Goal: Information Seeking & Learning: Learn about a topic

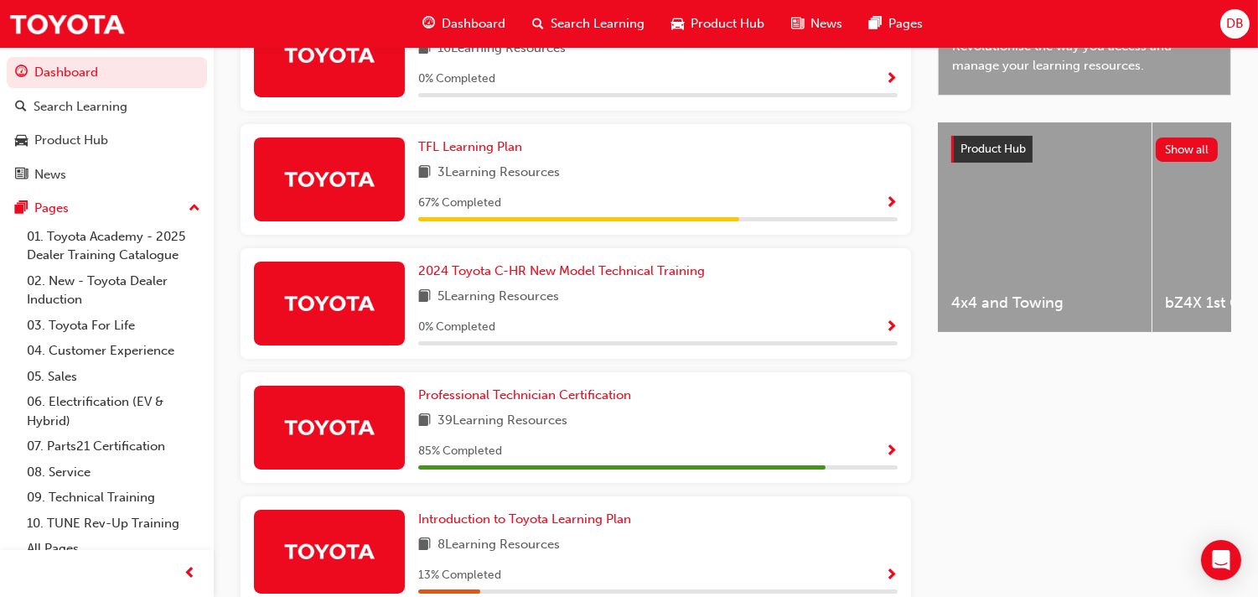
scroll to position [608, 0]
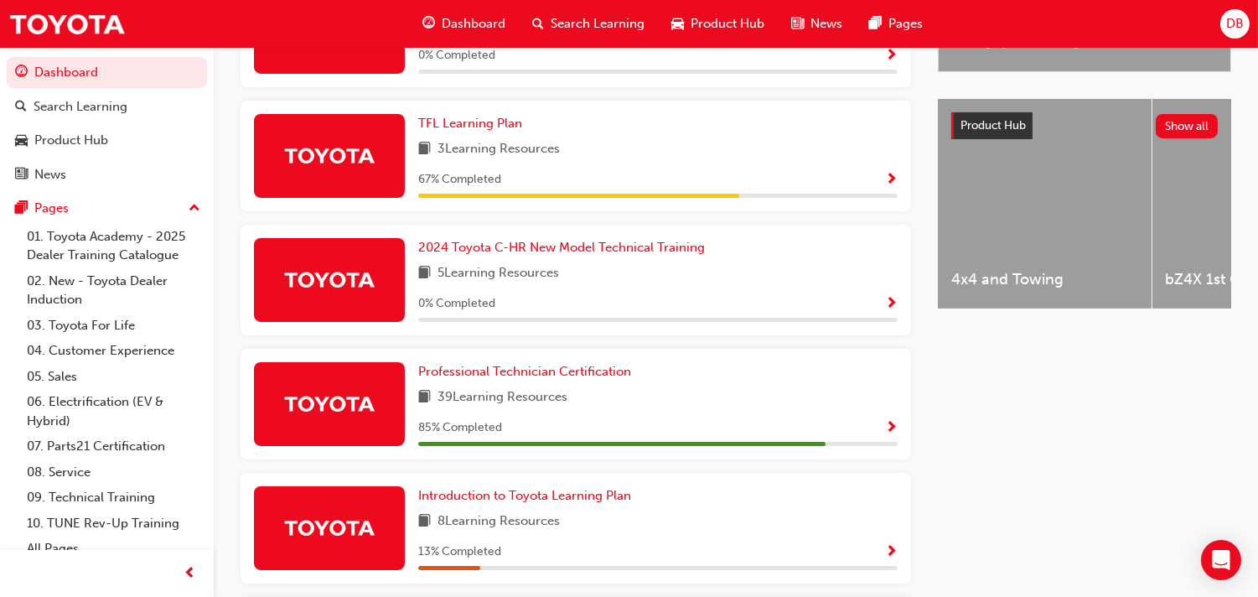
click at [885, 421] on span "Show Progress" at bounding box center [891, 428] width 13 height 15
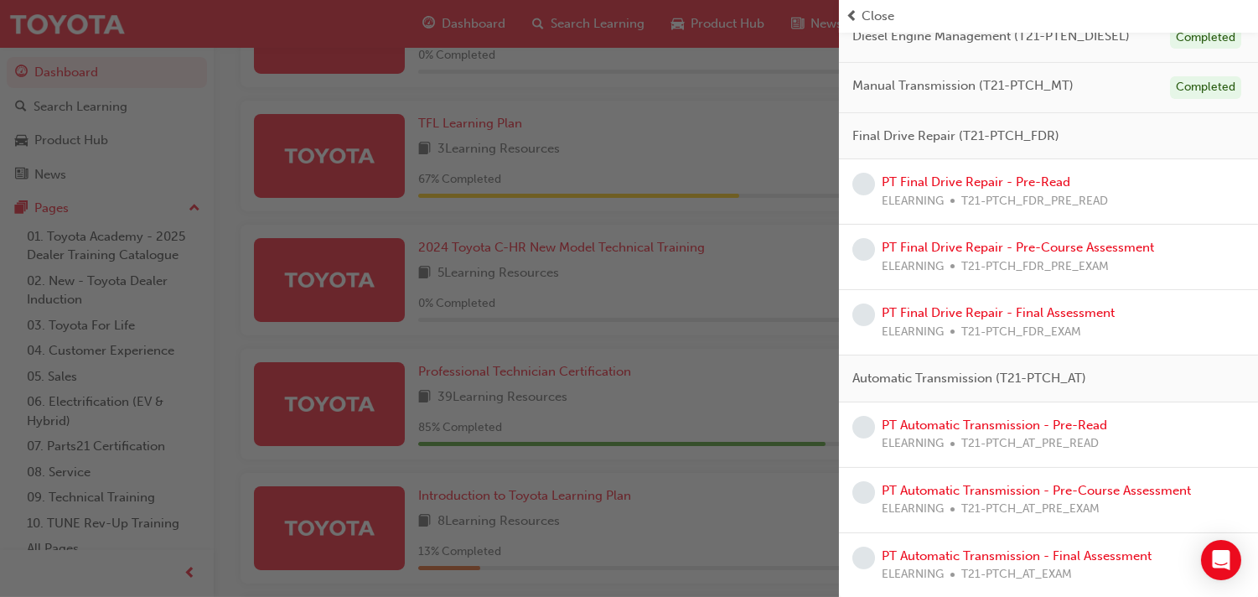
scroll to position [607, 0]
click at [956, 184] on link "PT Final Drive Repair - Pre-Read" at bounding box center [976, 180] width 189 height 15
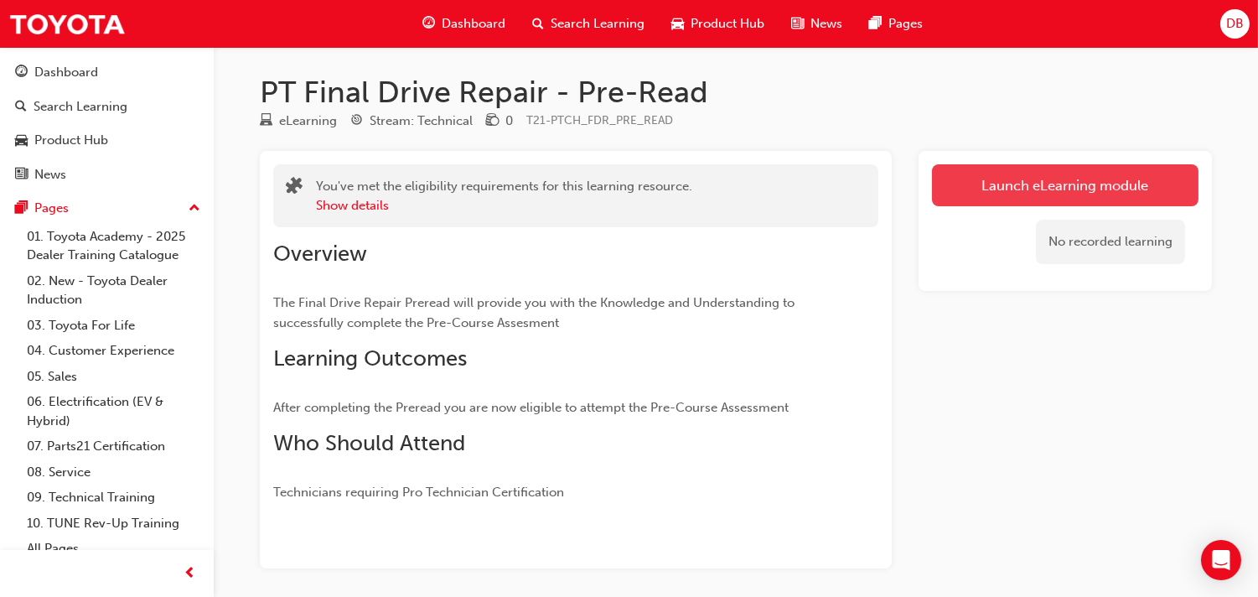
click at [1038, 181] on link "Launch eLearning module" at bounding box center [1065, 185] width 267 height 42
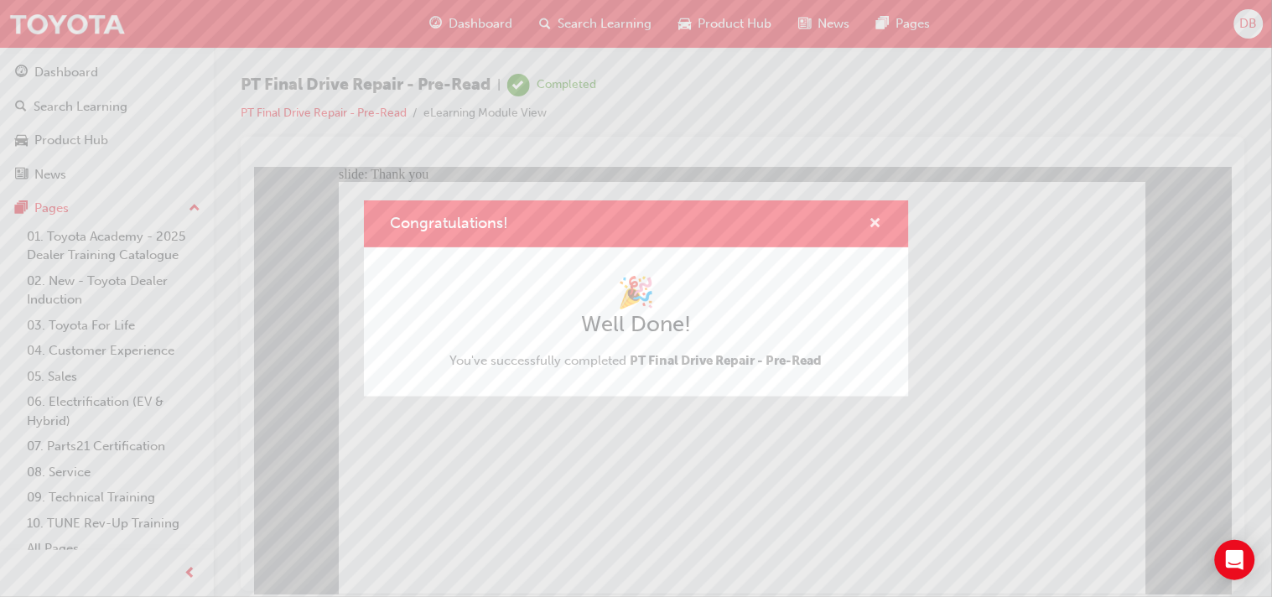
click at [877, 220] on span "cross-icon" at bounding box center [875, 224] width 13 height 15
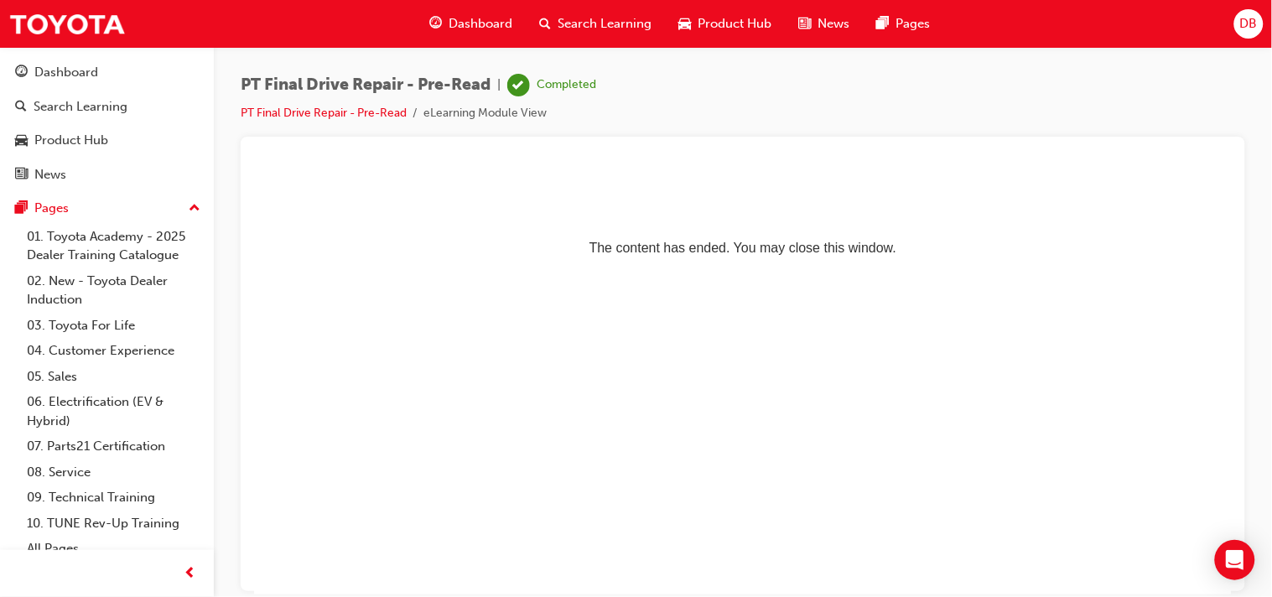
click at [486, 31] on span "Dashboard" at bounding box center [480, 23] width 64 height 19
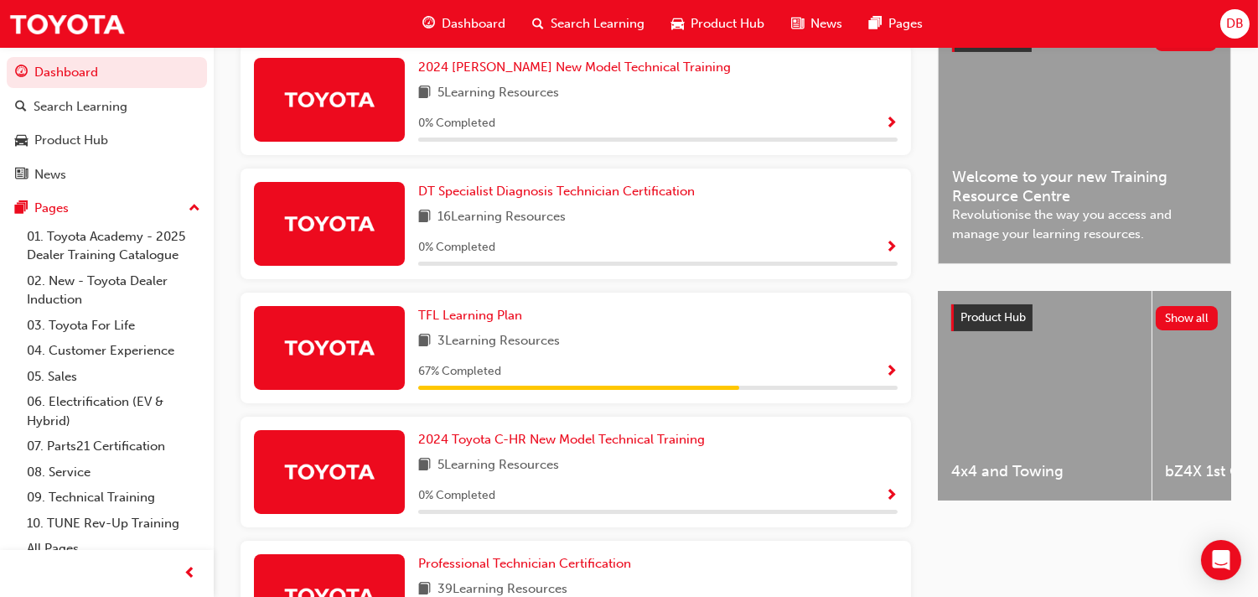
scroll to position [566, 0]
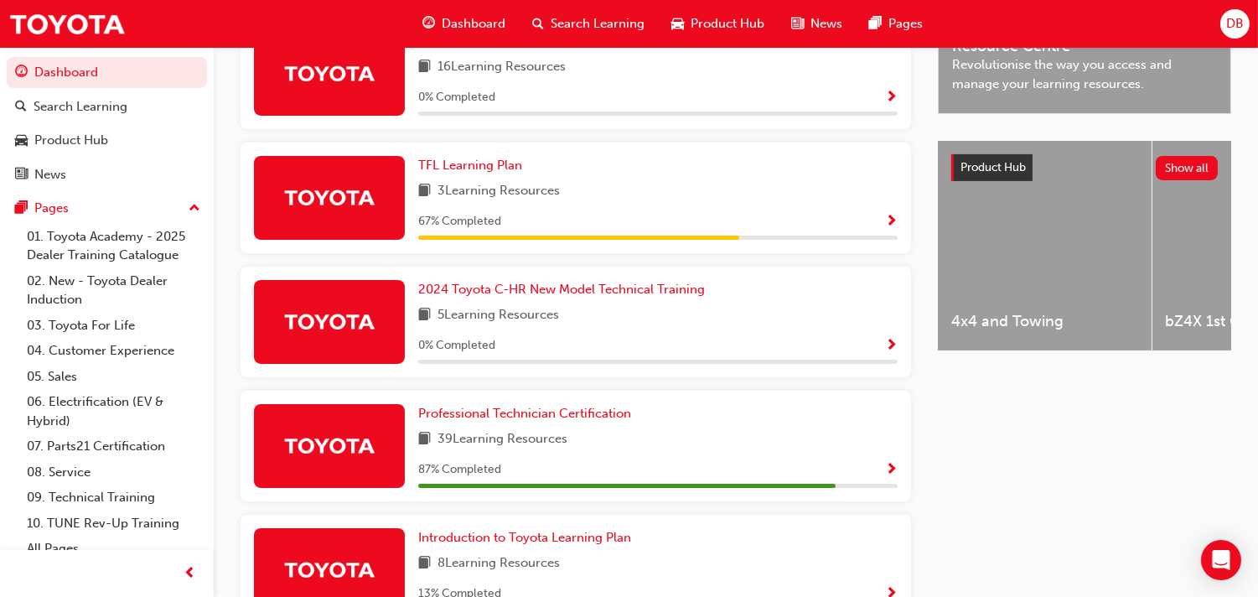
click at [885, 463] on span "Show Progress" at bounding box center [891, 470] width 13 height 15
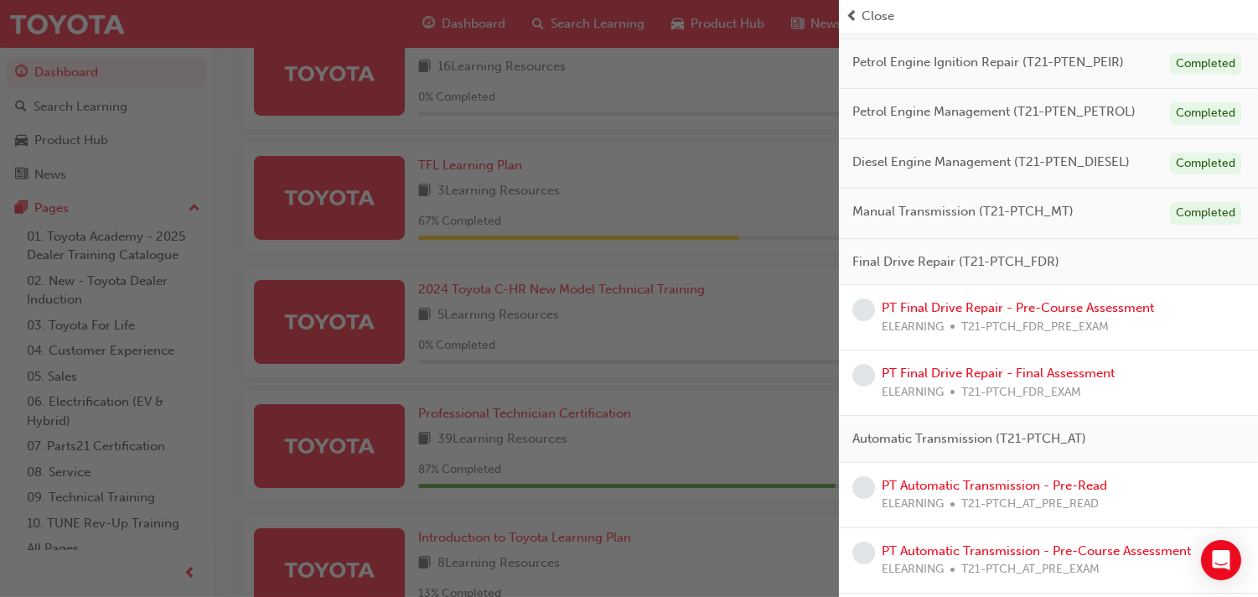
scroll to position [541, 0]
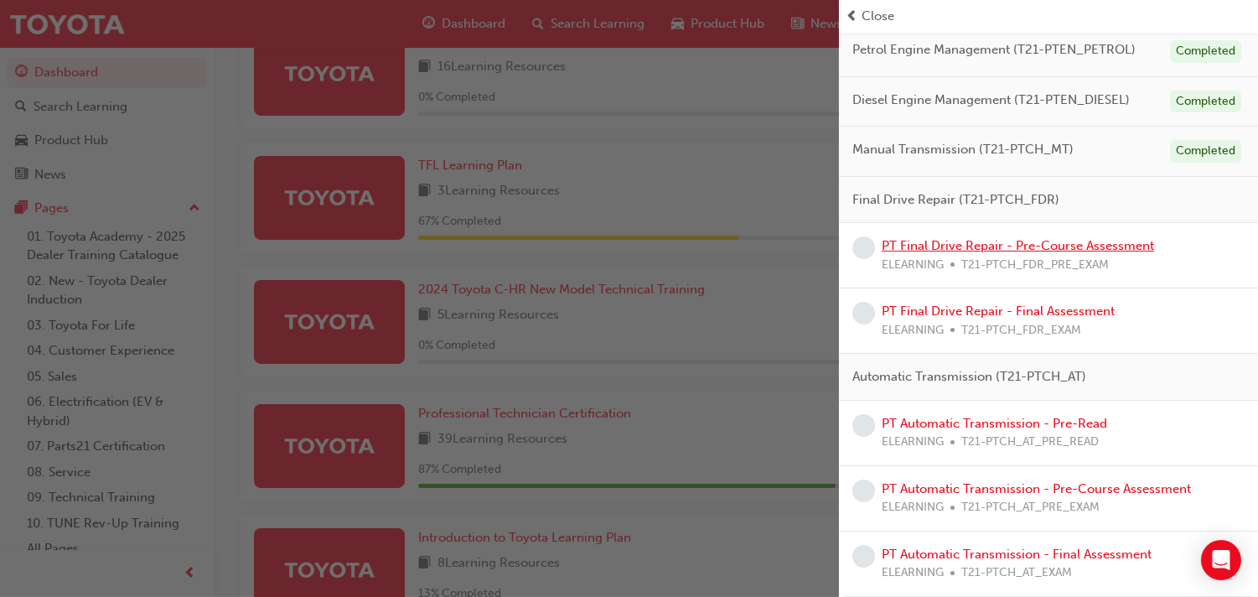
click at [1036, 252] on link "PT Final Drive Repair - Pre-Course Assessment" at bounding box center [1018, 245] width 272 height 15
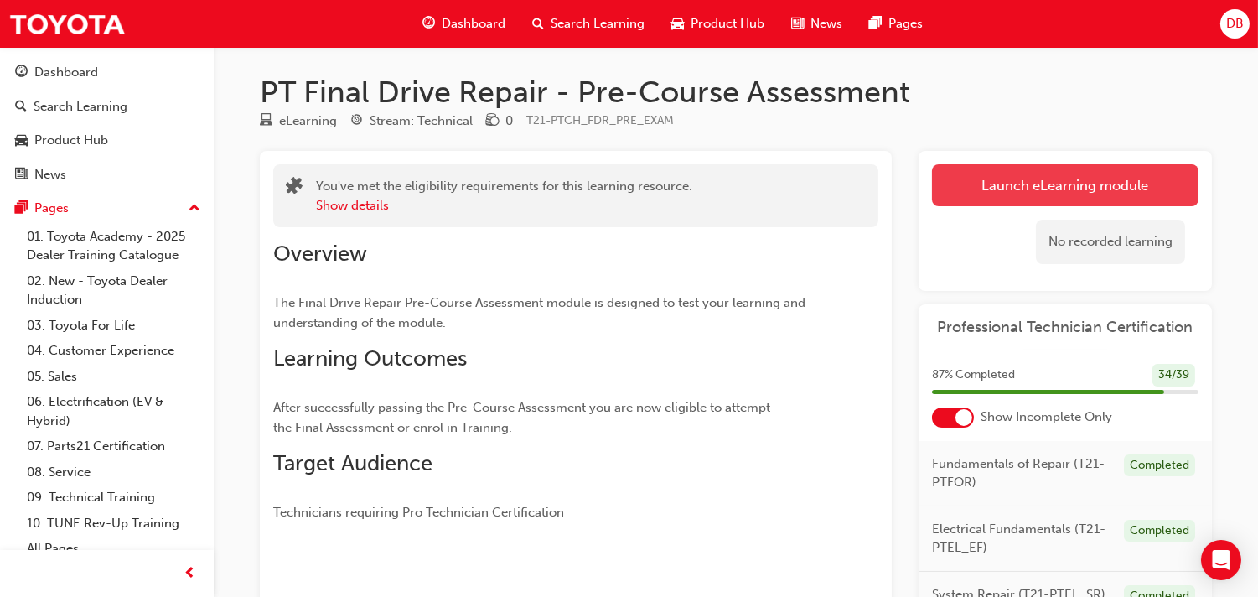
click at [1065, 188] on link "Launch eLearning module" at bounding box center [1065, 185] width 267 height 42
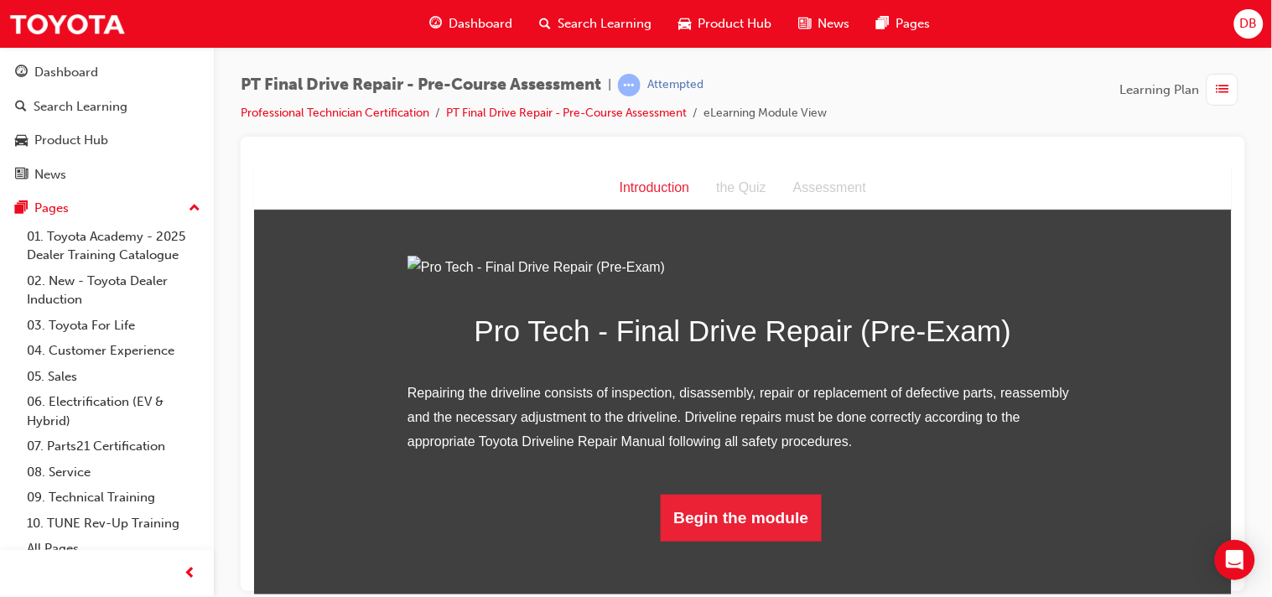
scroll to position [171, 0]
click at [809, 537] on button "Begin the module" at bounding box center [741, 517] width 162 height 47
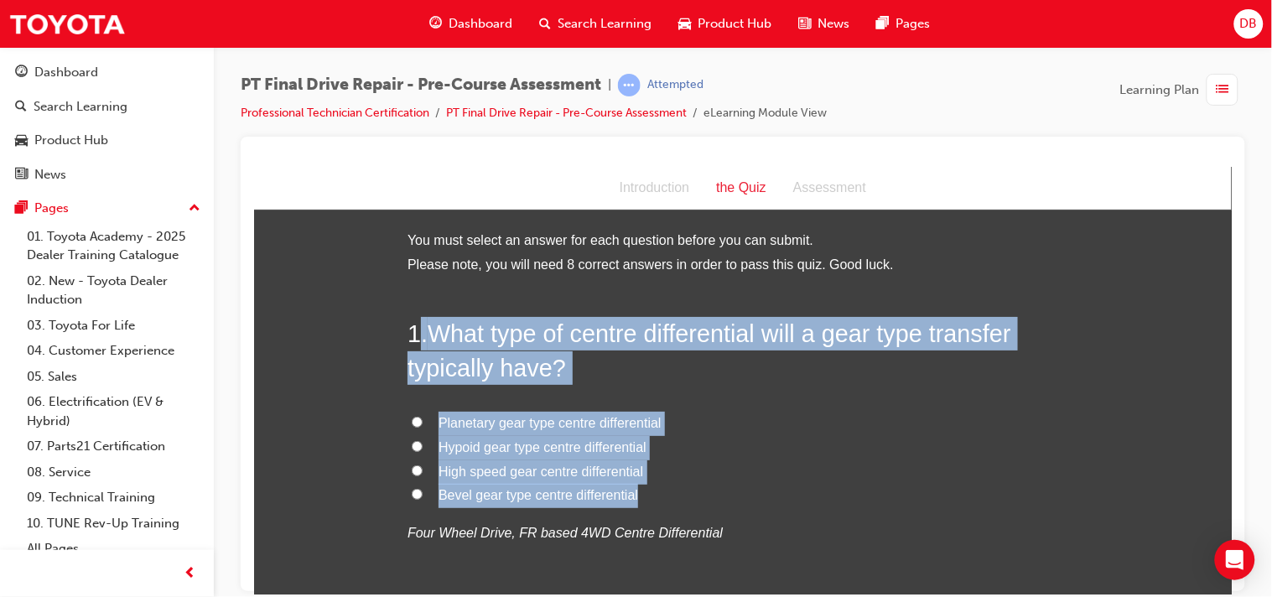
drag, startPoint x: 416, startPoint y: 328, endPoint x: 640, endPoint y: 497, distance: 281.3
click at [640, 497] on div "1 . What type of centre differential will a gear type transfer typically have? …" at bounding box center [742, 471] width 671 height 310
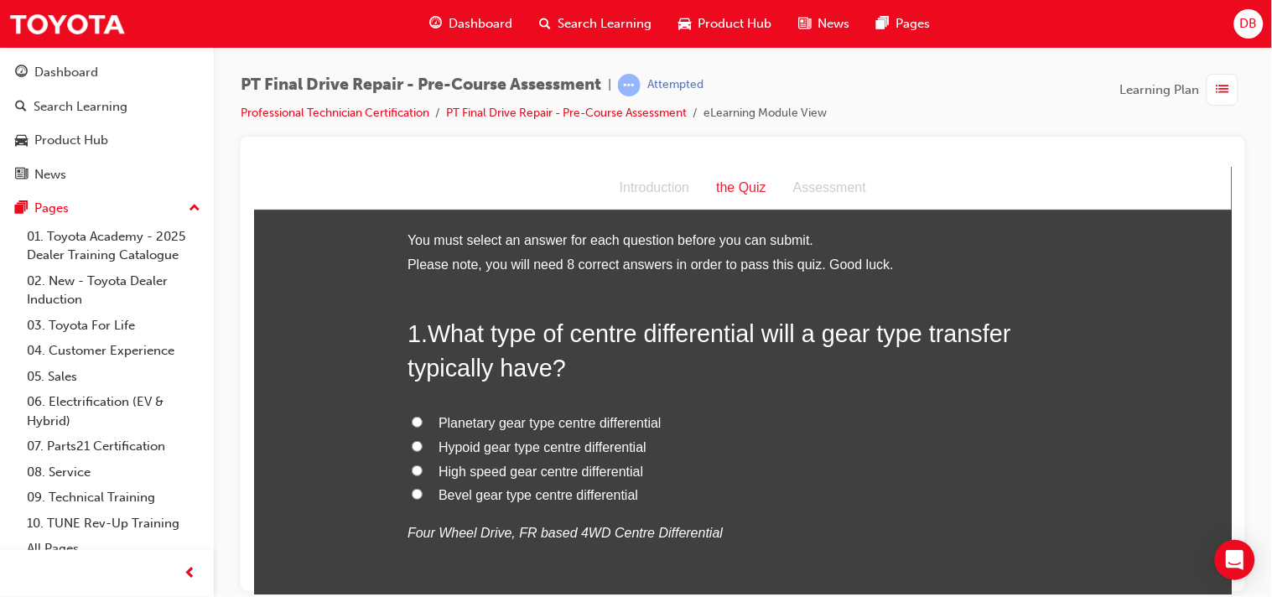
click at [411, 421] on input "Planetary gear type centre differential" at bounding box center [416, 421] width 11 height 11
radio input "true"
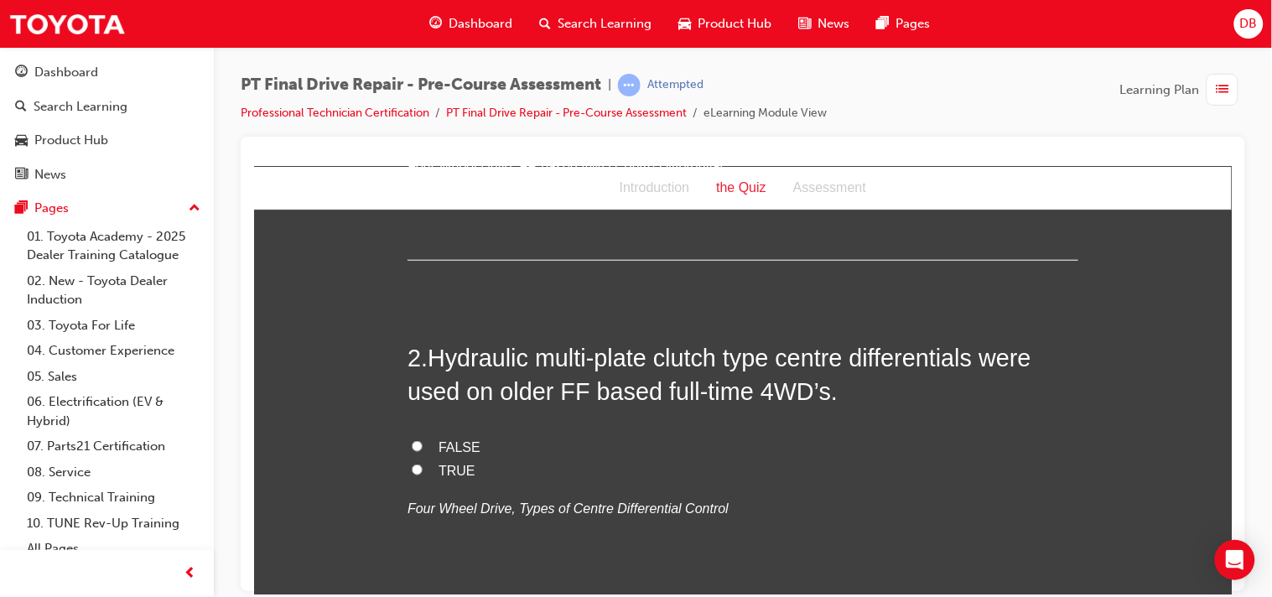
scroll to position [409, 0]
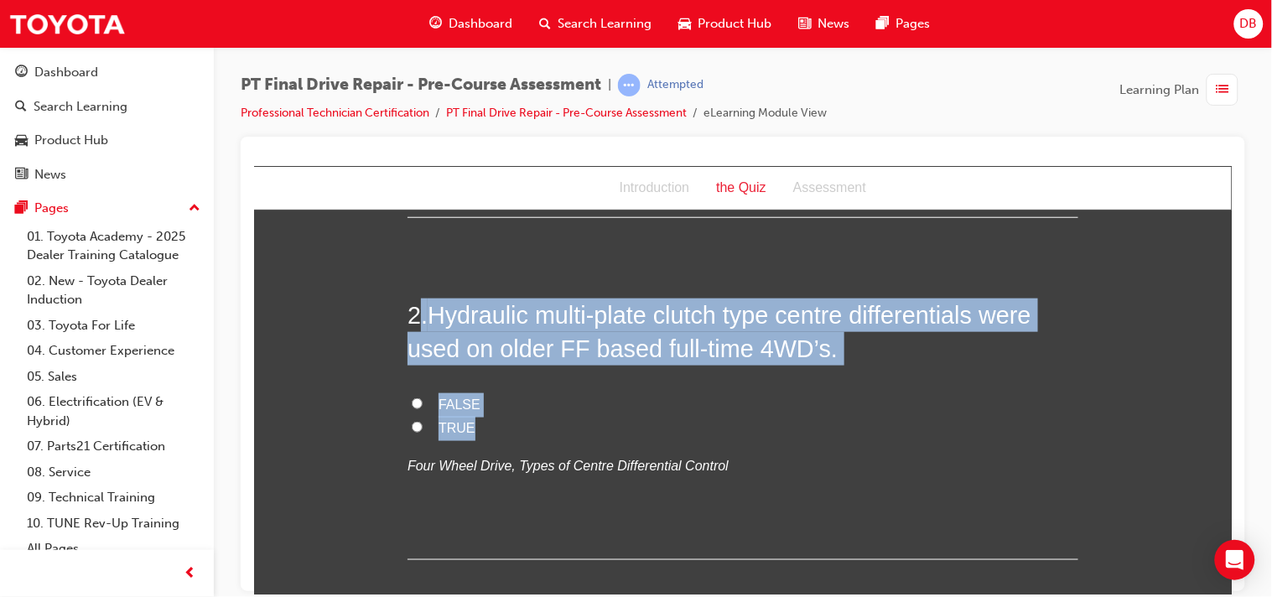
drag, startPoint x: 413, startPoint y: 300, endPoint x: 578, endPoint y: 418, distance: 203.1
click at [578, 418] on div "2 . Hydraulic multi-plate clutch type centre differentials were used on older F…" at bounding box center [742, 429] width 671 height 262
copy div ". Hydraulic multi-plate clutch type centre differentials were used on older FF …"
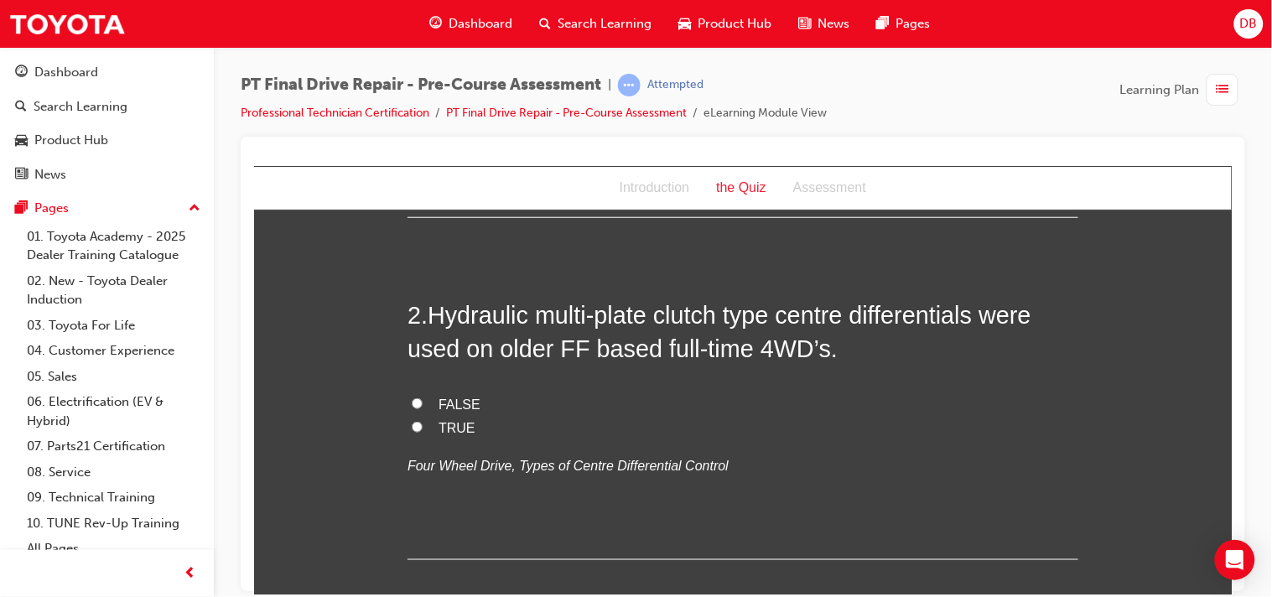
click at [411, 427] on input "TRUE" at bounding box center [416, 426] width 11 height 11
radio input "true"
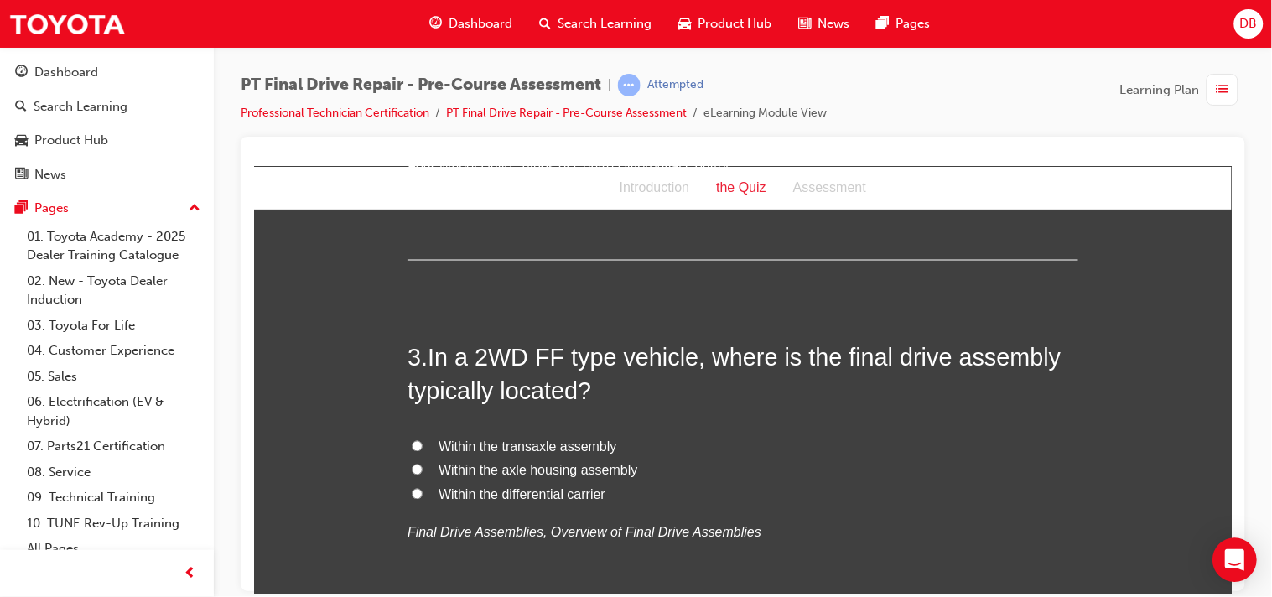
scroll to position [744, 0]
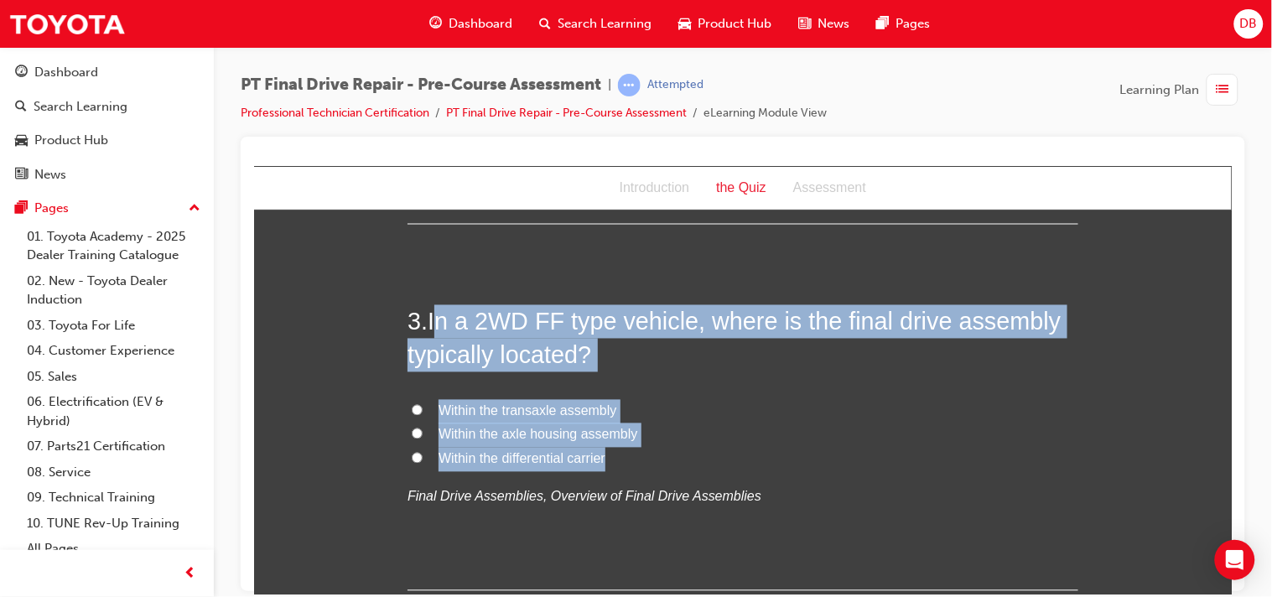
drag, startPoint x: 429, startPoint y: 321, endPoint x: 642, endPoint y: 451, distance: 249.4
click at [642, 451] on div "3 . In a 2WD FF type vehicle, where is the final drive assembly typically locat…" at bounding box center [742, 447] width 671 height 286
copy div "n a 2WD FF type vehicle, where is the final drive assembly typically located? W…"
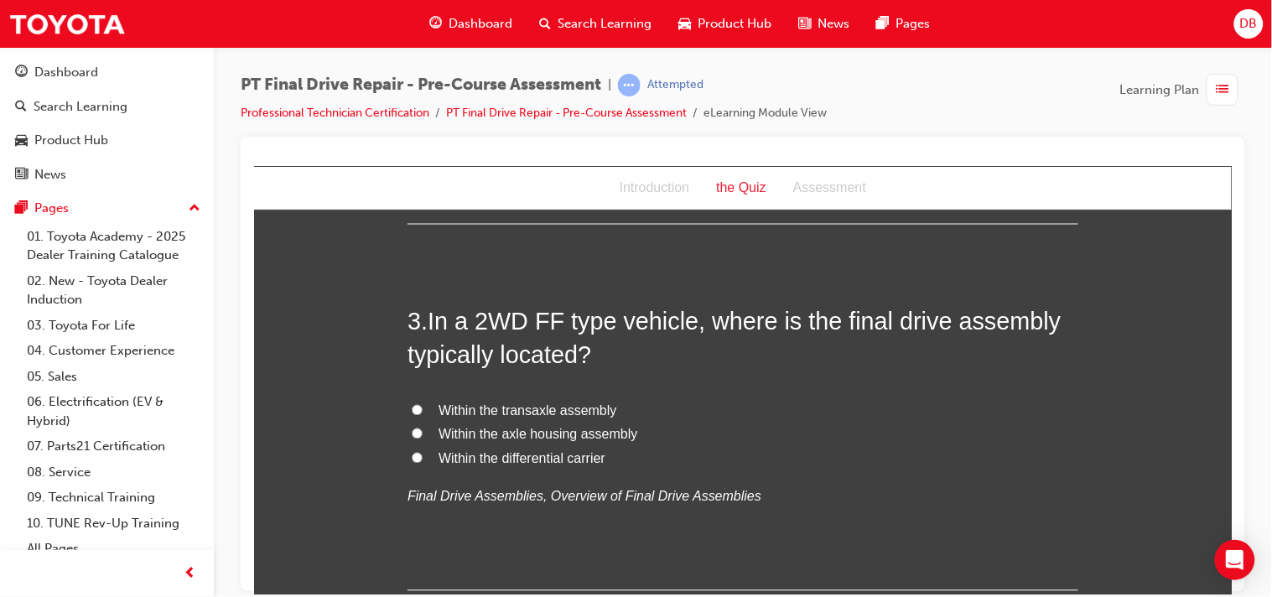
click at [413, 412] on input "Within the transaxle assembly" at bounding box center [416, 409] width 11 height 11
radio input "true"
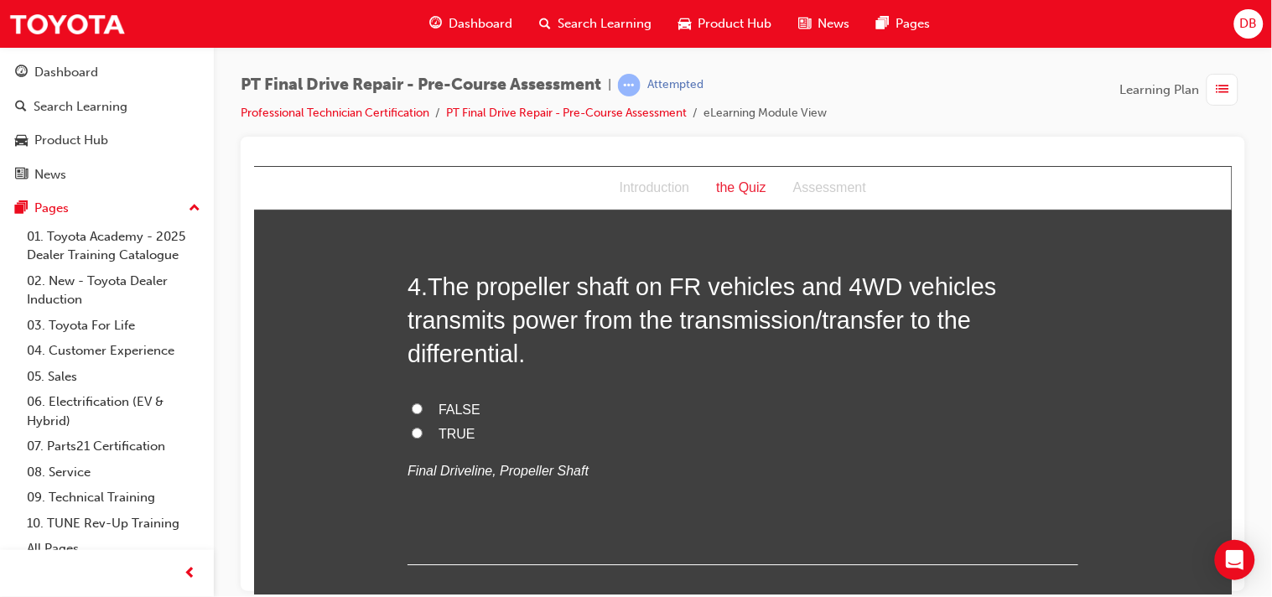
scroll to position [1154, 0]
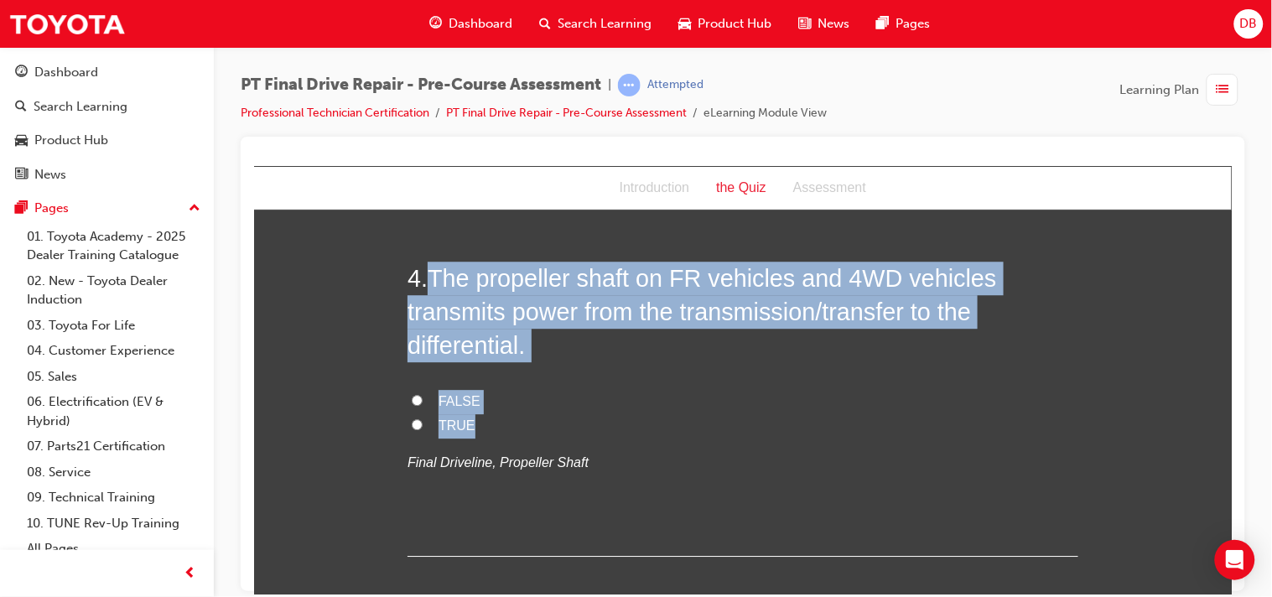
drag, startPoint x: 428, startPoint y: 264, endPoint x: 595, endPoint y: 424, distance: 231.8
click at [595, 424] on div "4 . The propeller shaft on FR vehicles and 4WD vehicles transmits power from th…" at bounding box center [742, 408] width 671 height 295
copy div "The propeller shaft on FR vehicles and 4WD vehicles transmits power from the tr…"
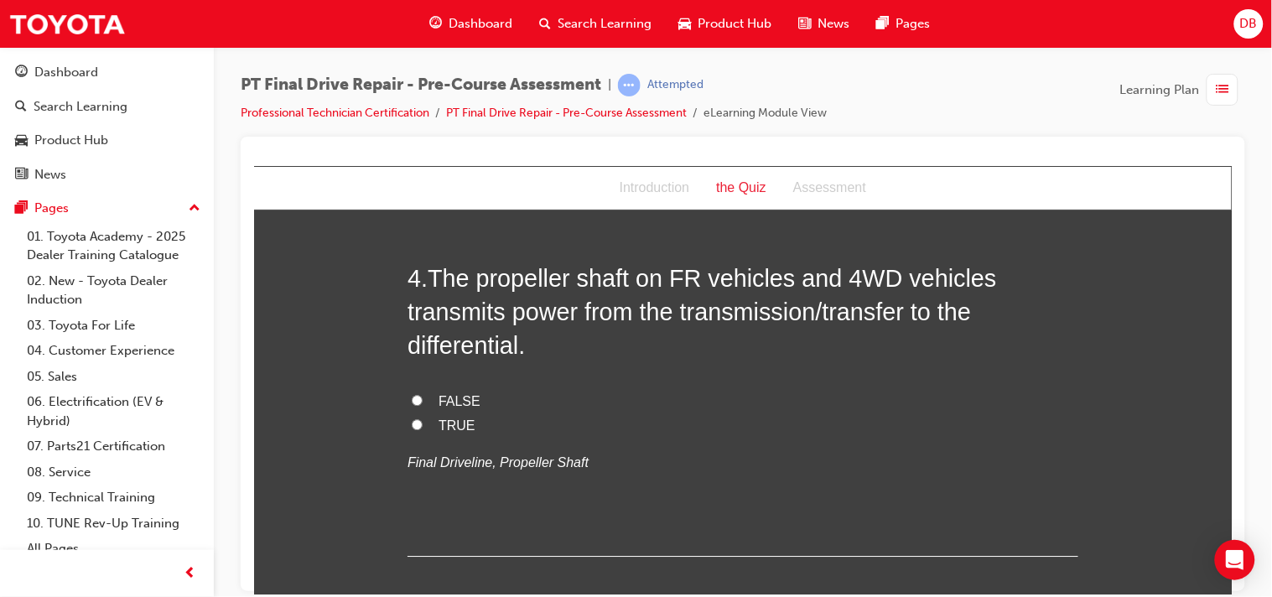
click at [411, 421] on input "TRUE" at bounding box center [416, 423] width 11 height 11
radio input "true"
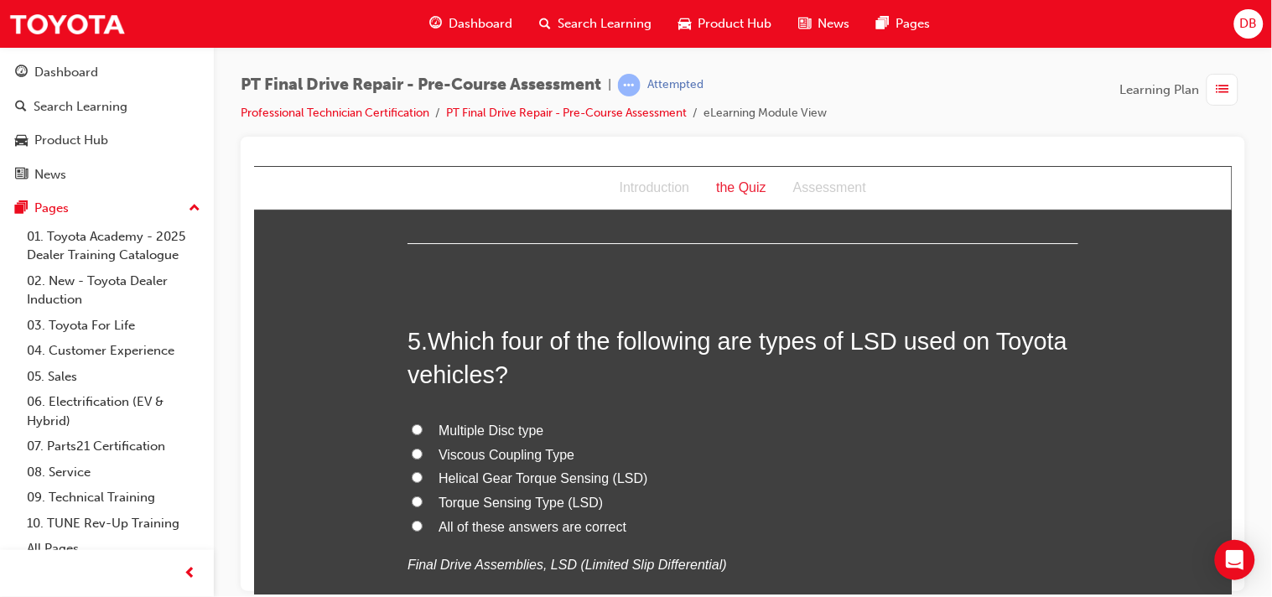
scroll to position [1490, 0]
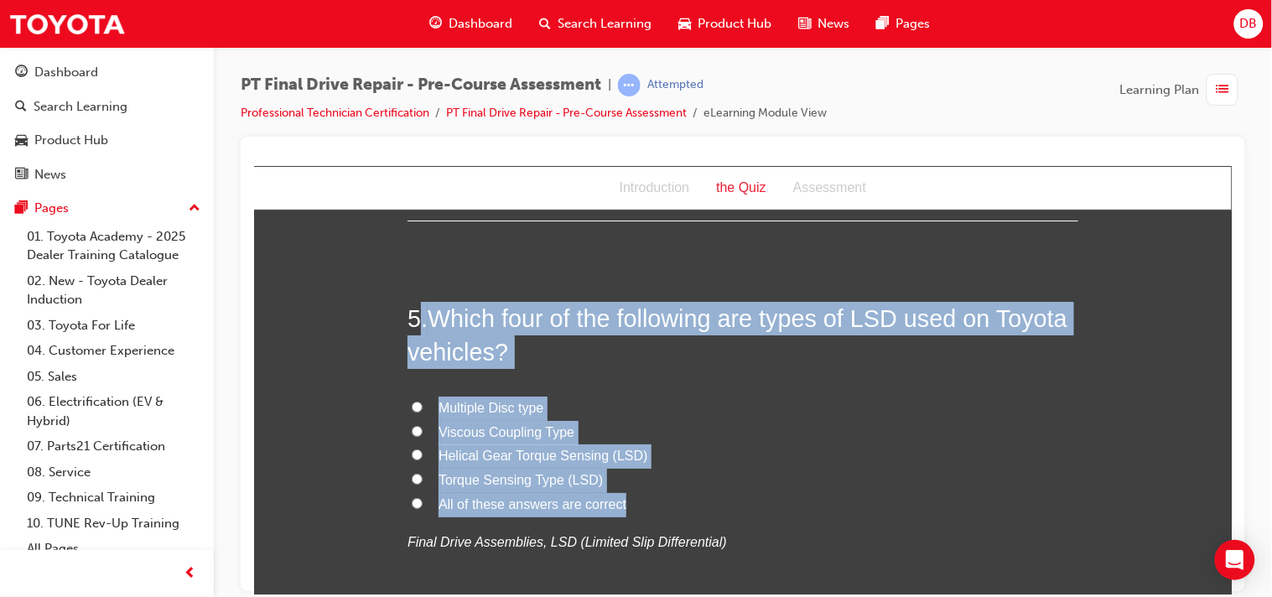
drag, startPoint x: 416, startPoint y: 314, endPoint x: 737, endPoint y: 495, distance: 368.6
click at [737, 495] on div "5 . Which four of the following are types of LSD used on Toyota vehicles? Multi…" at bounding box center [742, 468] width 671 height 334
copy div ". Which four of the following are types of LSD used on Toyota vehicles? Multipl…"
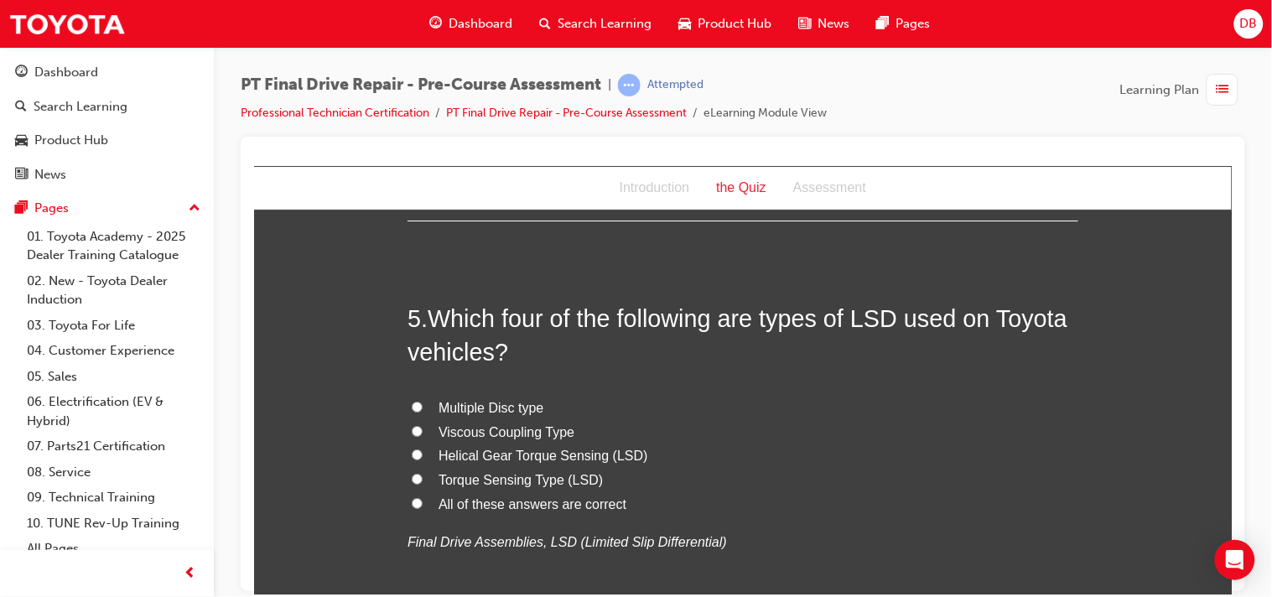
click at [411, 501] on input "All of these answers are correct" at bounding box center [416, 502] width 11 height 11
radio input "true"
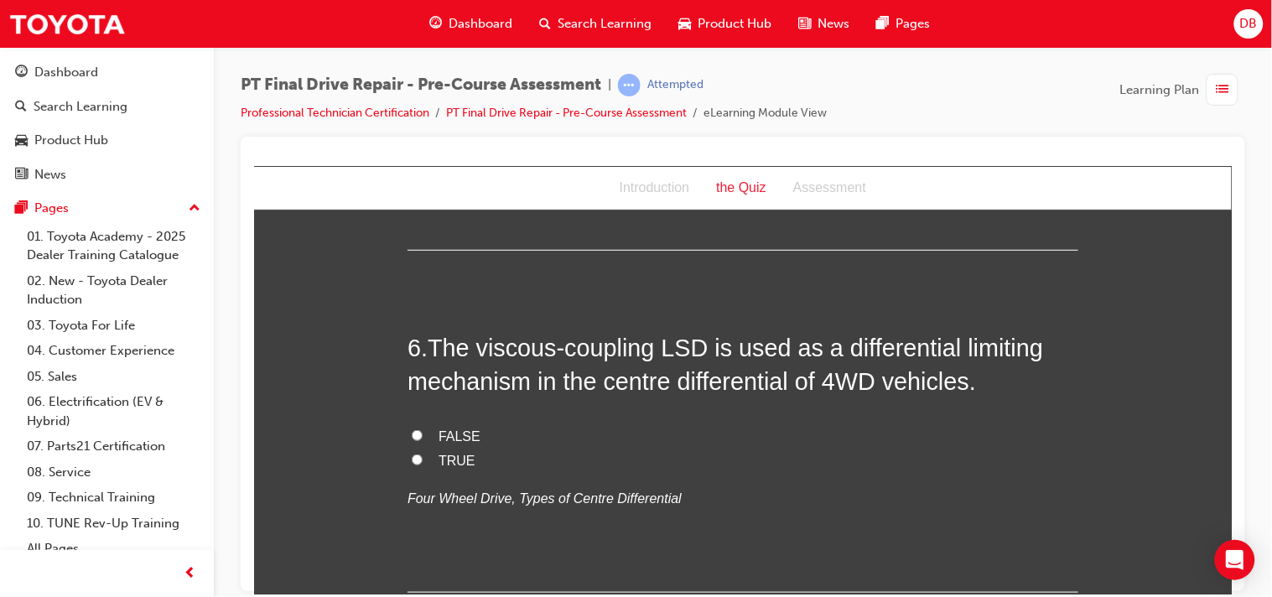
scroll to position [1900, 0]
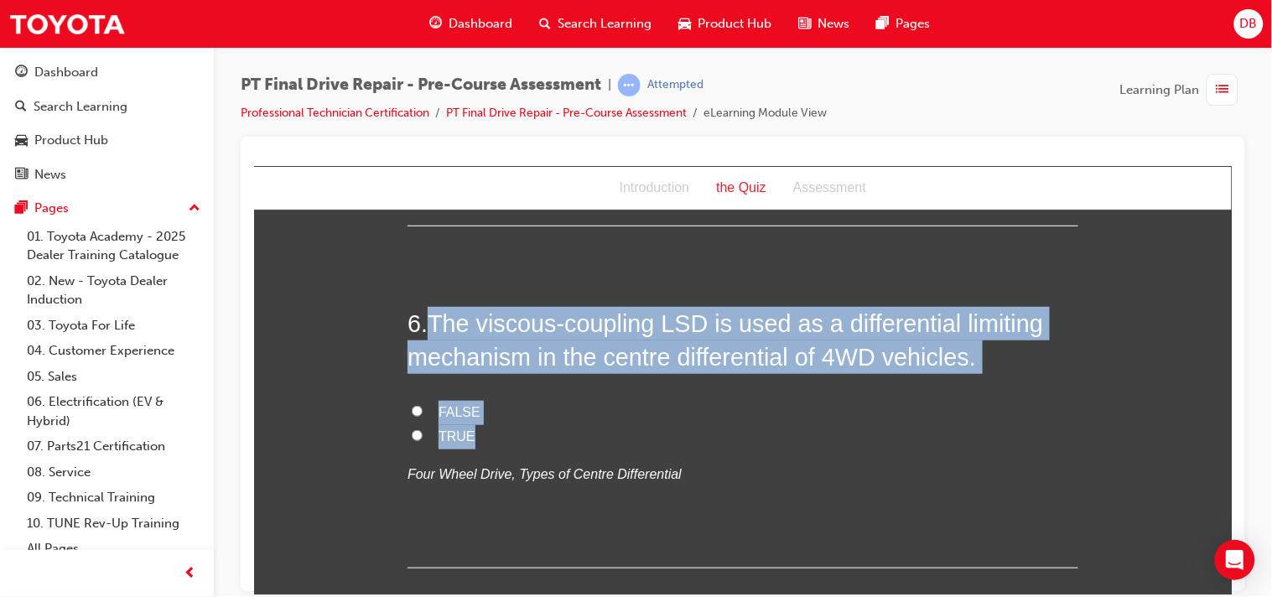
drag, startPoint x: 423, startPoint y: 325, endPoint x: 638, endPoint y: 437, distance: 241.8
click at [638, 437] on div "6 . The viscous-coupling LSD is used as a differential limiting mechanism in th…" at bounding box center [742, 437] width 671 height 262
copy div "The viscous-coupling LSD is used as a differential limiting mechanism in the ce…"
click at [324, 343] on div "You must select an answer for each question before you can submit. Please note,…" at bounding box center [741, 237] width 977 height 3817
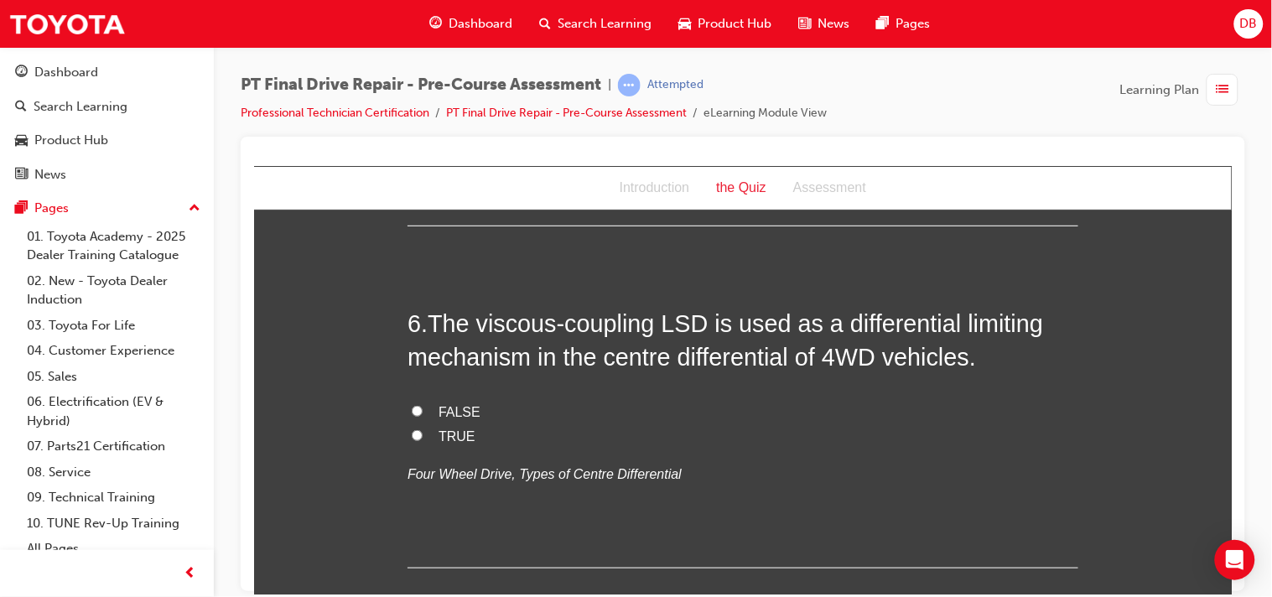
click at [411, 429] on input "TRUE" at bounding box center [416, 434] width 11 height 11
radio input "true"
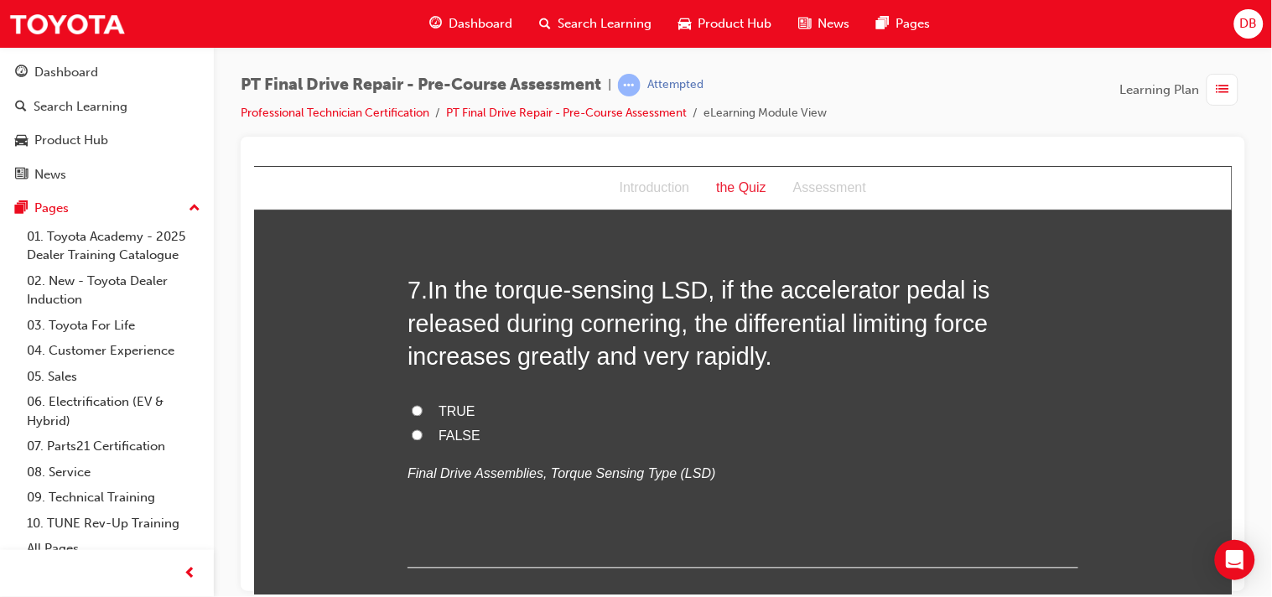
scroll to position [2309, 0]
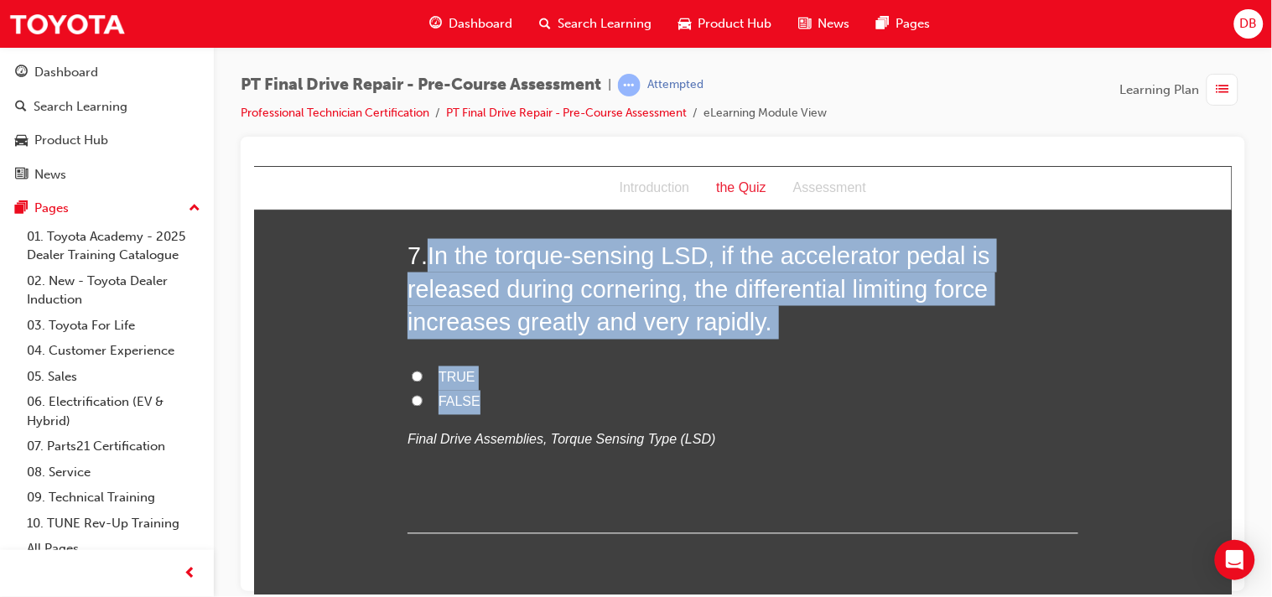
drag, startPoint x: 427, startPoint y: 241, endPoint x: 544, endPoint y: 393, distance: 192.5
click at [544, 393] on div "7 . In the torque-sensing LSD, if the accelerator pedal is released during corn…" at bounding box center [742, 385] width 671 height 295
copy div "In the torque-sensing LSD, if the accelerator pedal is released during cornerin…"
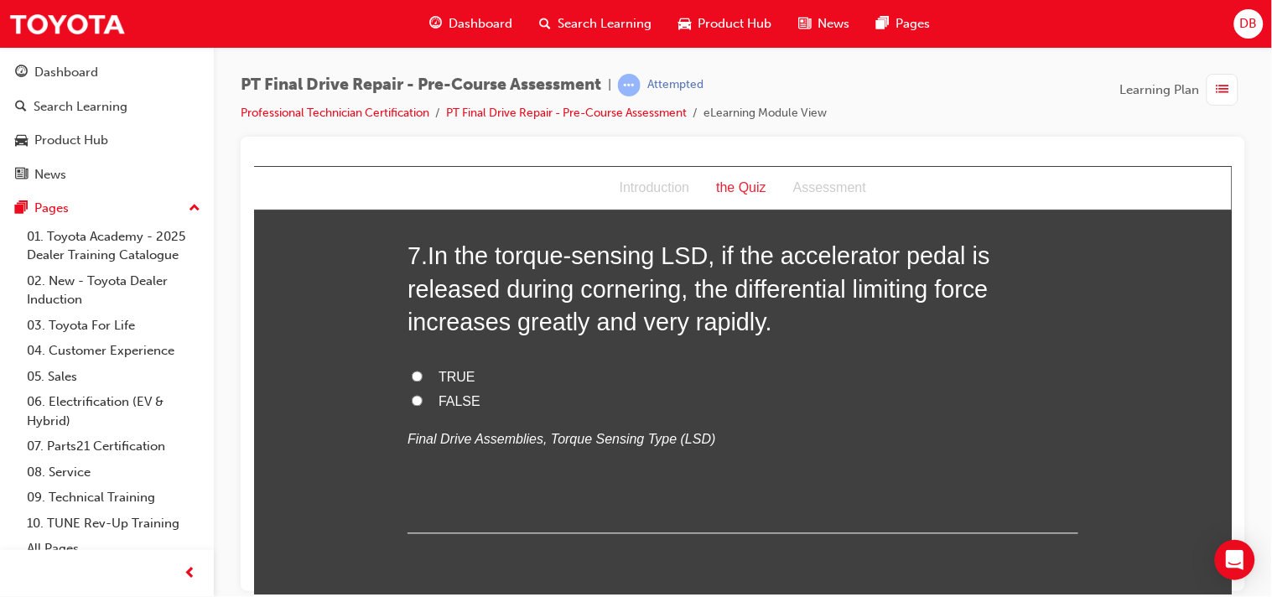
click at [412, 396] on input "FALSE" at bounding box center [416, 400] width 11 height 11
radio input "true"
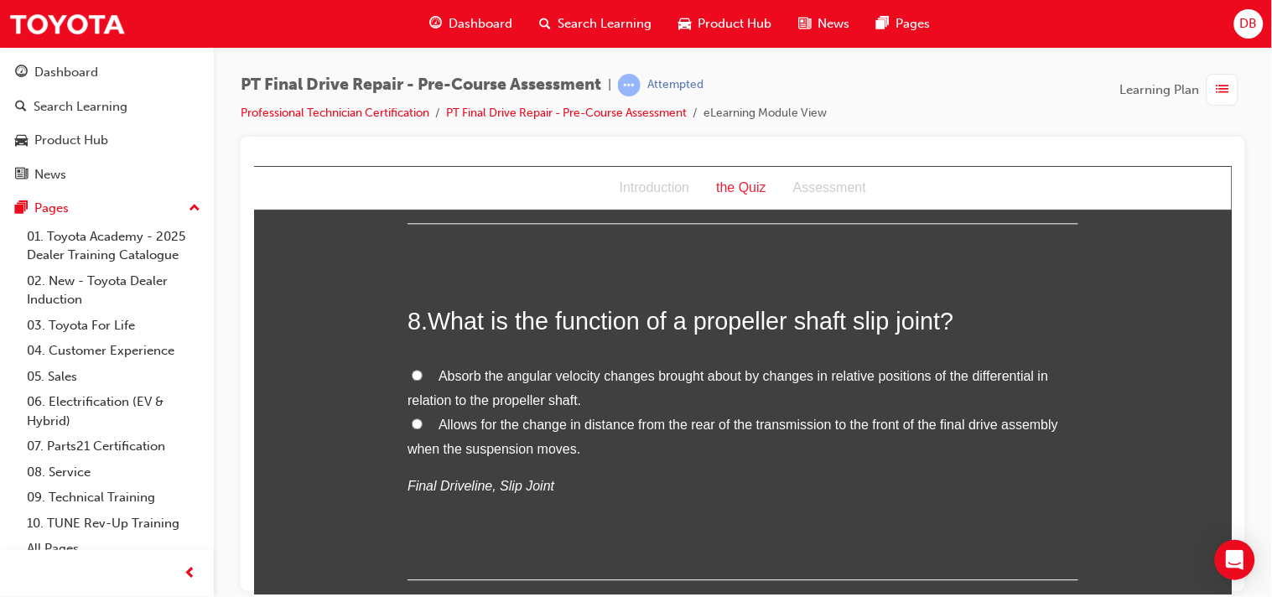
scroll to position [2645, 0]
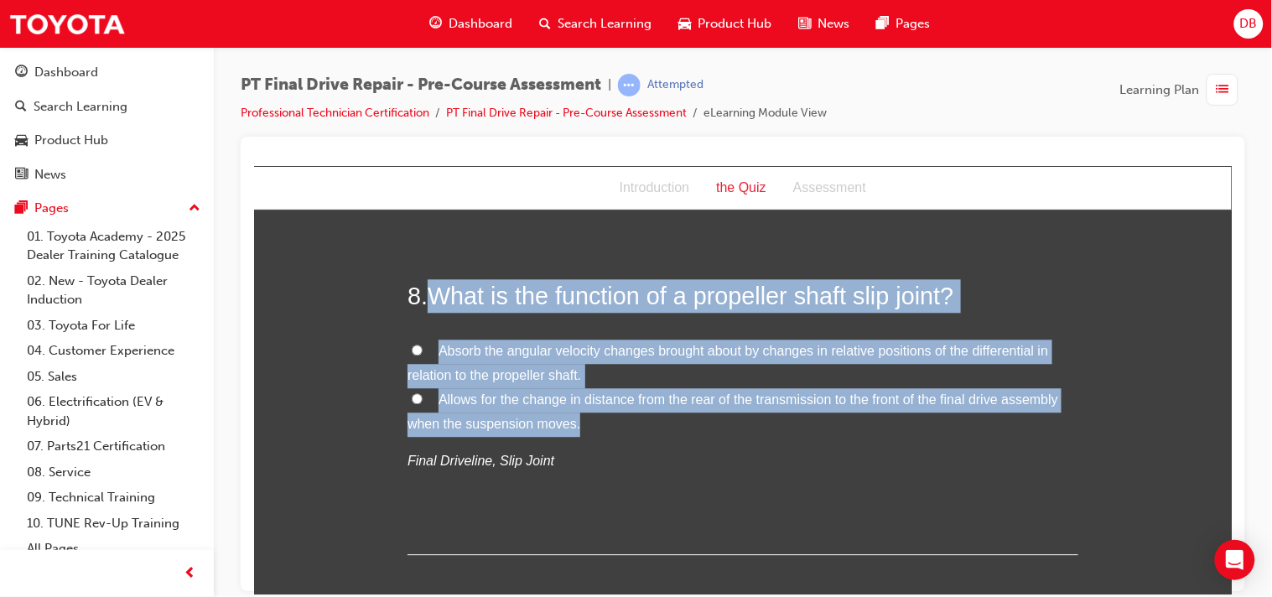
drag, startPoint x: 418, startPoint y: 283, endPoint x: 692, endPoint y: 421, distance: 306.7
click at [692, 421] on div "8 . What is the function of a propeller shaft slip joint? Absorb the angular ve…" at bounding box center [742, 416] width 671 height 276
copy div "What is the function of a propeller shaft slip joint? Absorb the angular veloci…"
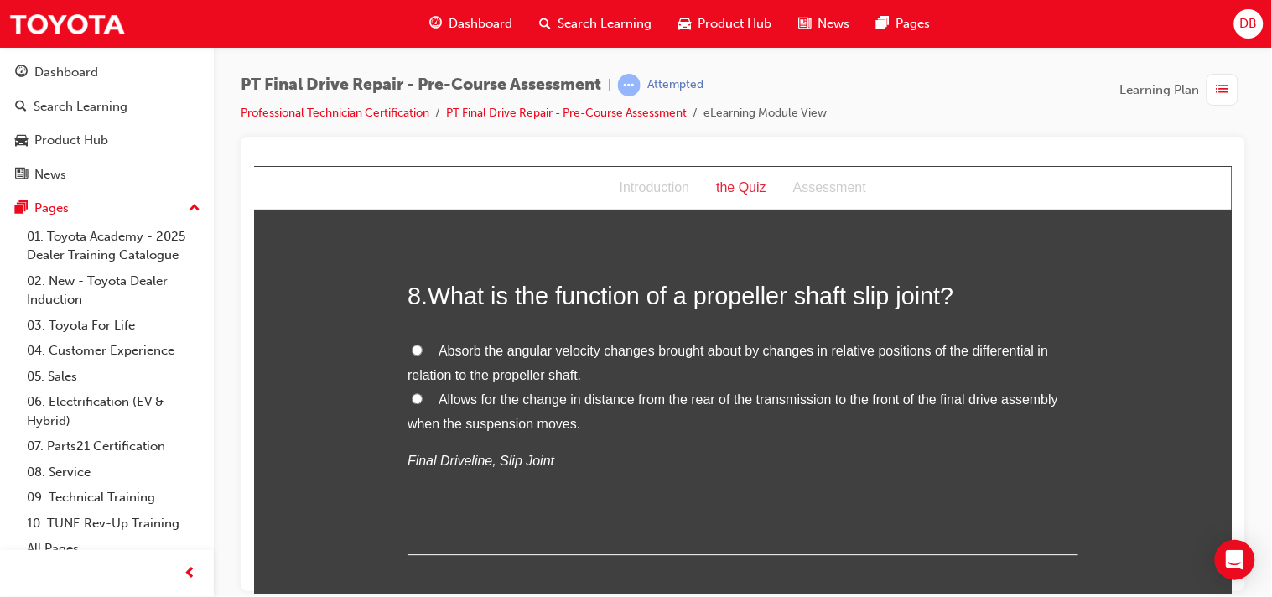
click at [411, 394] on input "Allows for the change in distance from the rear of the transmission to the fron…" at bounding box center [416, 397] width 11 height 11
radio input "true"
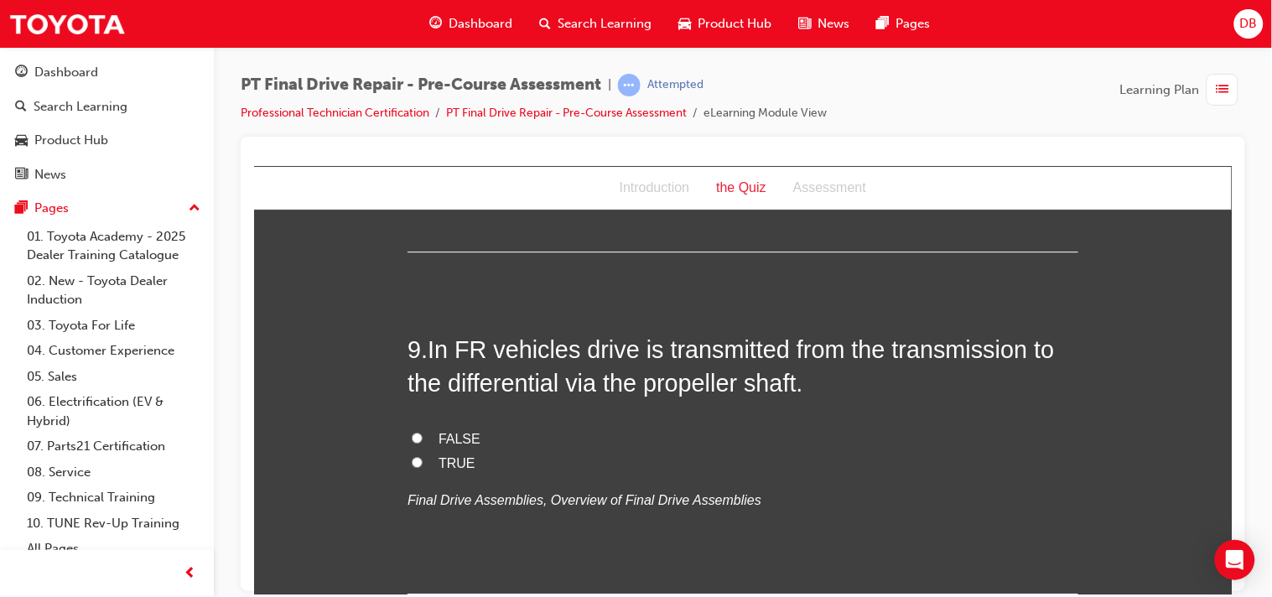
scroll to position [3055, 0]
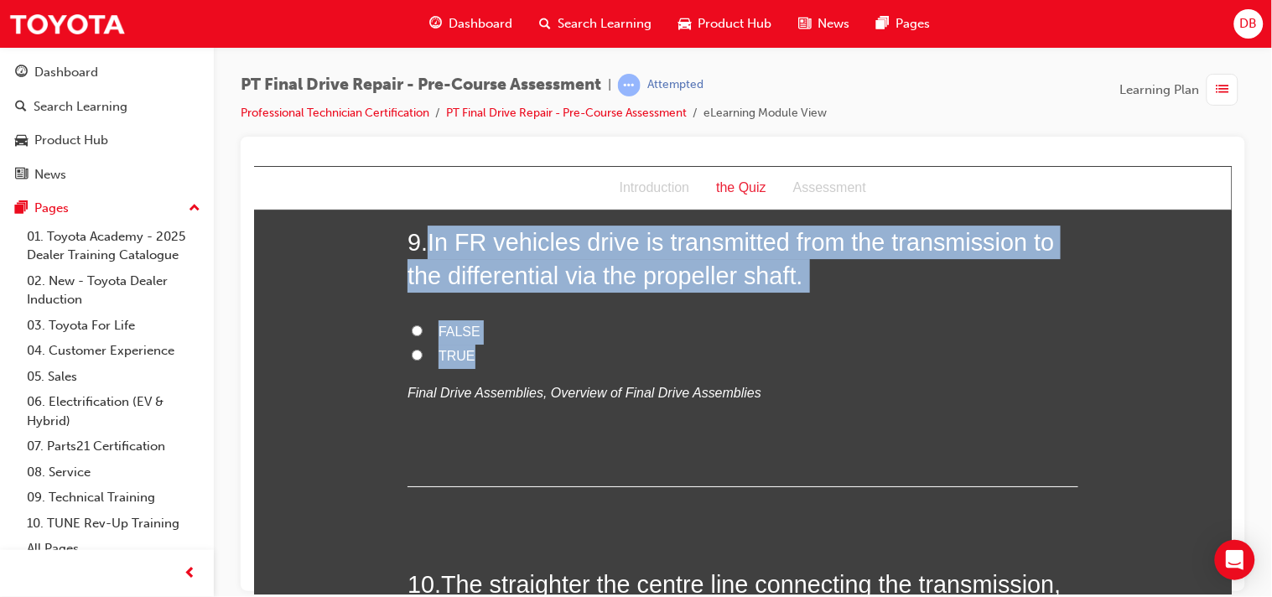
drag, startPoint x: 422, startPoint y: 251, endPoint x: 540, endPoint y: 354, distance: 156.2
click at [540, 354] on div "9 . In FR vehicles drive is transmitted from the transmission to the differenti…" at bounding box center [742, 356] width 671 height 262
copy div "In FR vehicles drive is transmitted from the transmission to the differential v…"
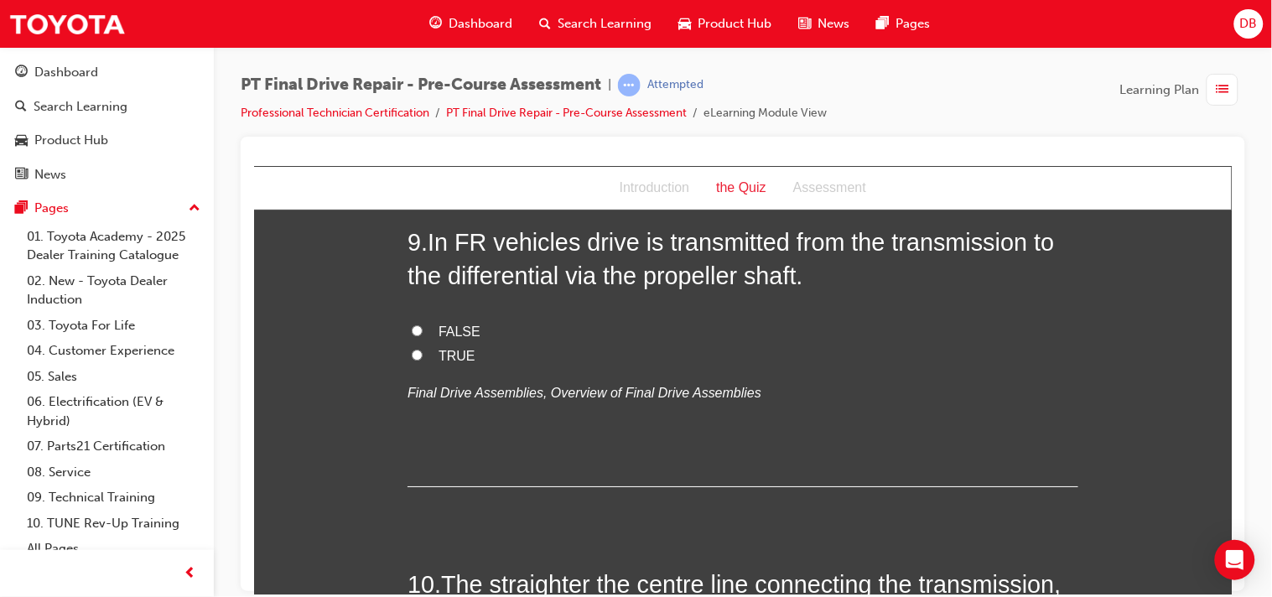
click at [412, 351] on input "TRUE" at bounding box center [416, 354] width 11 height 11
radio input "true"
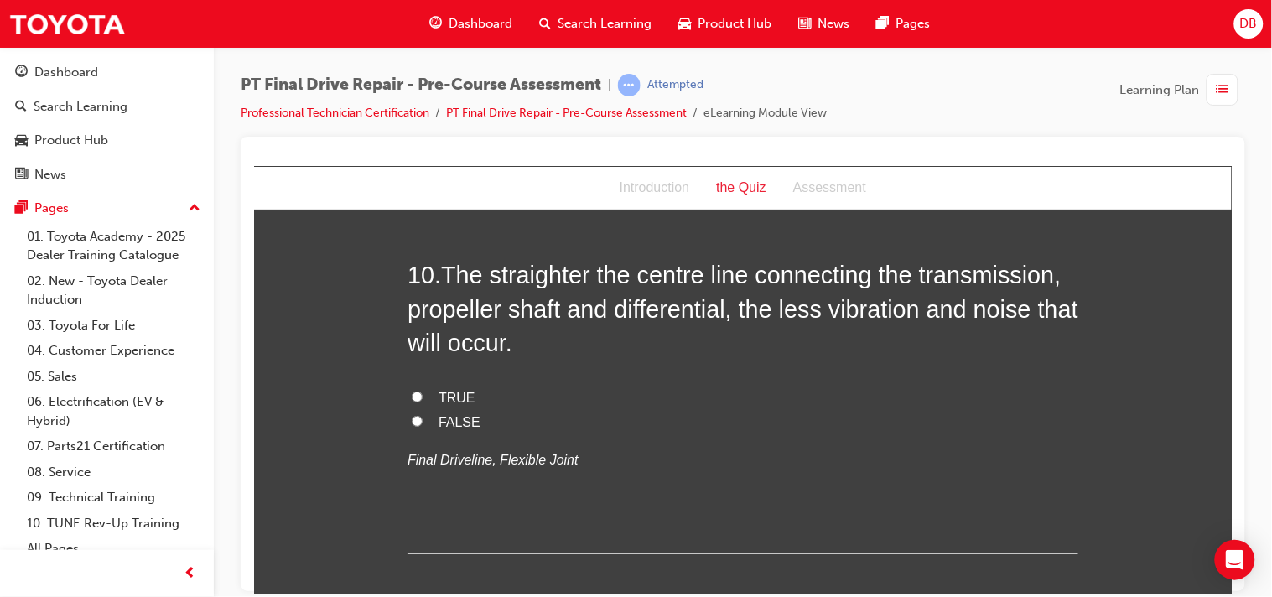
scroll to position [3353, 0]
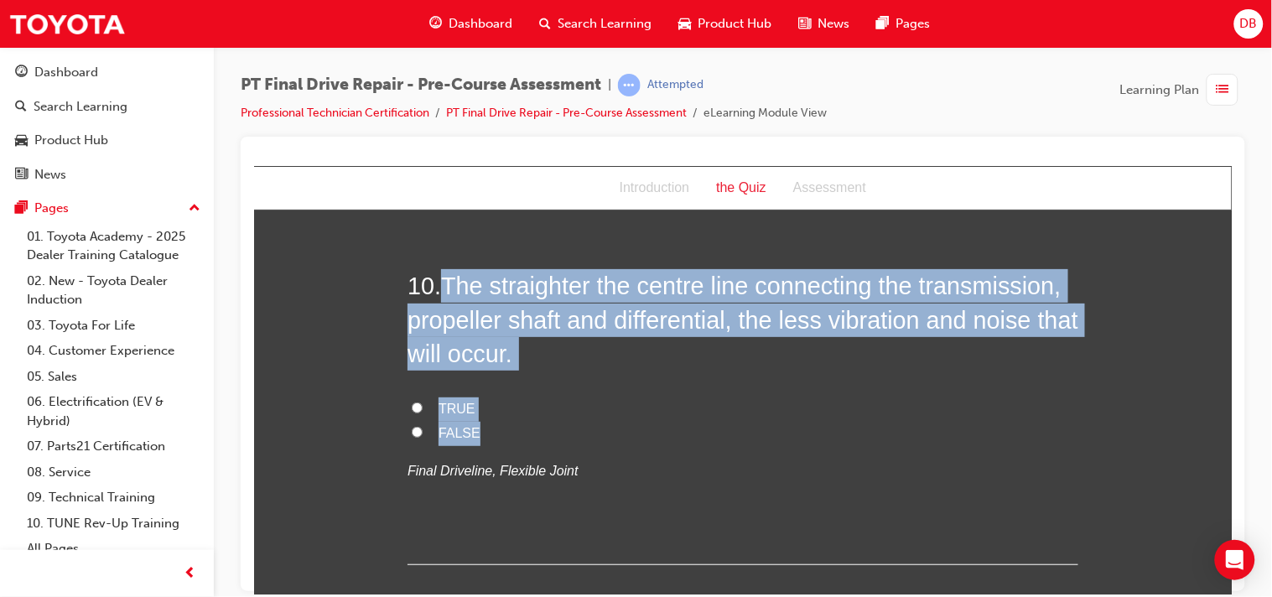
drag, startPoint x: 439, startPoint y: 278, endPoint x: 598, endPoint y: 438, distance: 224.7
click at [598, 438] on div "10 . The straighter the centre line connecting the transmission, propeller shaf…" at bounding box center [742, 415] width 671 height 295
copy div "The straighter the centre line connecting the transmission, propeller shaft and…"
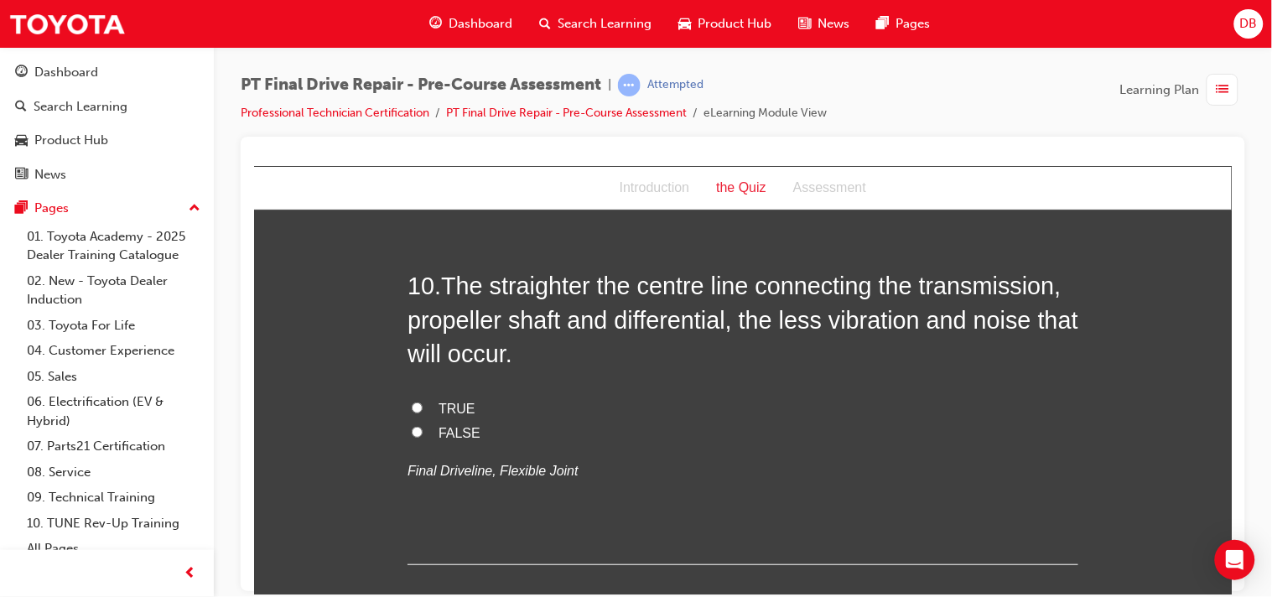
click at [411, 402] on input "TRUE" at bounding box center [416, 407] width 11 height 11
radio input "true"
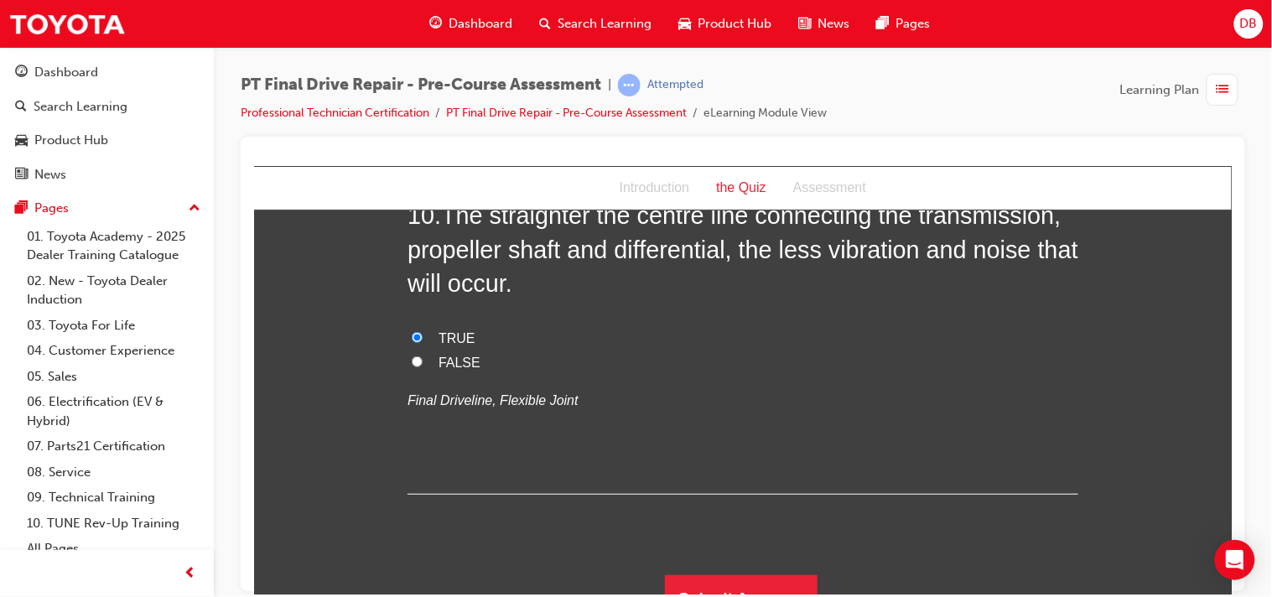
scroll to position [3470, 0]
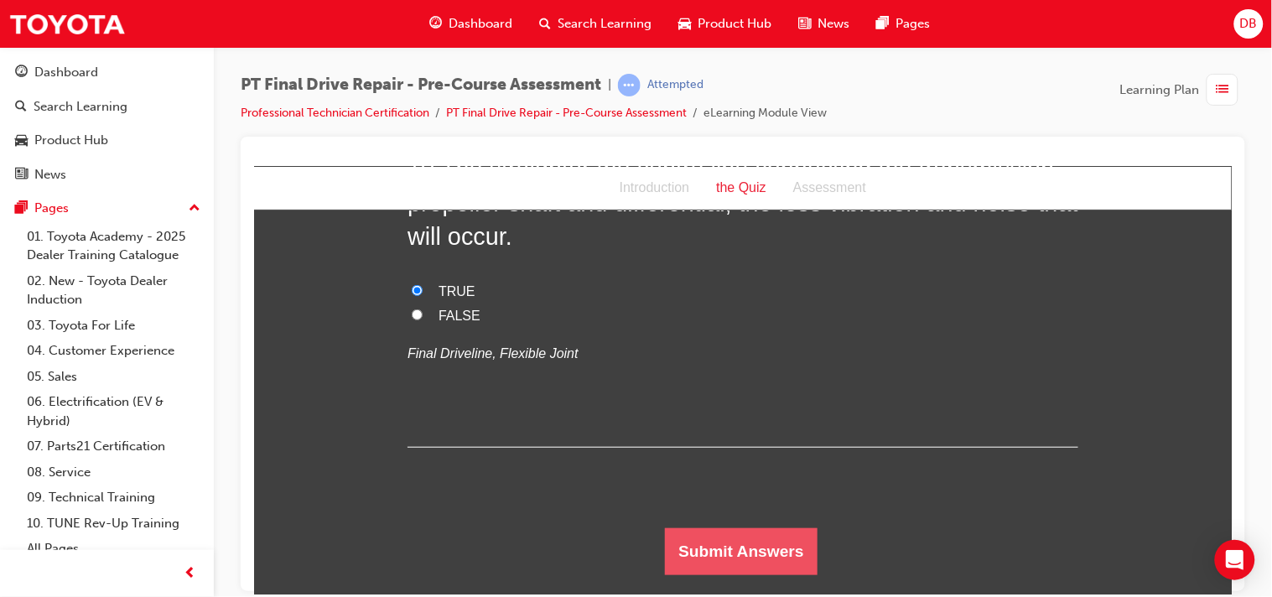
click at [720, 556] on button "Submit Answers" at bounding box center [740, 550] width 153 height 47
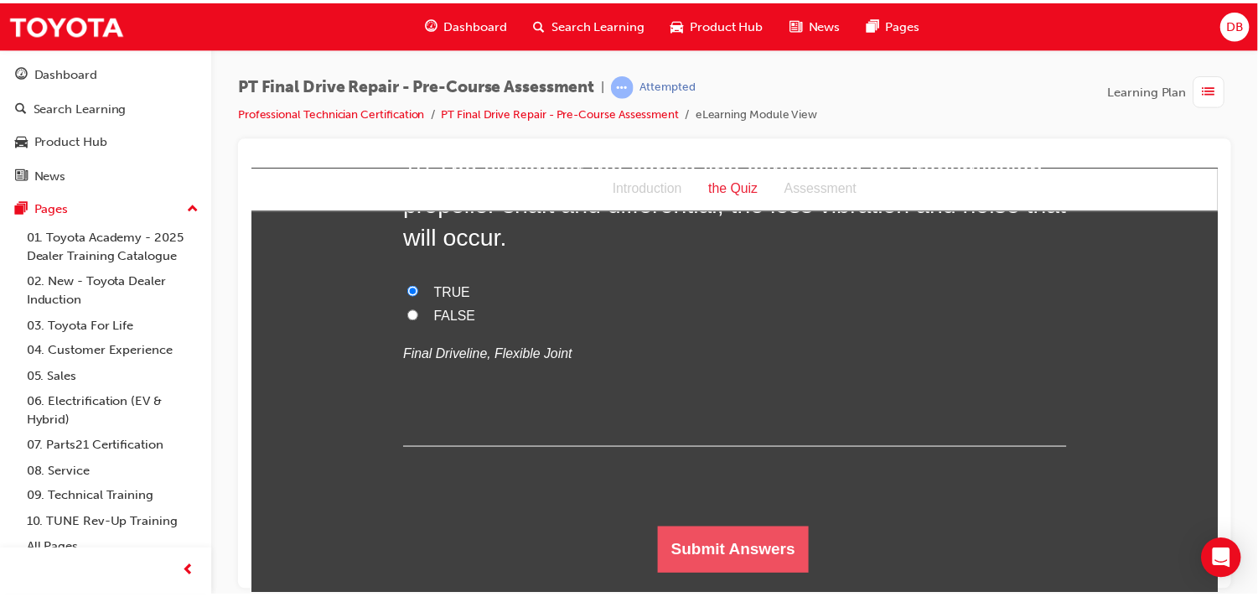
scroll to position [0, 0]
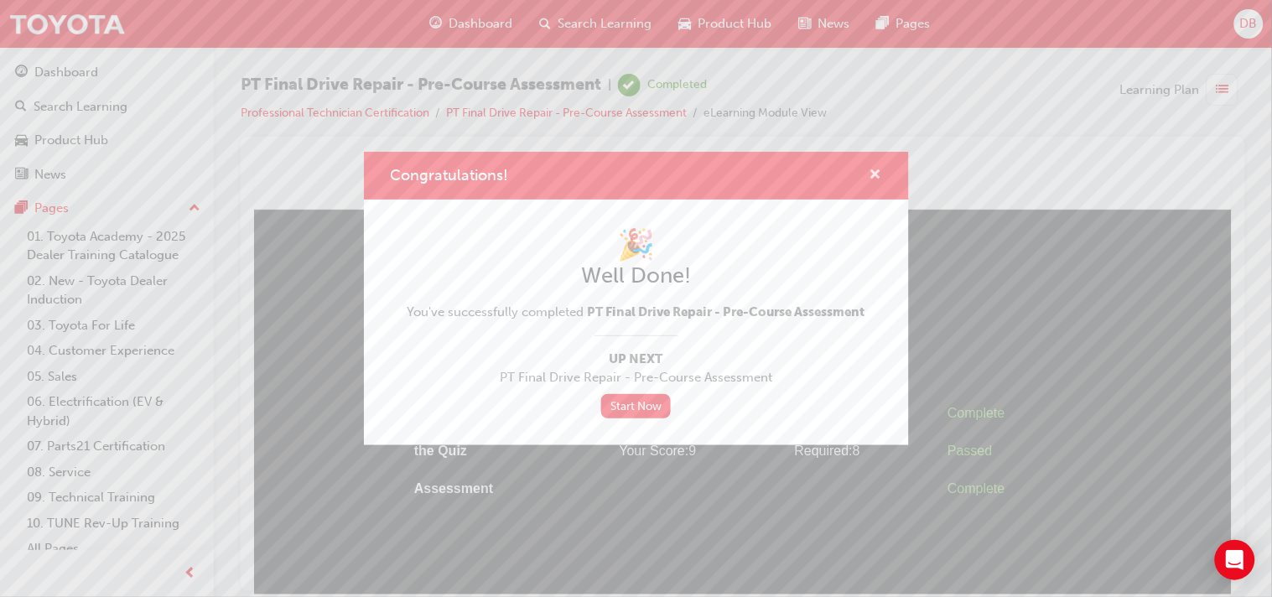
click at [880, 178] on span "cross-icon" at bounding box center [875, 175] width 13 height 15
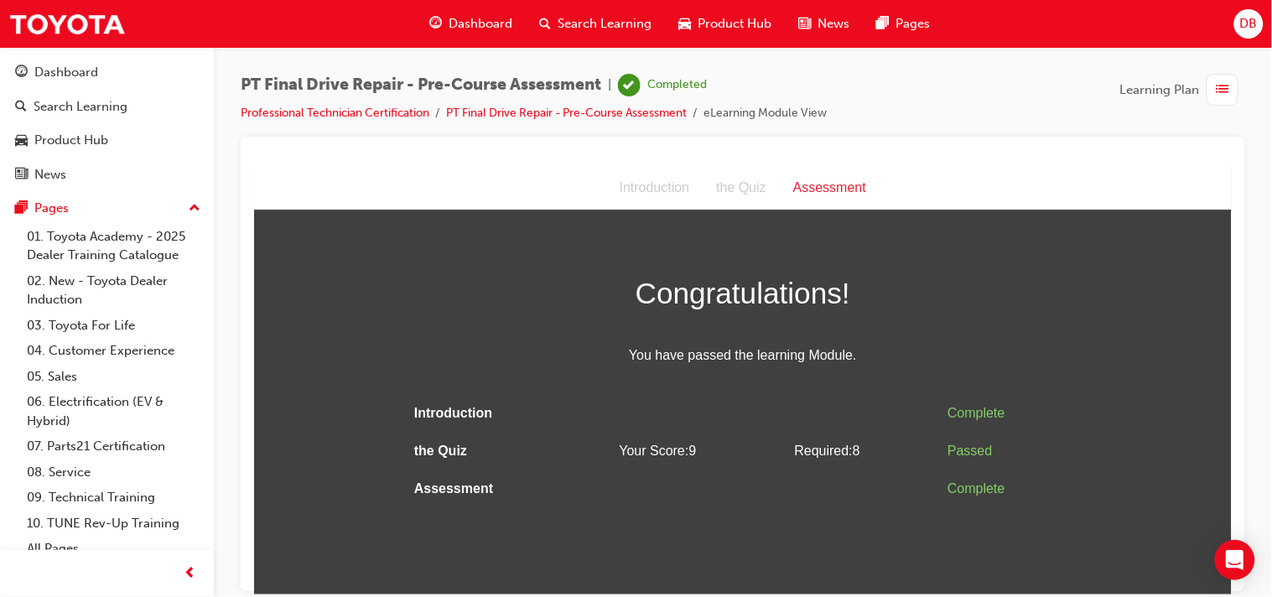
click at [468, 15] on span "Dashboard" at bounding box center [480, 23] width 64 height 19
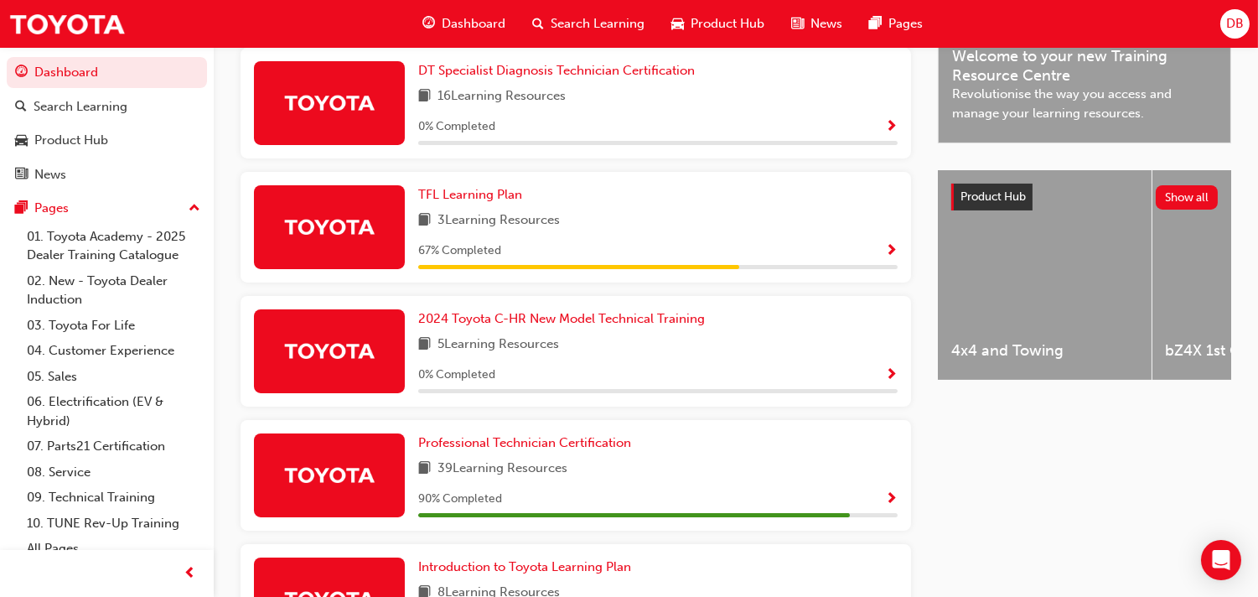
scroll to position [608, 0]
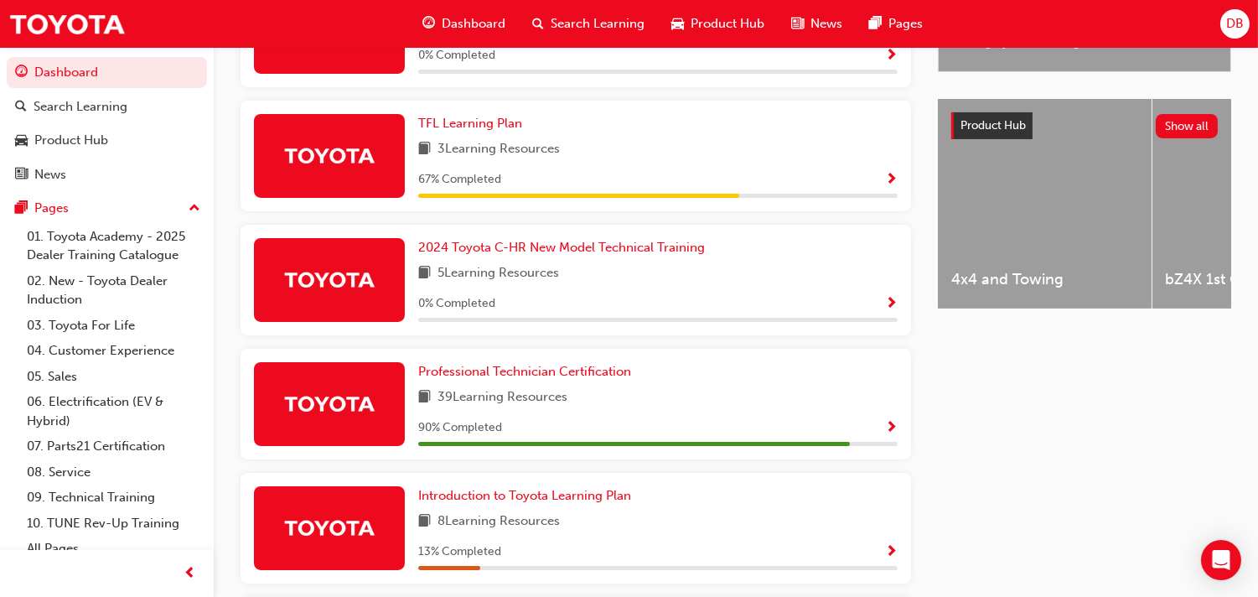
click at [885, 421] on span "Show Progress" at bounding box center [891, 428] width 13 height 15
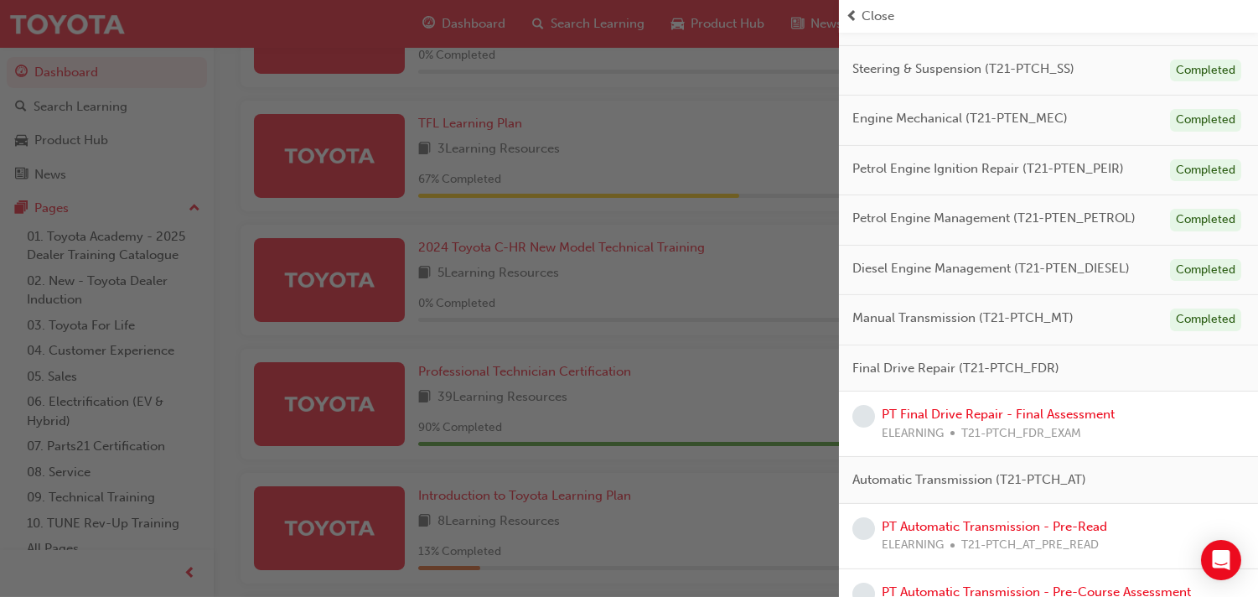
scroll to position [409, 0]
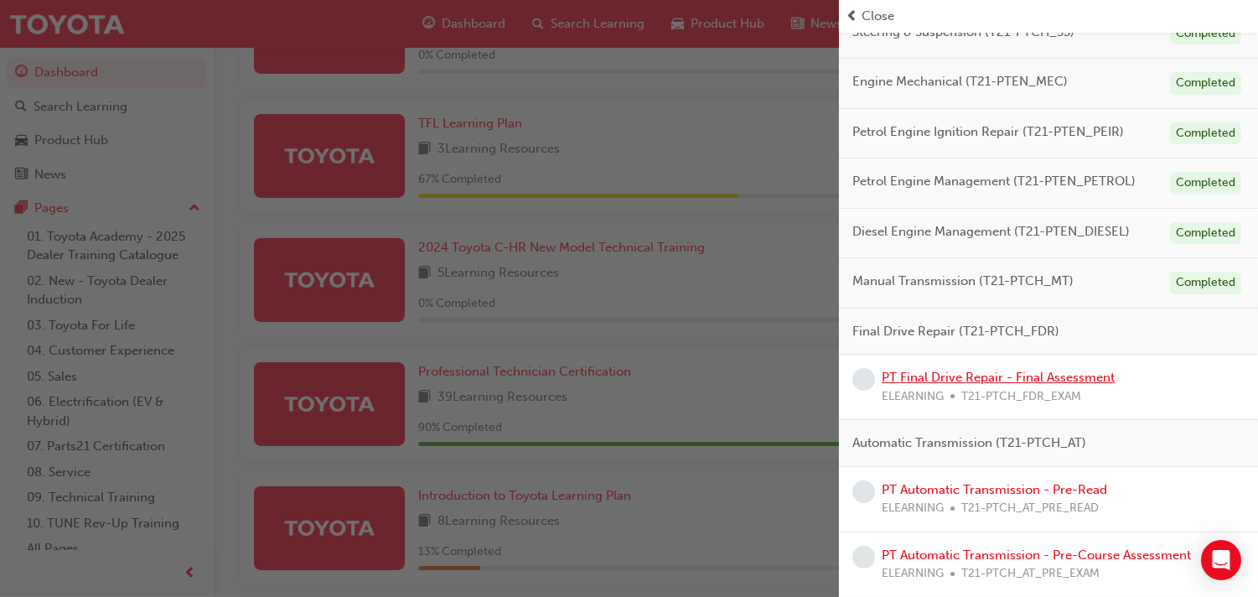
click at [1018, 378] on link "PT Final Drive Repair - Final Assessment" at bounding box center [998, 377] width 233 height 15
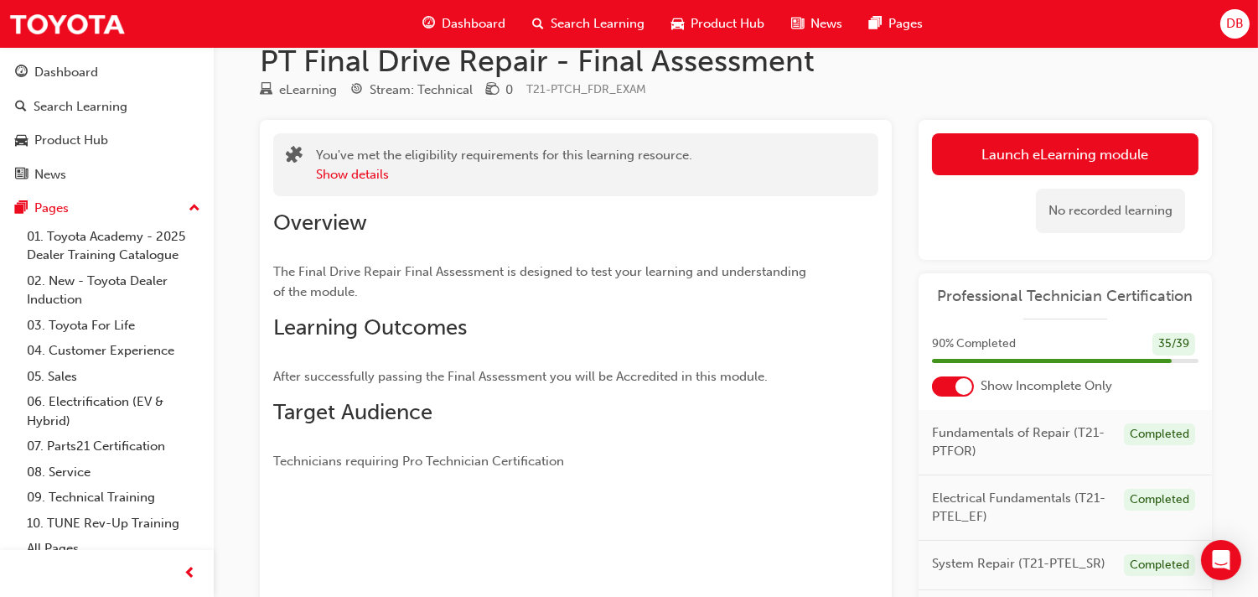
scroll to position [14, 0]
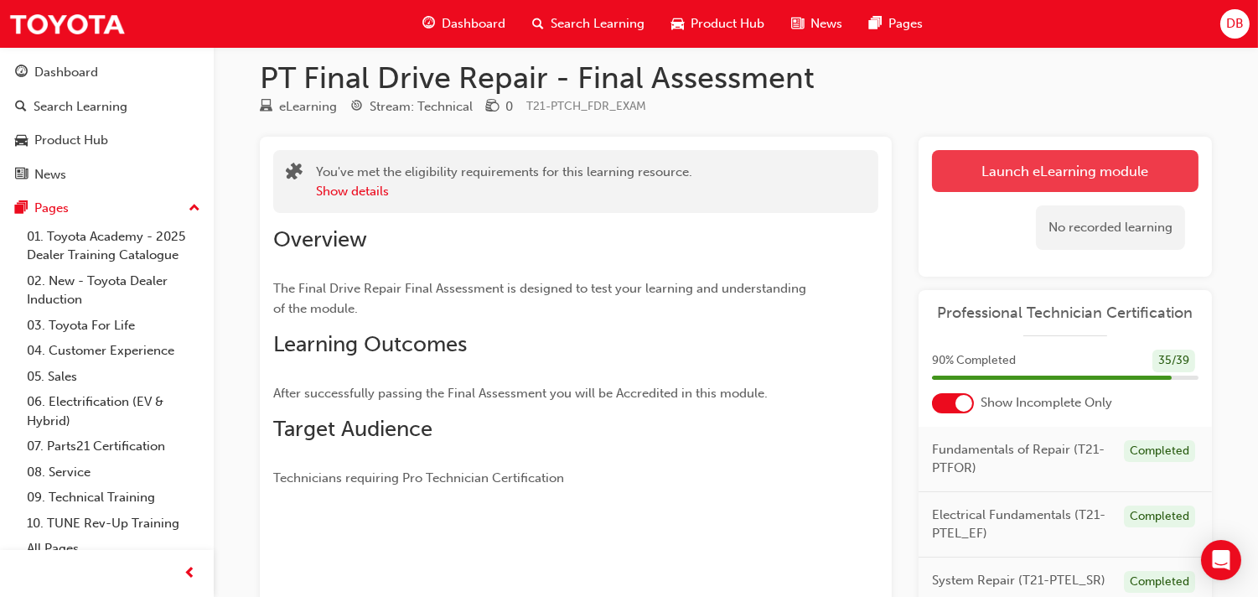
click at [1129, 154] on link "Launch eLearning module" at bounding box center [1065, 171] width 267 height 42
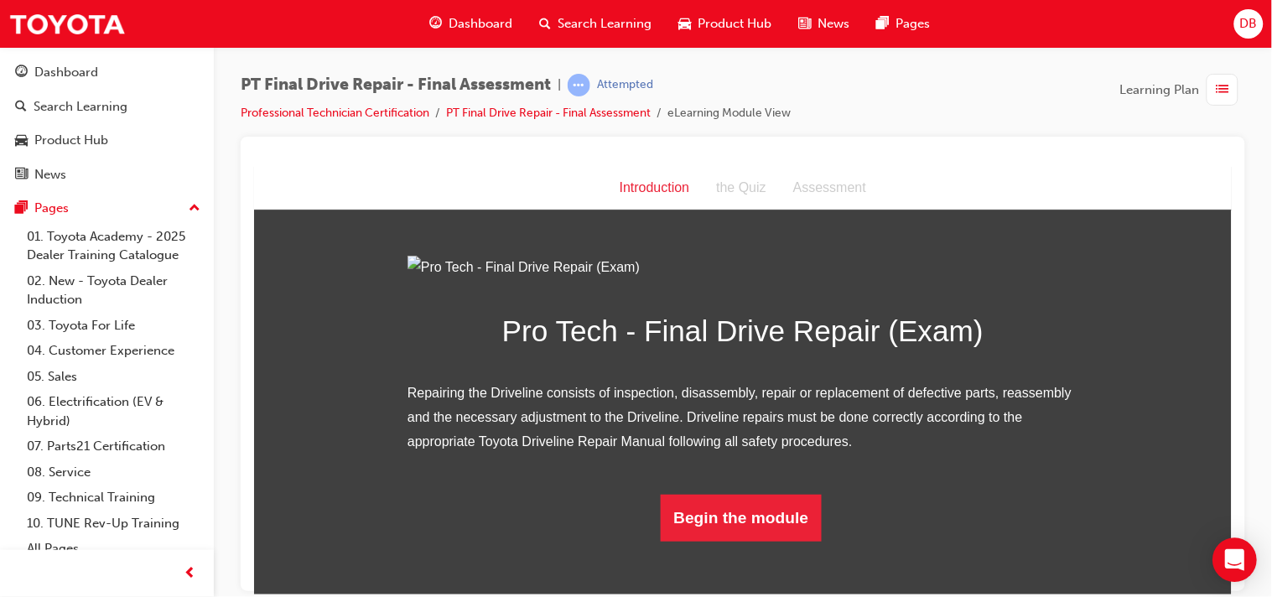
scroll to position [171, 0]
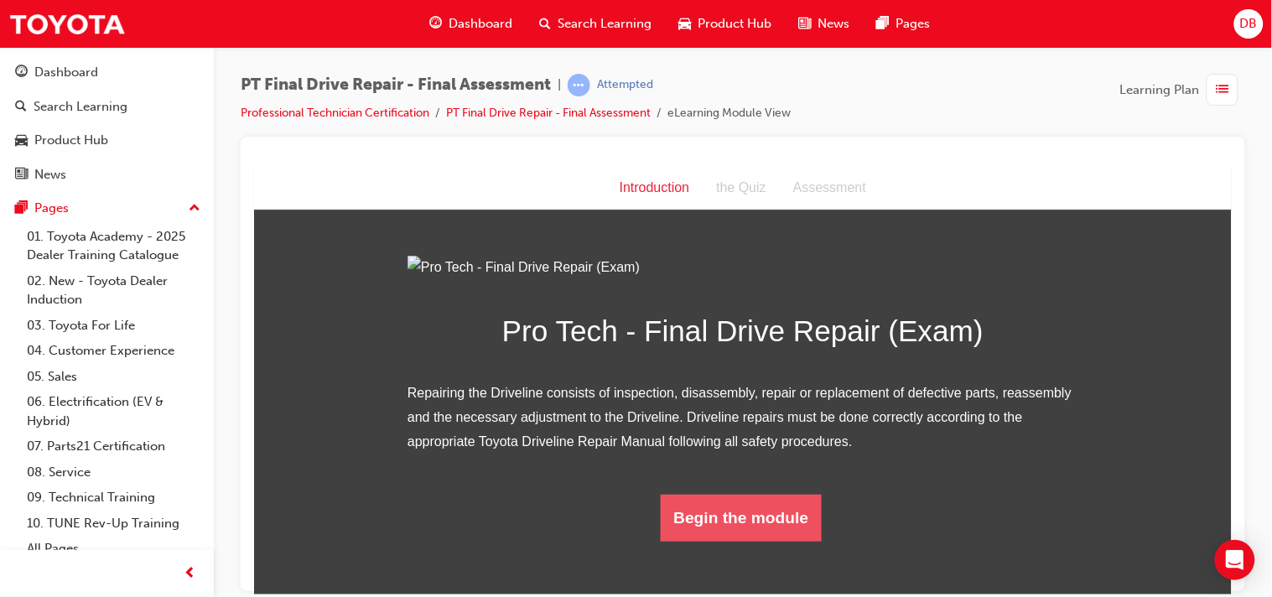
click at [784, 536] on button "Begin the module" at bounding box center [741, 517] width 162 height 47
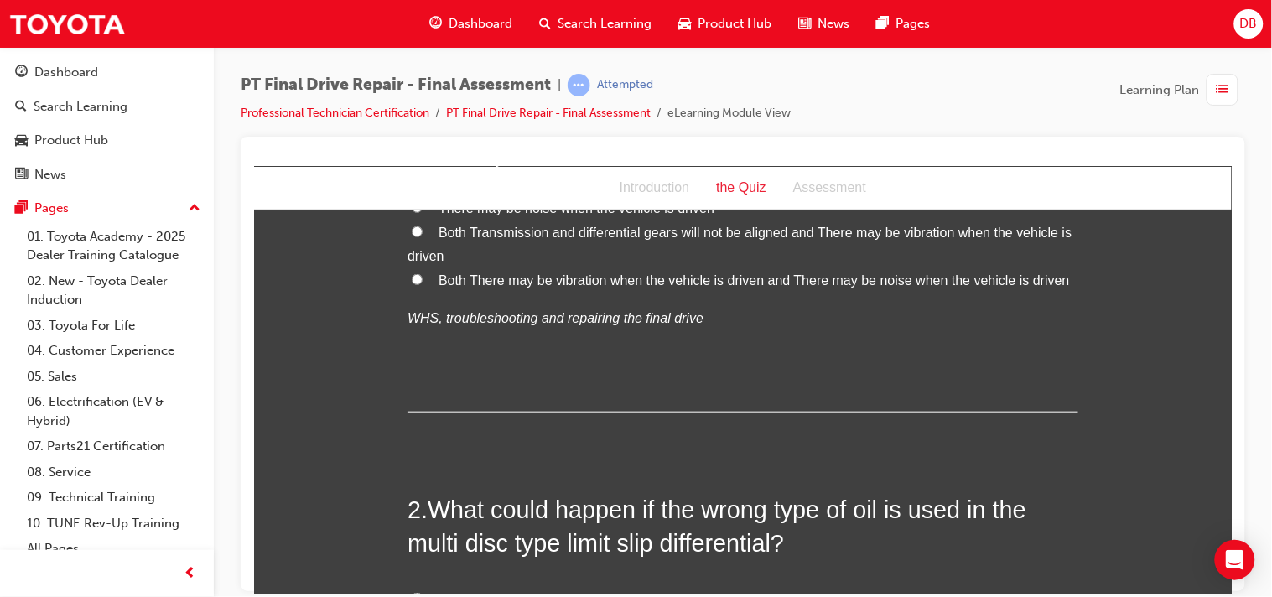
scroll to position [271, 0]
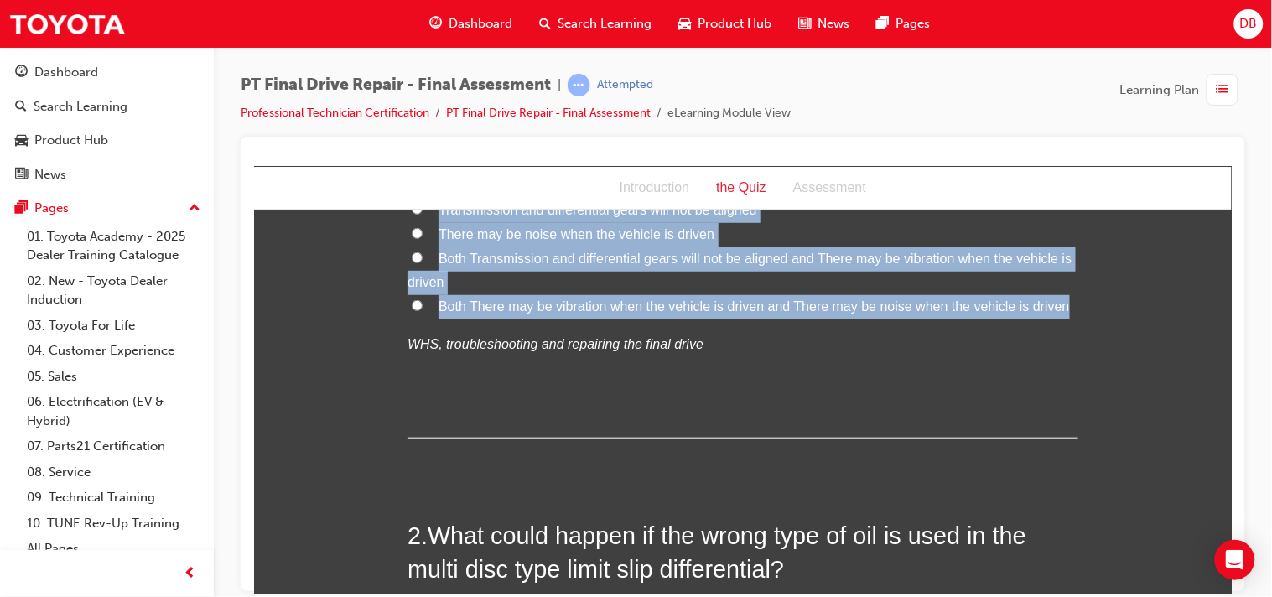
drag, startPoint x: 423, startPoint y: 324, endPoint x: 1093, endPoint y: 310, distance: 669.9
copy div "What could happen if match marks are not made and referred to when reassembling…"
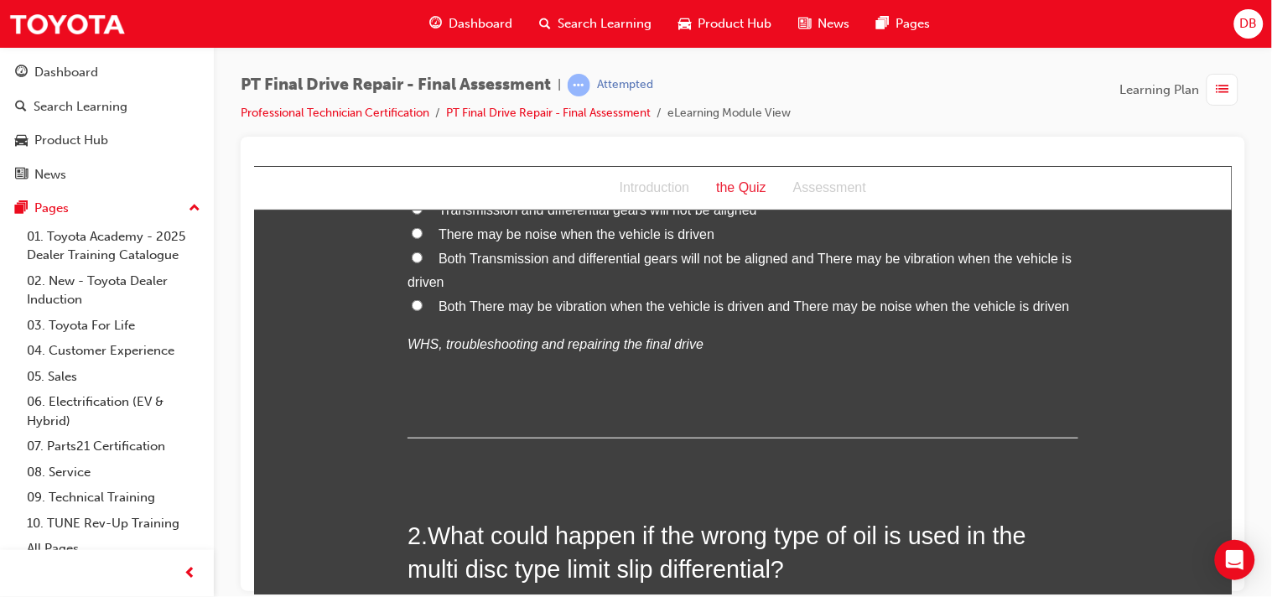
click at [418, 303] on label "Both There may be vibration when the vehicle is driven and There may be noise w…" at bounding box center [742, 306] width 671 height 24
click at [418, 303] on input "Both There may be vibration when the vehicle is driven and There may be noise w…" at bounding box center [416, 304] width 11 height 11
radio input "true"
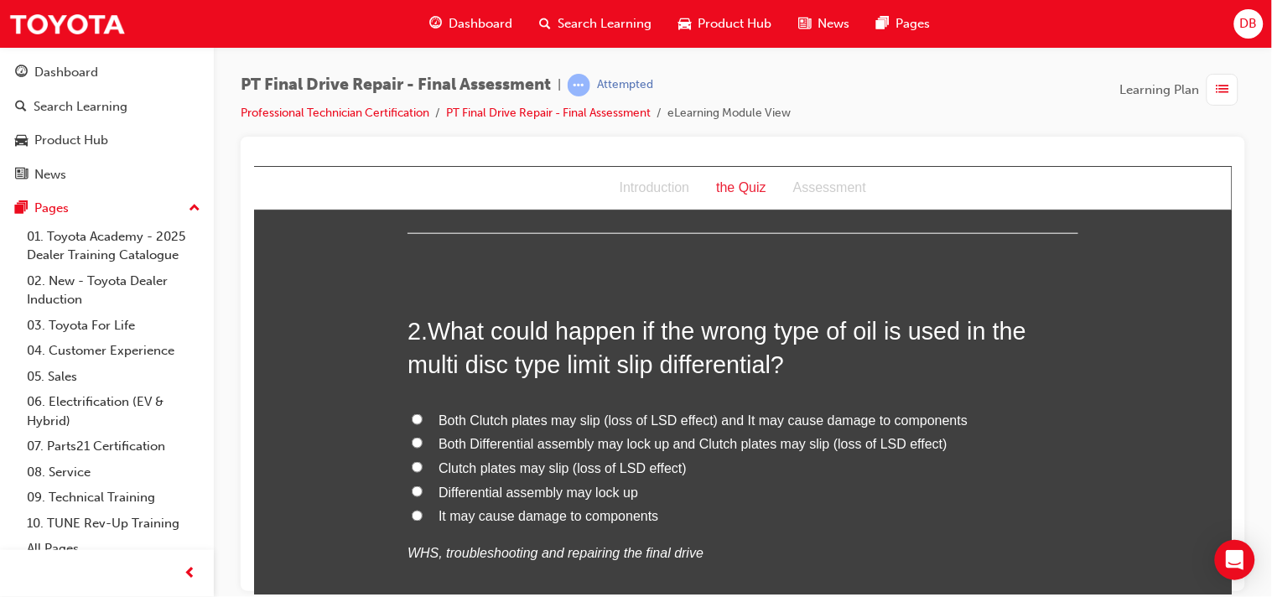
scroll to position [495, 0]
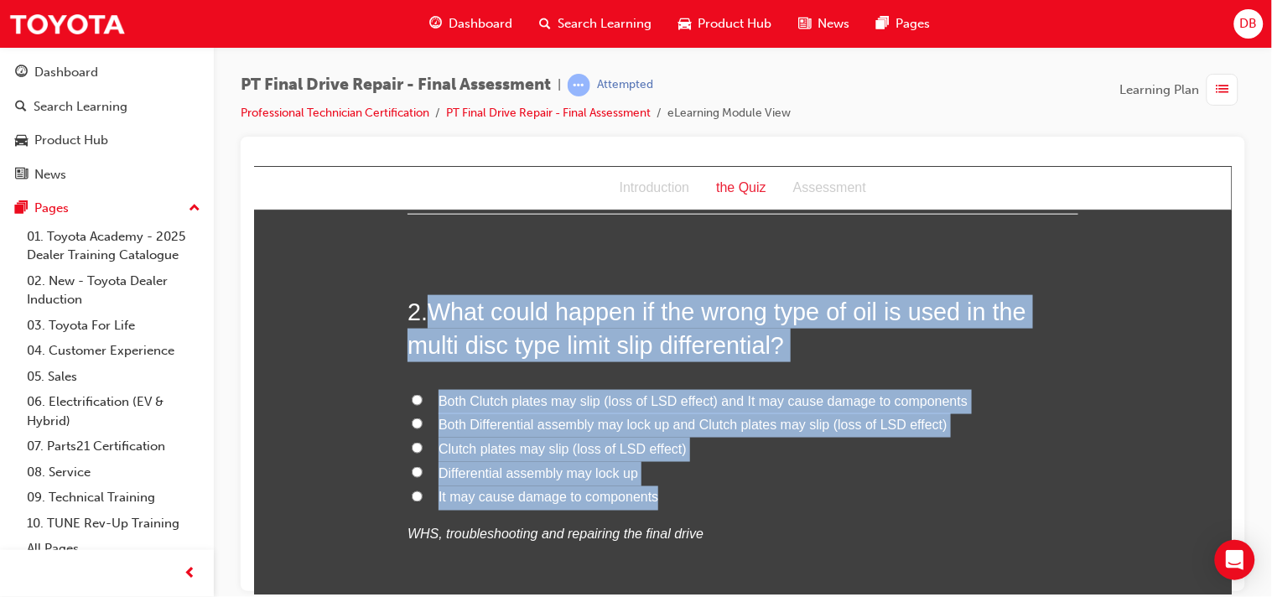
drag, startPoint x: 428, startPoint y: 317, endPoint x: 682, endPoint y: 508, distance: 317.9
click at [682, 508] on div "2 . What could happen if the wrong type of oil is used in the multi disc type l…" at bounding box center [742, 461] width 671 height 334
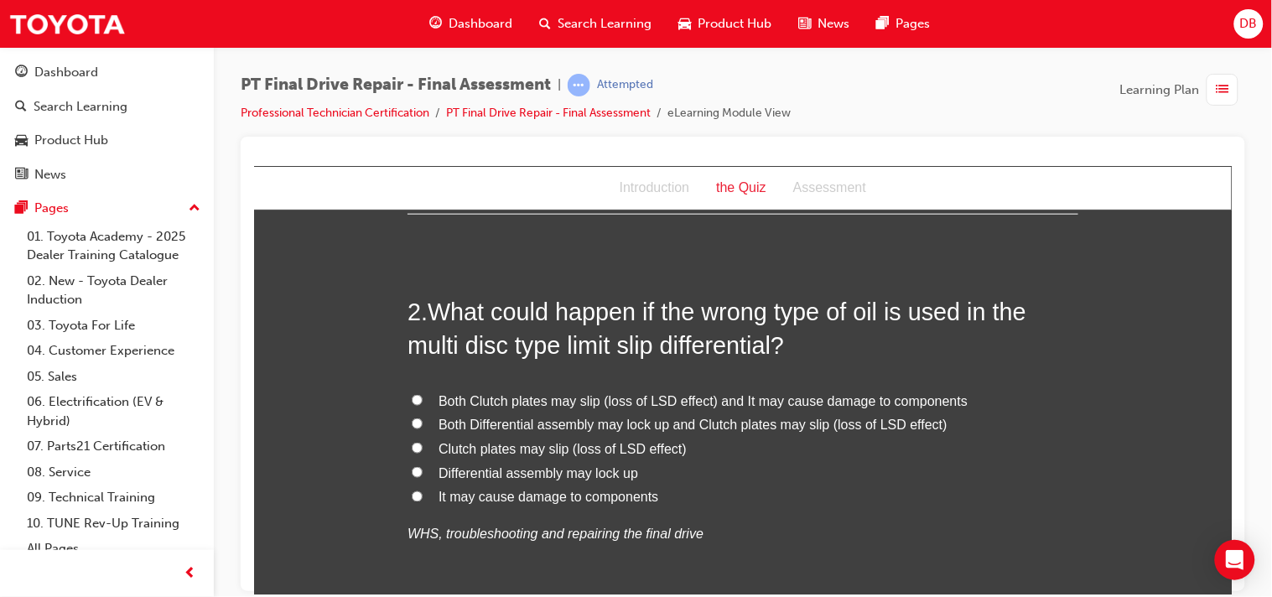
click at [412, 395] on input "Both Clutch plates may slip (loss of LSD effect) and It may cause damage to com…" at bounding box center [416, 399] width 11 height 11
radio input "true"
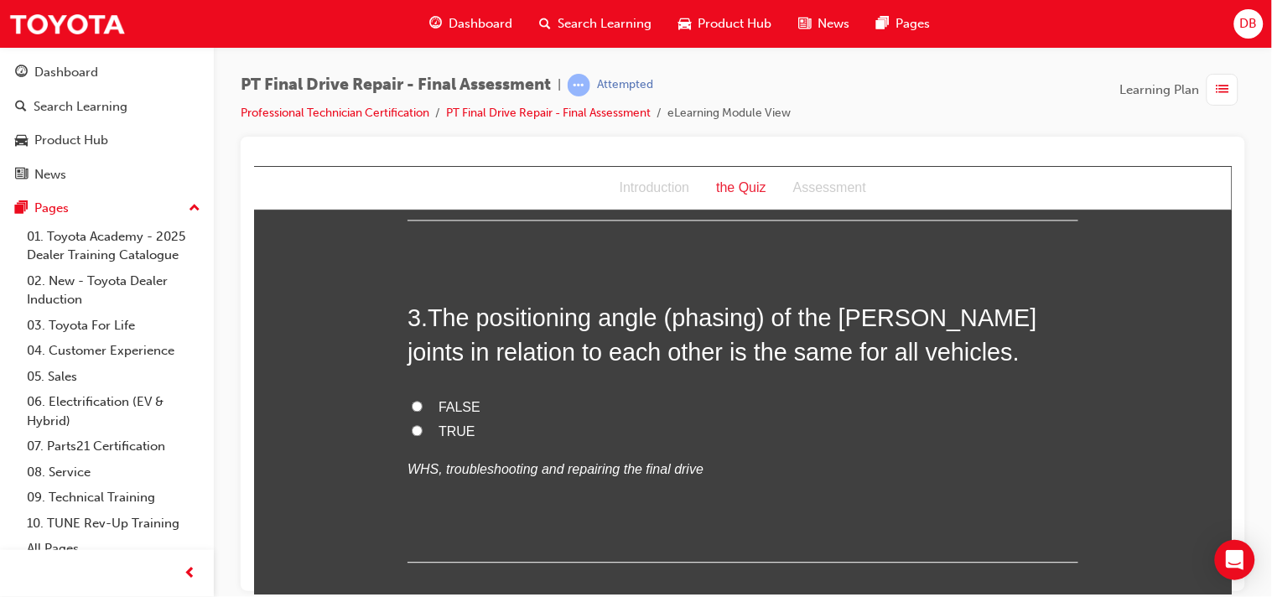
scroll to position [904, 0]
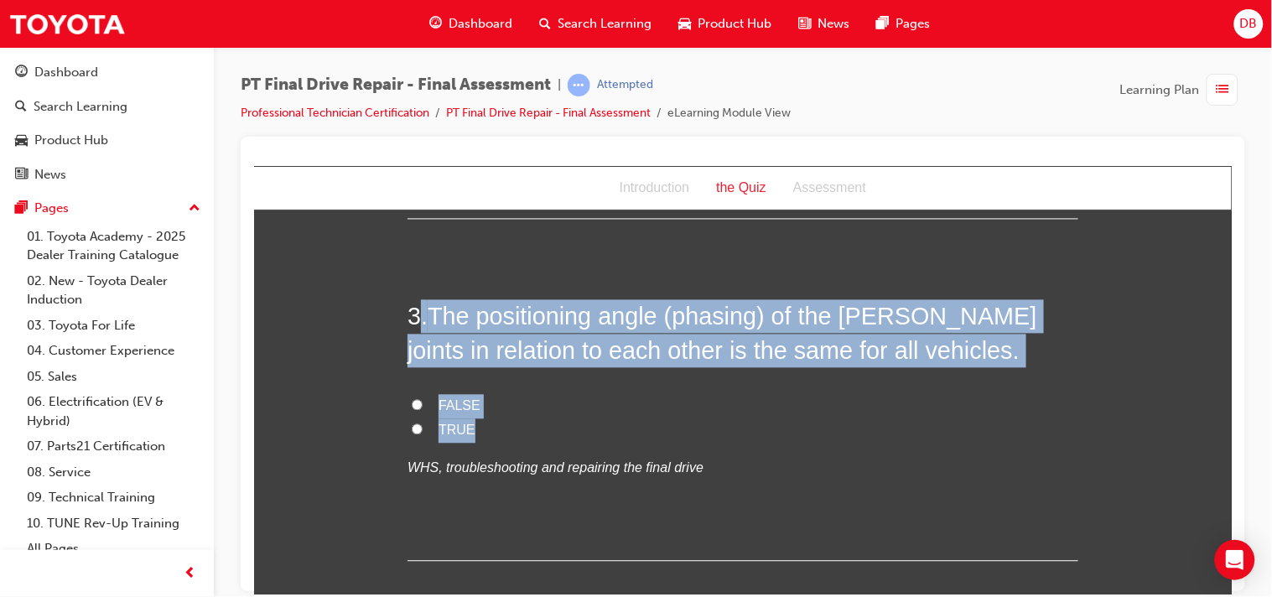
drag, startPoint x: 414, startPoint y: 314, endPoint x: 526, endPoint y: 428, distance: 158.9
click at [526, 428] on div "3 . The positioning angle (phasing) of the [PERSON_NAME] joints in relation to …" at bounding box center [742, 430] width 671 height 262
click at [526, 428] on label "TRUE" at bounding box center [742, 430] width 671 height 24
click at [422, 428] on input "TRUE" at bounding box center [416, 428] width 11 height 11
radio input "true"
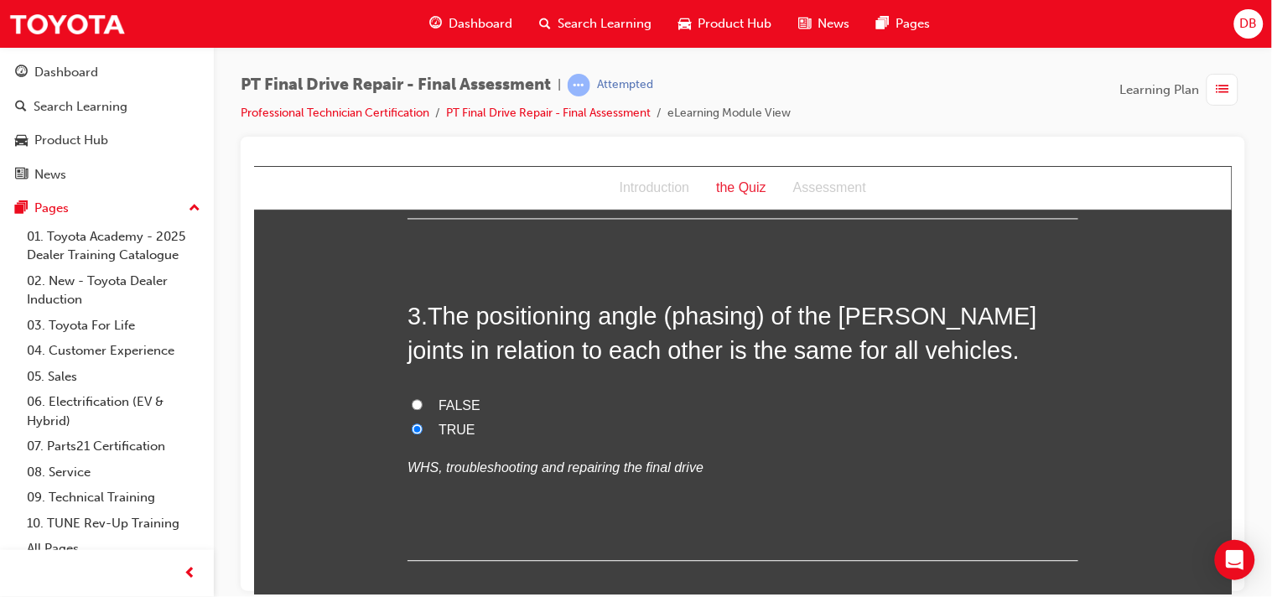
click at [414, 407] on input "FALSE" at bounding box center [416, 404] width 11 height 11
radio input "true"
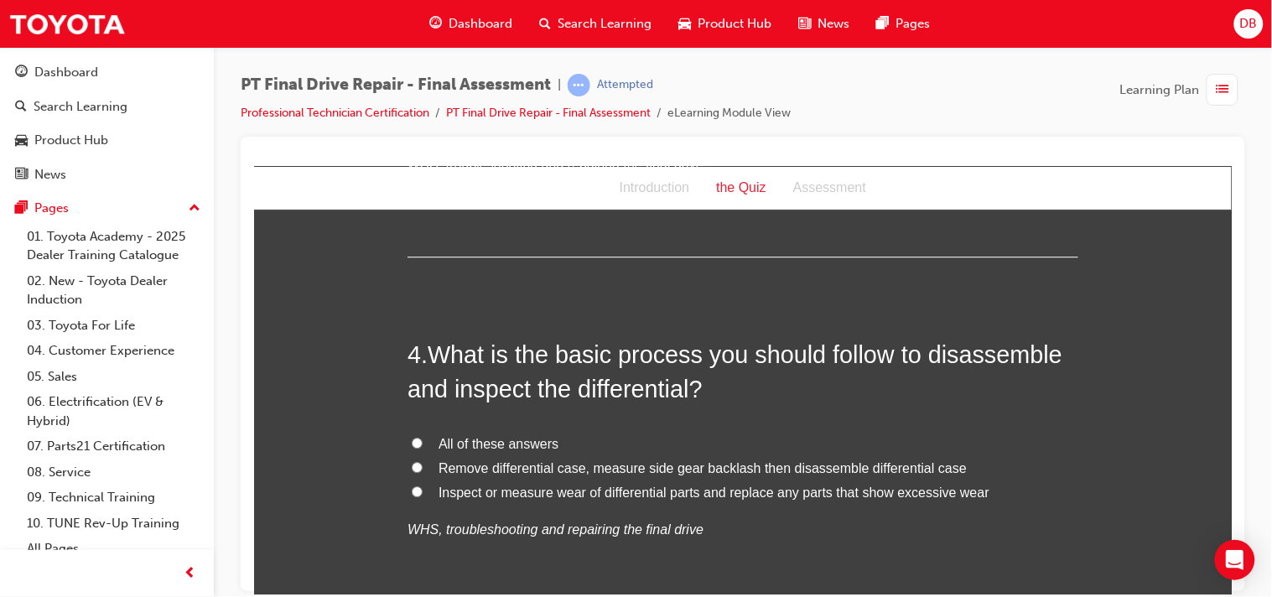
scroll to position [1277, 0]
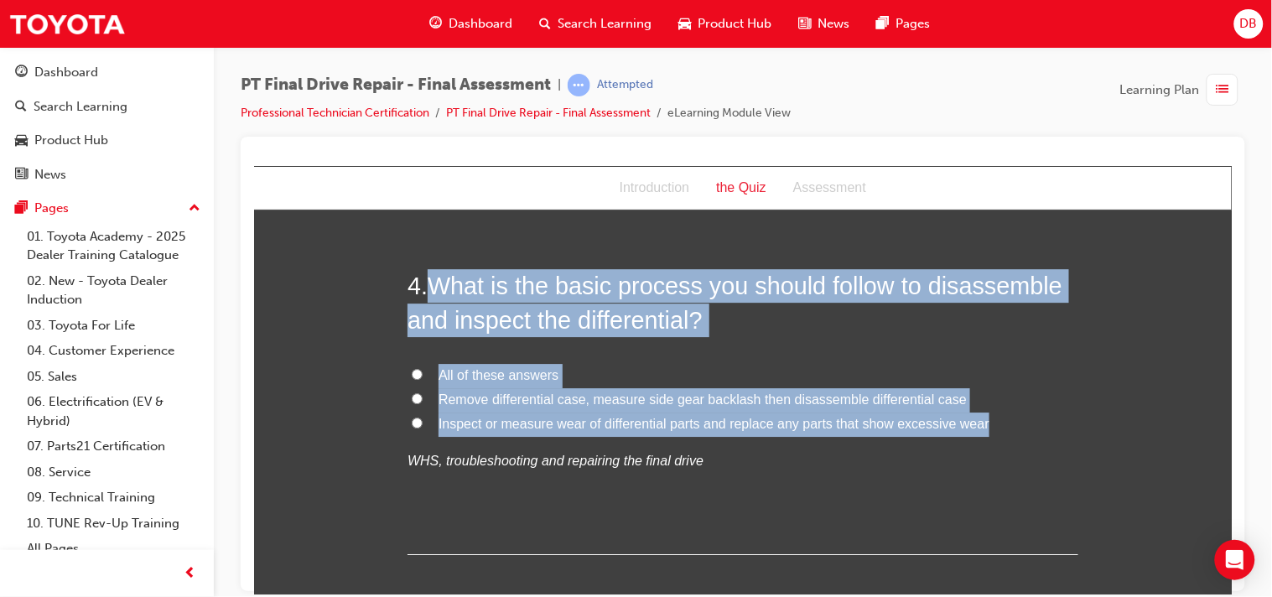
drag, startPoint x: 428, startPoint y: 285, endPoint x: 1025, endPoint y: 433, distance: 614.8
click at [1025, 433] on div "4 . What is the basic process you should follow to disassemble and inspect the …" at bounding box center [742, 411] width 671 height 286
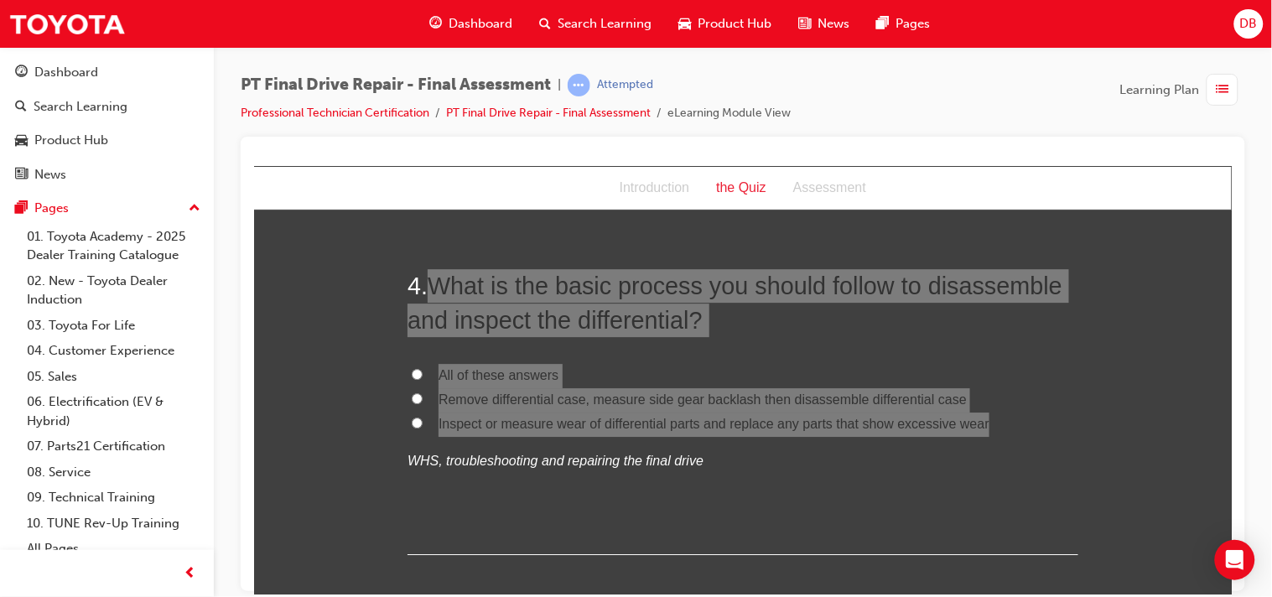
click at [440, 89] on span "PT Final Drive Repair - Final Assessment" at bounding box center [396, 84] width 310 height 19
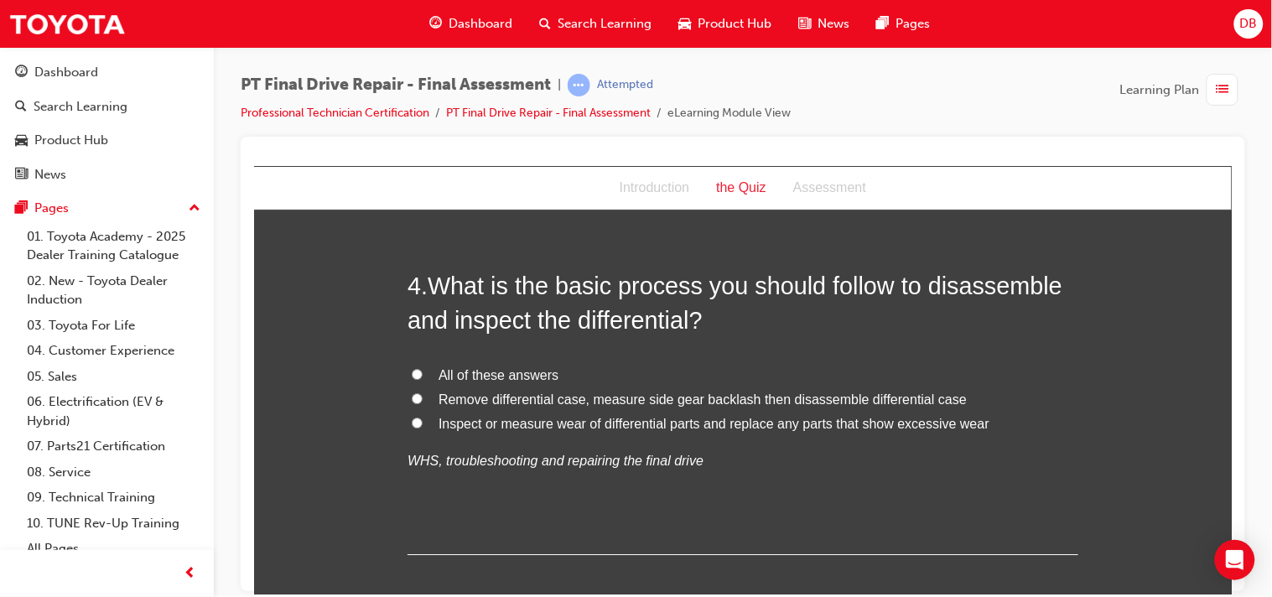
click at [407, 378] on label "All of these answers" at bounding box center [742, 375] width 671 height 24
click at [411, 378] on input "All of these answers" at bounding box center [416, 373] width 11 height 11
radio input "true"
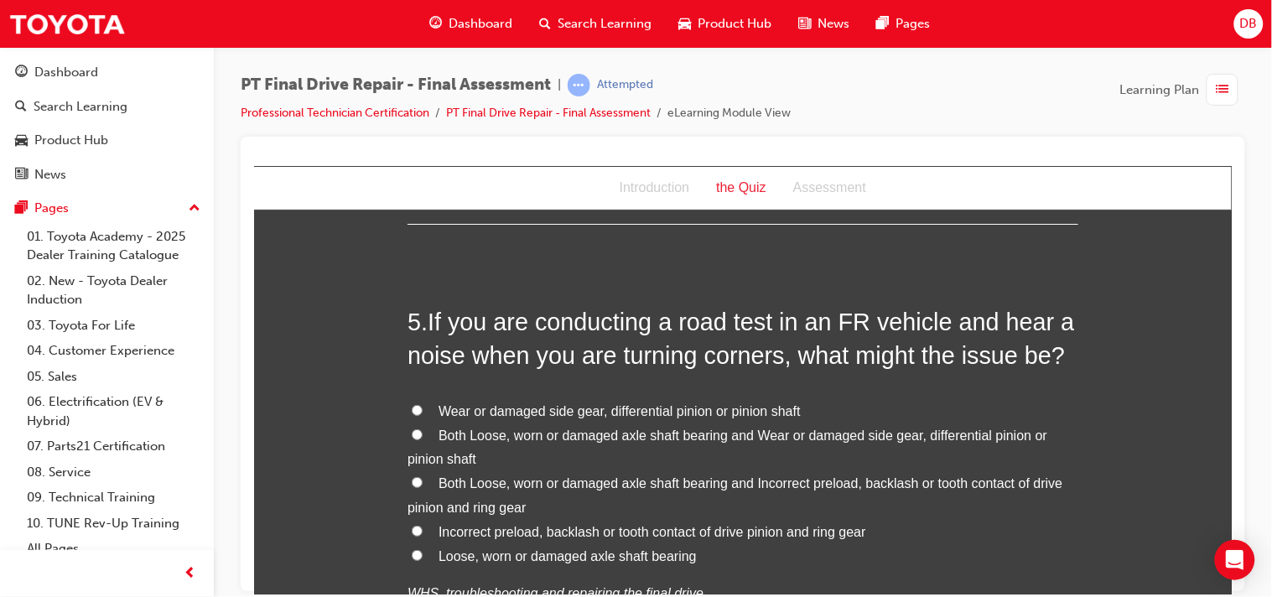
scroll to position [1612, 0]
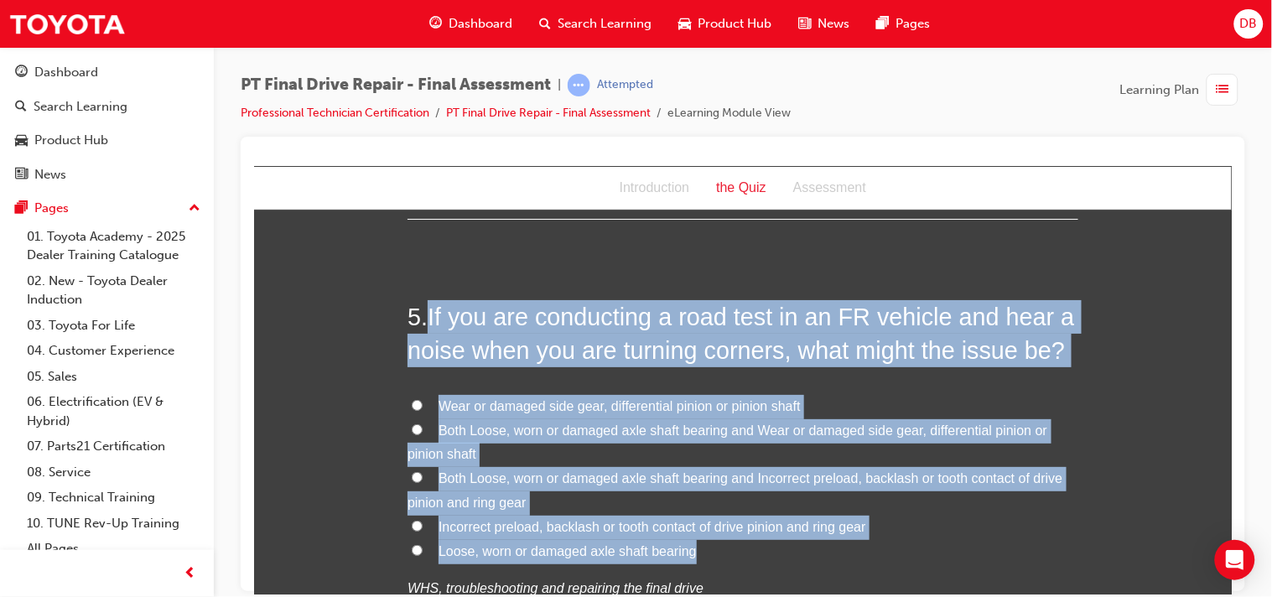
drag, startPoint x: 428, startPoint y: 315, endPoint x: 818, endPoint y: 544, distance: 452.7
click at [818, 544] on div "5 . If you are conducting a road test in an FR vehicle and hear a noise when yo…" at bounding box center [742, 490] width 671 height 382
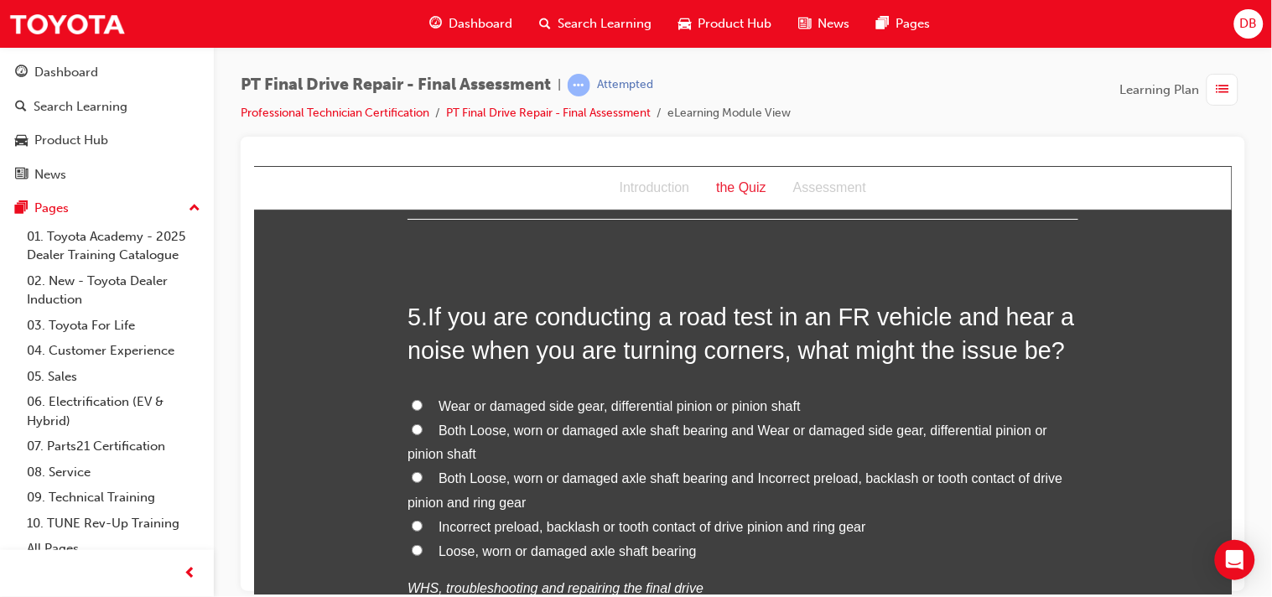
click at [412, 428] on input "Both Loose, worn or damaged axle shaft bearing and Wear or damaged side gear, d…" at bounding box center [416, 428] width 11 height 11
radio input "true"
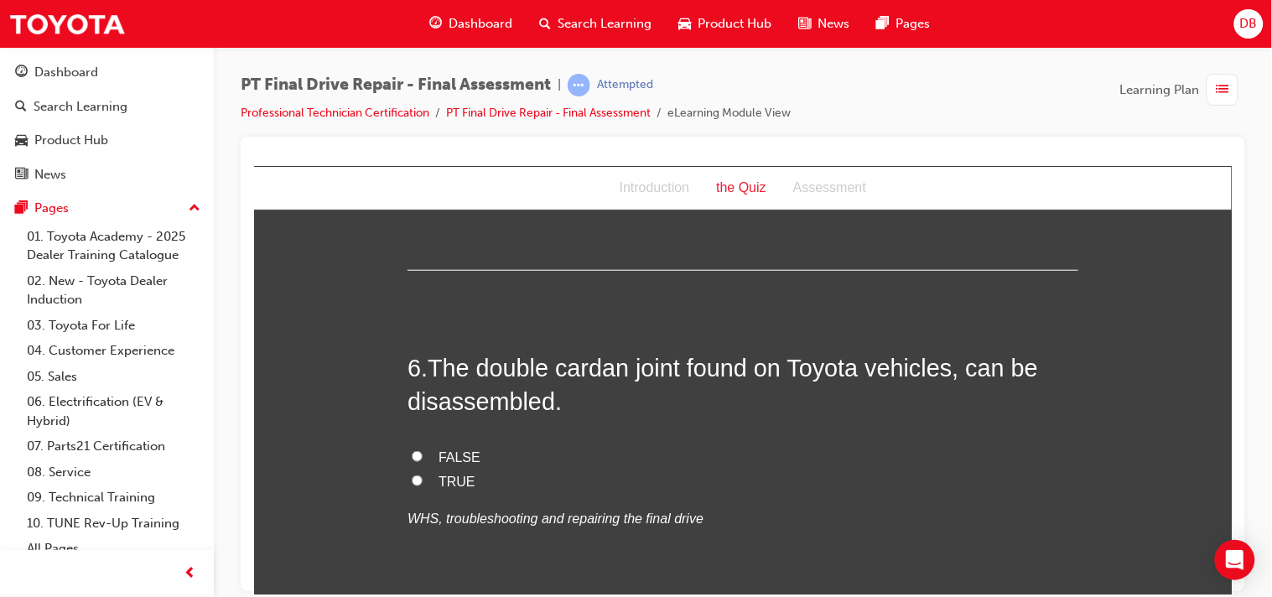
scroll to position [2059, 0]
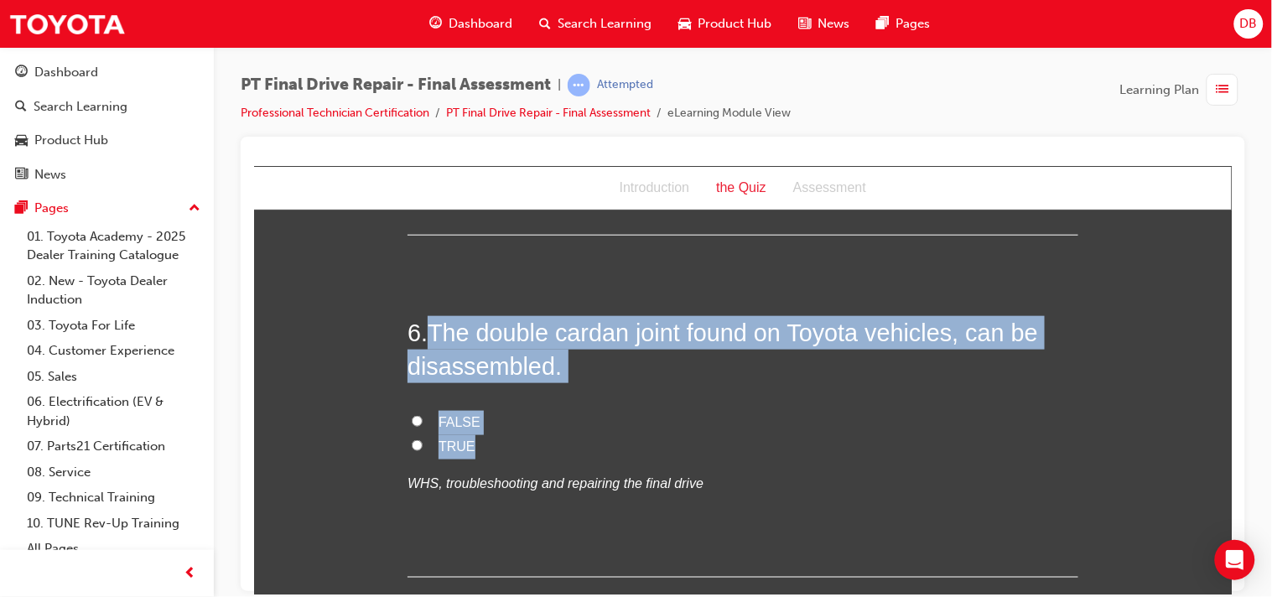
drag, startPoint x: 430, startPoint y: 329, endPoint x: 536, endPoint y: 438, distance: 152.4
click at [536, 438] on div "6 . The double cardan joint found on Toyota vehicles, can be disassembled. FALS…" at bounding box center [742, 446] width 671 height 262
click at [375, 408] on div "You must select an answer for each question before you can submit. Please note,…" at bounding box center [741, 258] width 977 height 4179
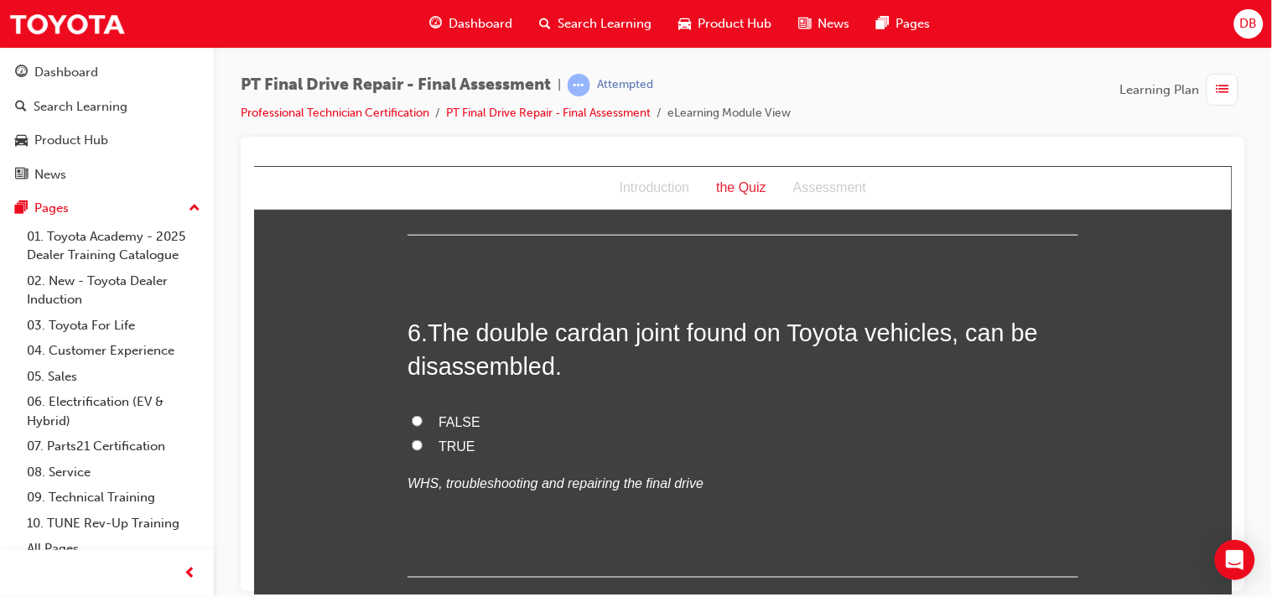
click at [412, 442] on input "TRUE" at bounding box center [416, 444] width 11 height 11
radio input "true"
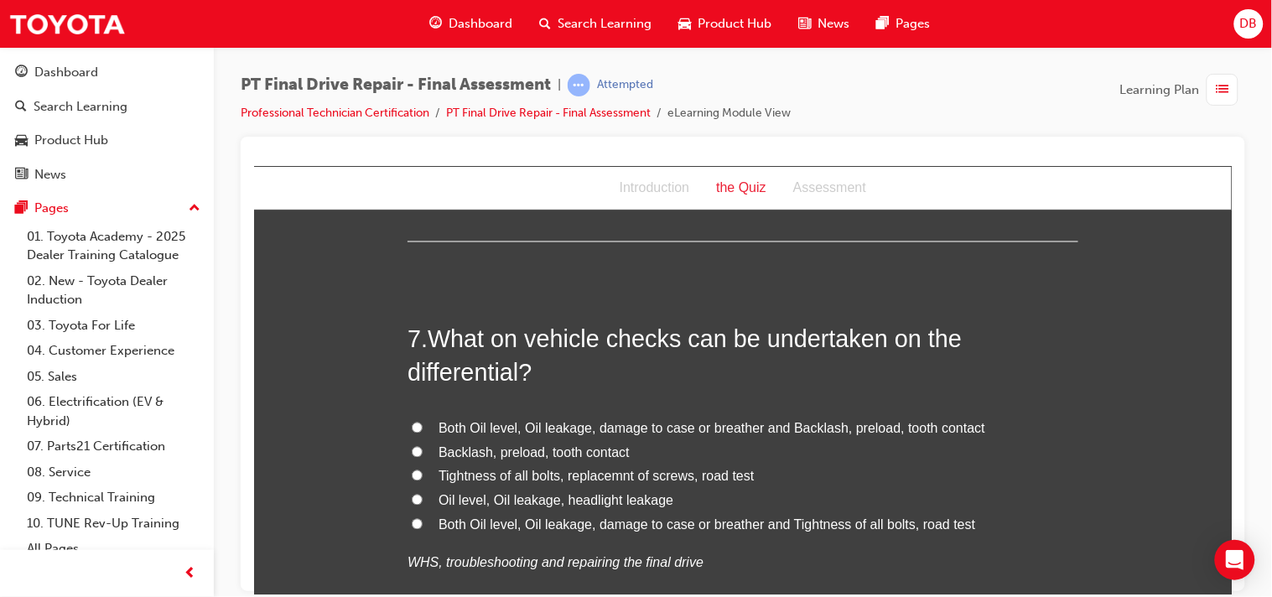
scroll to position [2432, 0]
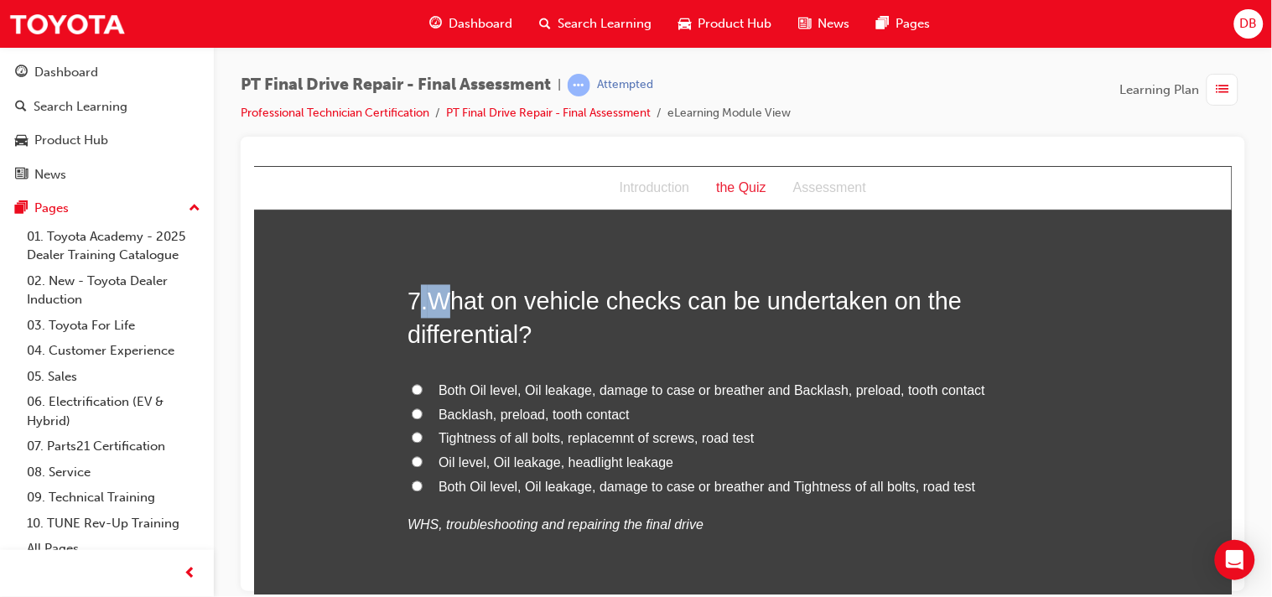
drag, startPoint x: 478, startPoint y: 308, endPoint x: 412, endPoint y: 304, distance: 65.5
click at [412, 304] on h2 "7 . What on vehicle checks can be undertaken on the differential?" at bounding box center [742, 318] width 671 height 68
click at [424, 293] on span "What on vehicle checks can be undertaken on the differential?" at bounding box center [684, 318] width 554 height 60
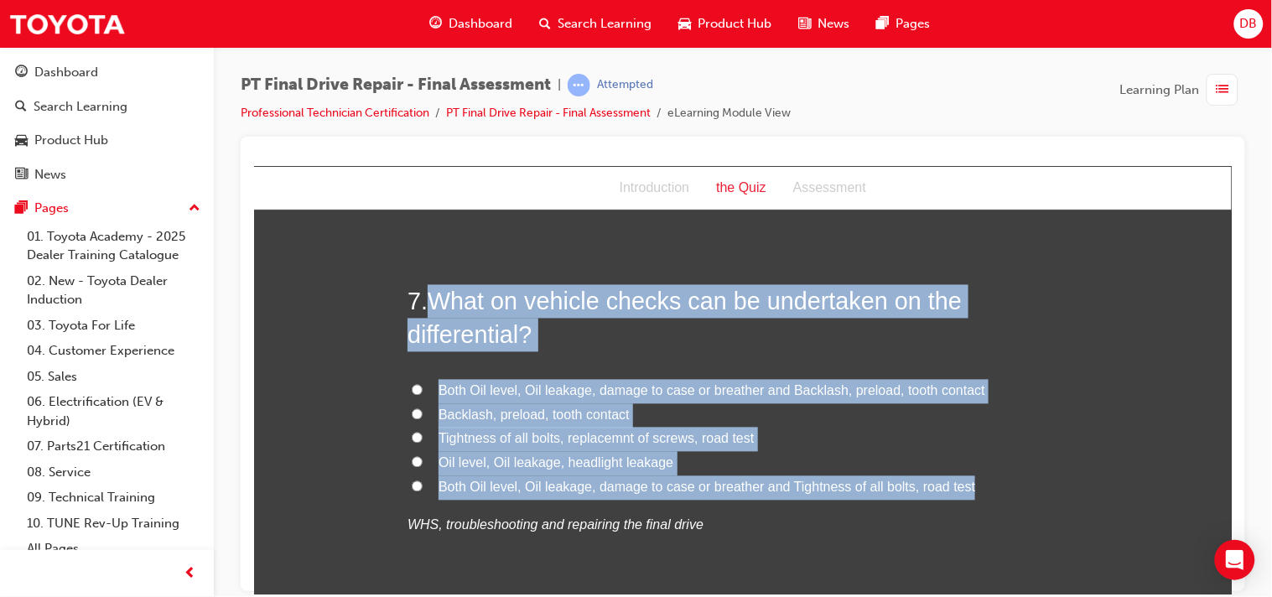
drag, startPoint x: 424, startPoint y: 293, endPoint x: 973, endPoint y: 479, distance: 579.7
click at [973, 479] on div "7 . What on vehicle checks can be undertaken on the differential? Both Oil leve…" at bounding box center [742, 451] width 671 height 334
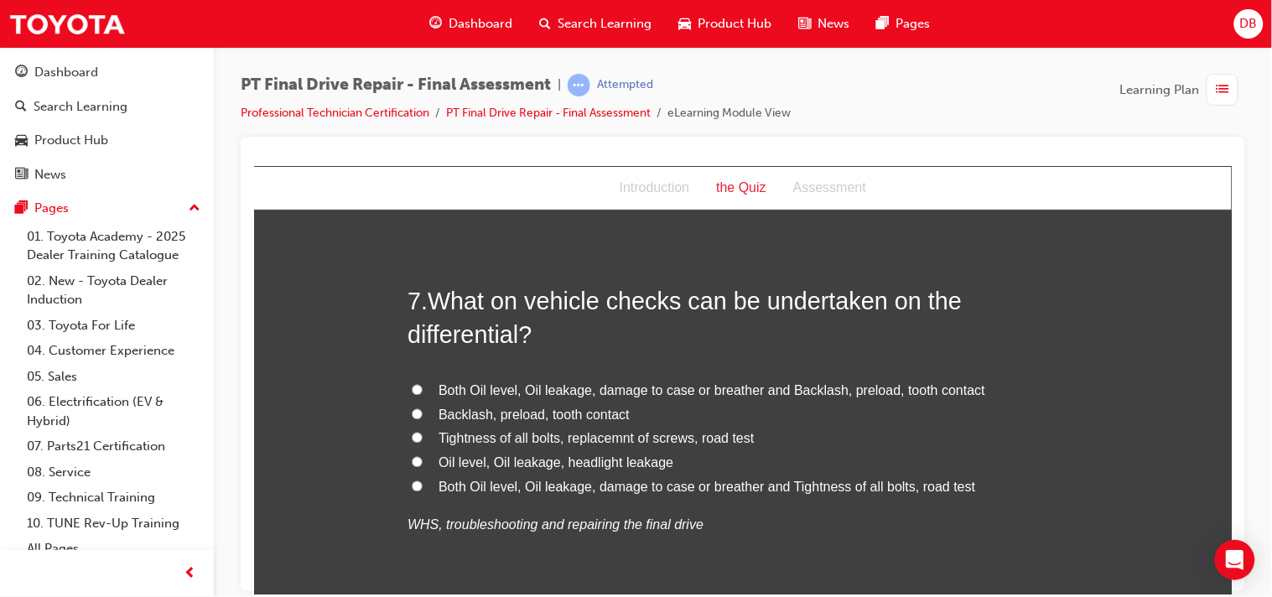
click at [411, 391] on input "Both Oil level, Oil leakage, damage to case or breather and Backlash, preload, …" at bounding box center [416, 389] width 11 height 11
radio input "true"
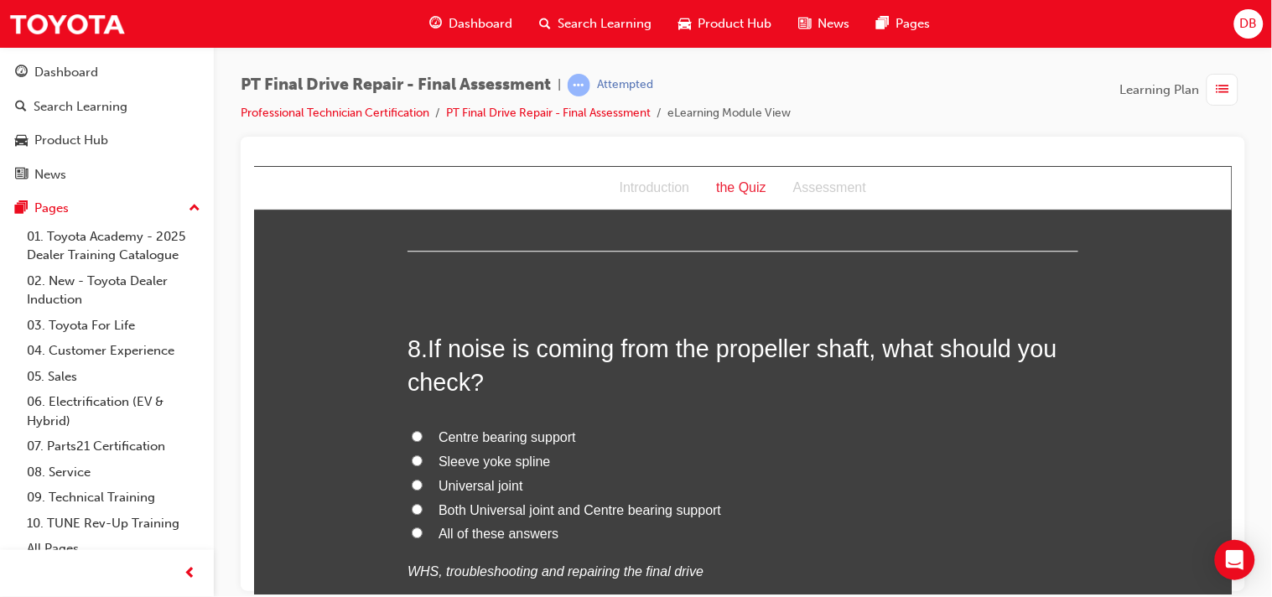
scroll to position [2804, 0]
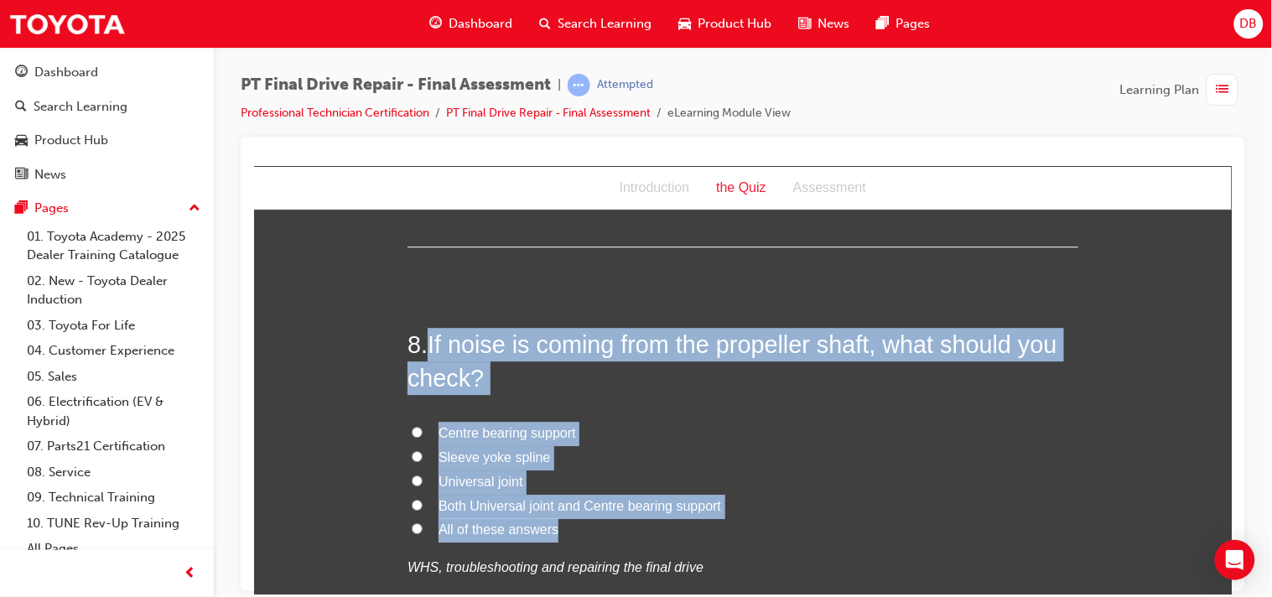
drag, startPoint x: 423, startPoint y: 336, endPoint x: 656, endPoint y: 526, distance: 300.3
click at [656, 526] on div "8 . If noise is coming from the propeller shaft, what should you check? Centre …" at bounding box center [742, 494] width 671 height 334
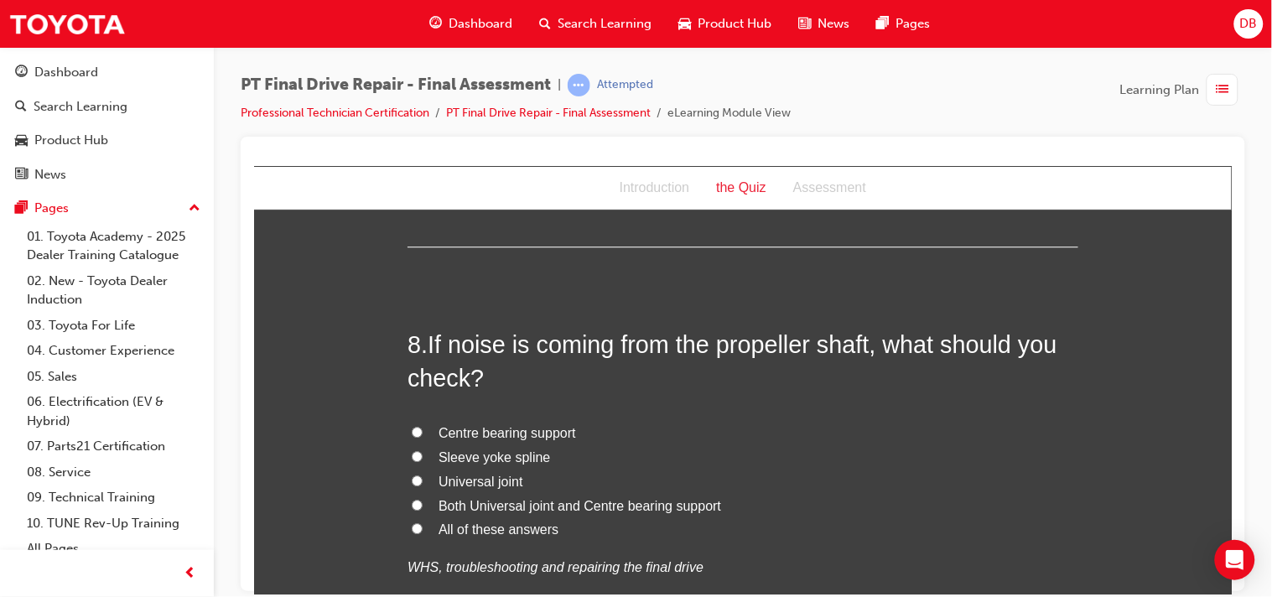
click at [411, 533] on input "All of these answers" at bounding box center [416, 527] width 11 height 11
radio input "true"
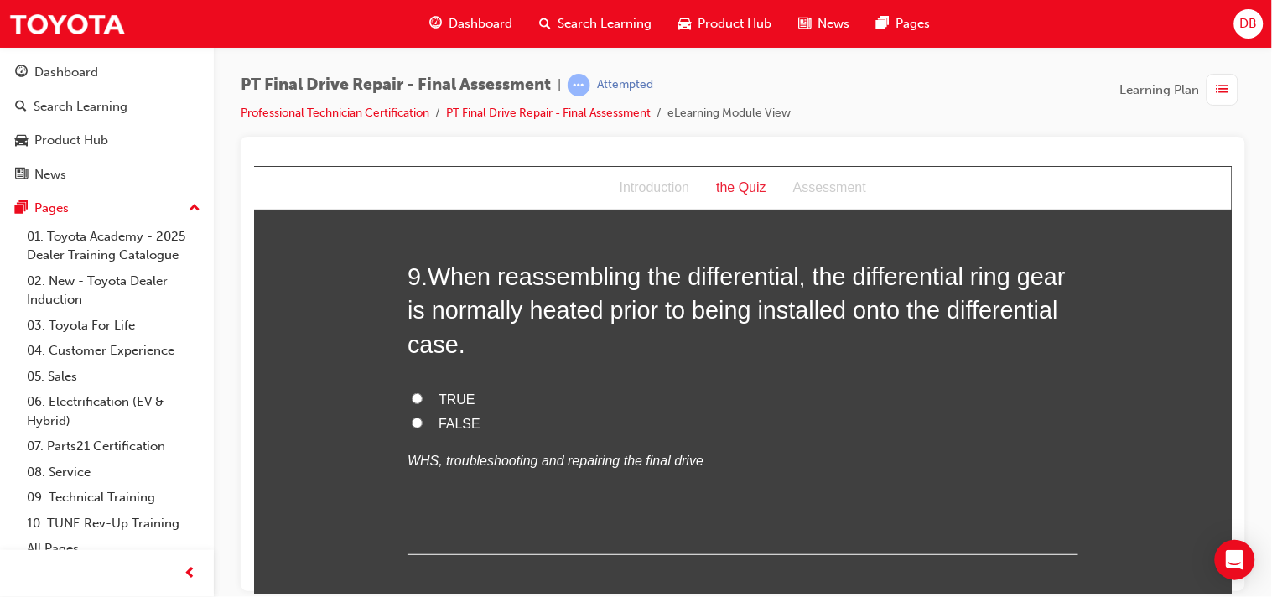
scroll to position [3289, 0]
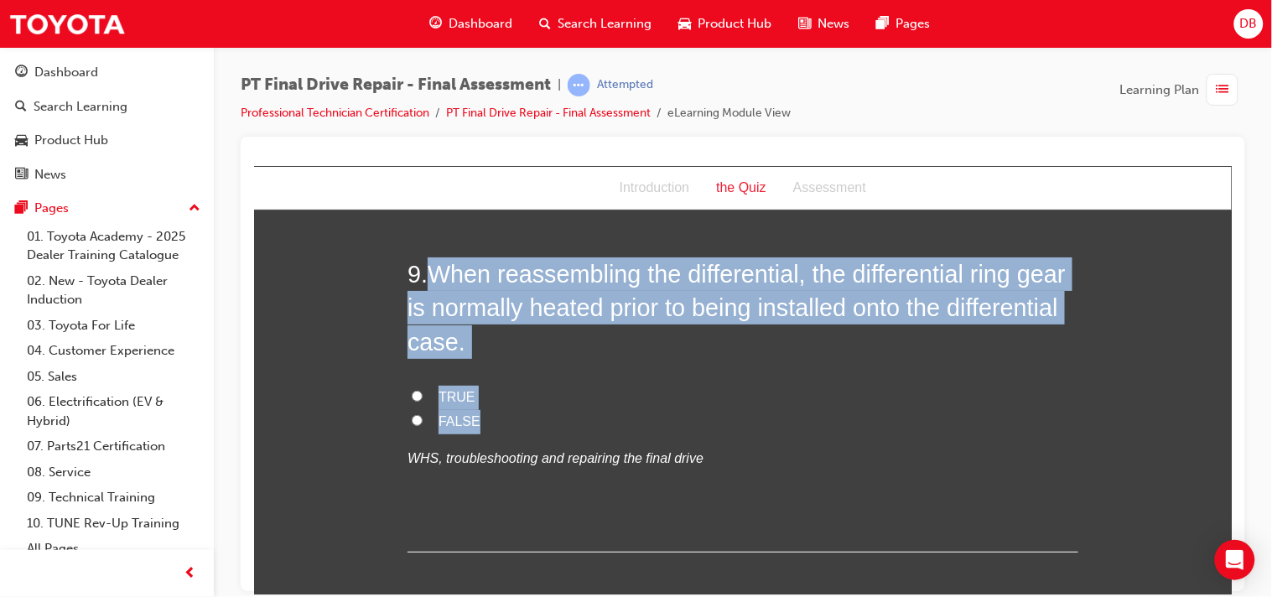
drag, startPoint x: 421, startPoint y: 264, endPoint x: 570, endPoint y: 423, distance: 218.2
click at [570, 423] on div "9 . When reassembling the differential, the differential ring gear is normally …" at bounding box center [742, 404] width 671 height 295
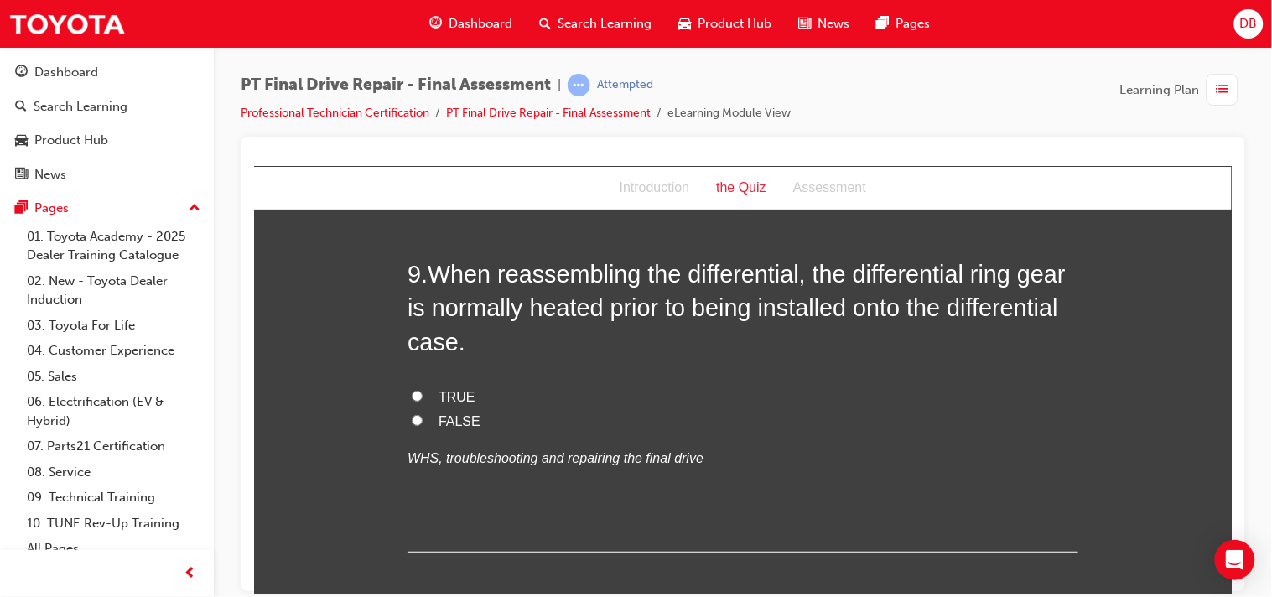
click at [411, 401] on input "TRUE" at bounding box center [416, 395] width 11 height 11
radio input "true"
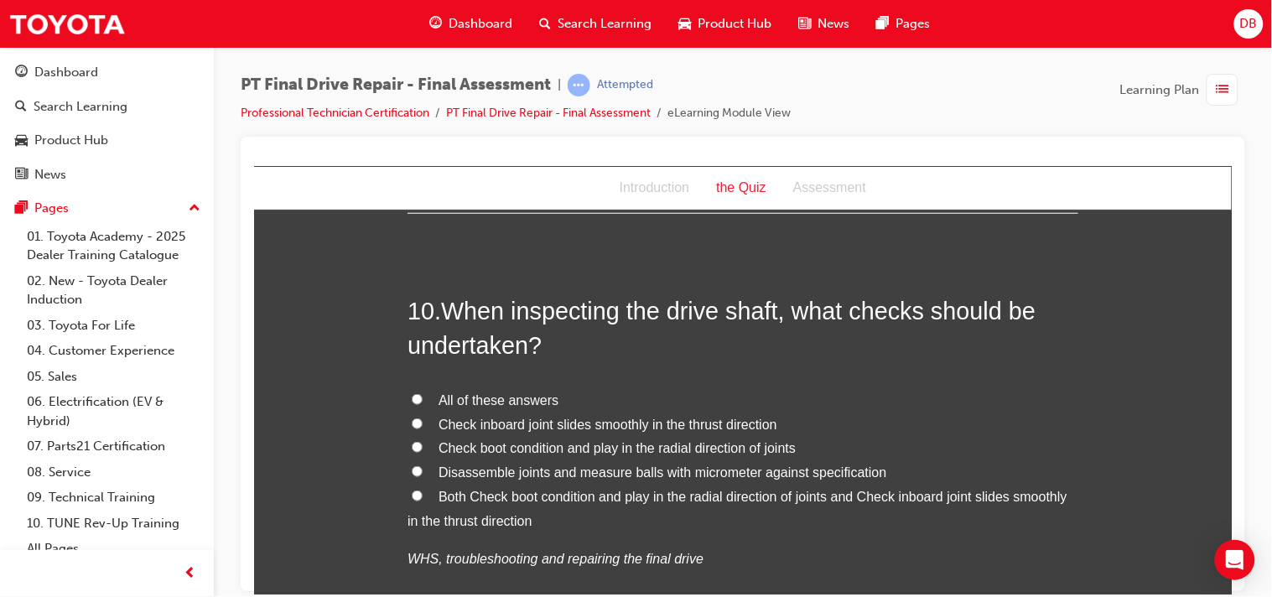
scroll to position [3661, 0]
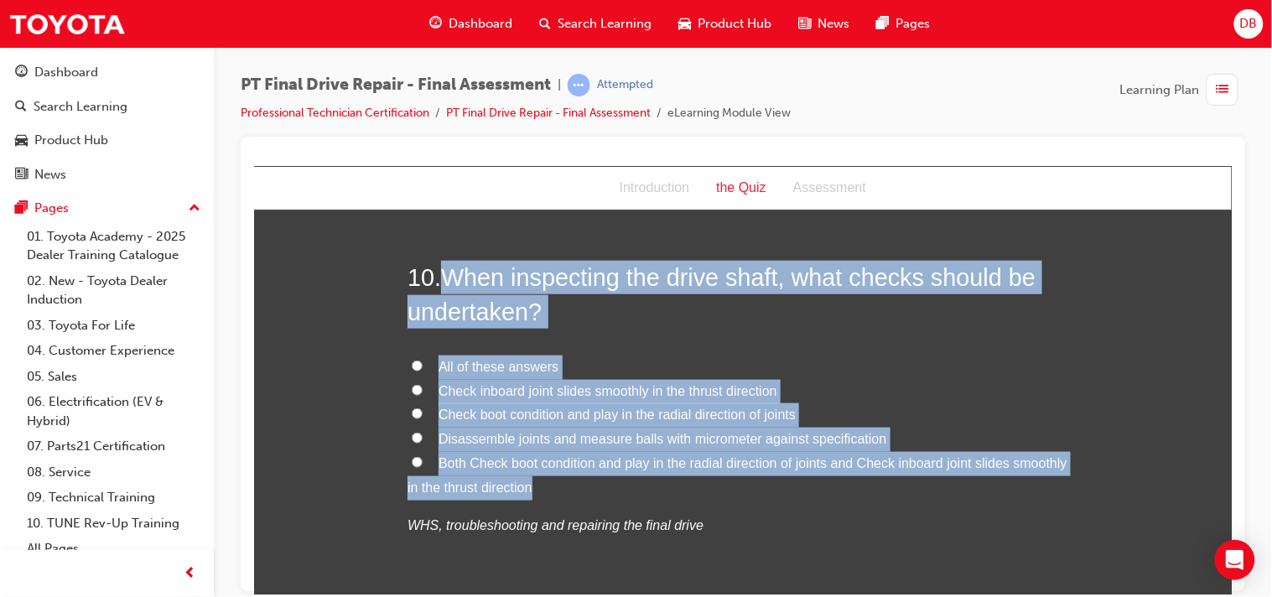
drag, startPoint x: 438, startPoint y: 268, endPoint x: 865, endPoint y: 487, distance: 479.5
click at [865, 487] on div "10 . When inspecting the drive shaft, what checks should be undertaken? All of …" at bounding box center [742, 439] width 671 height 358
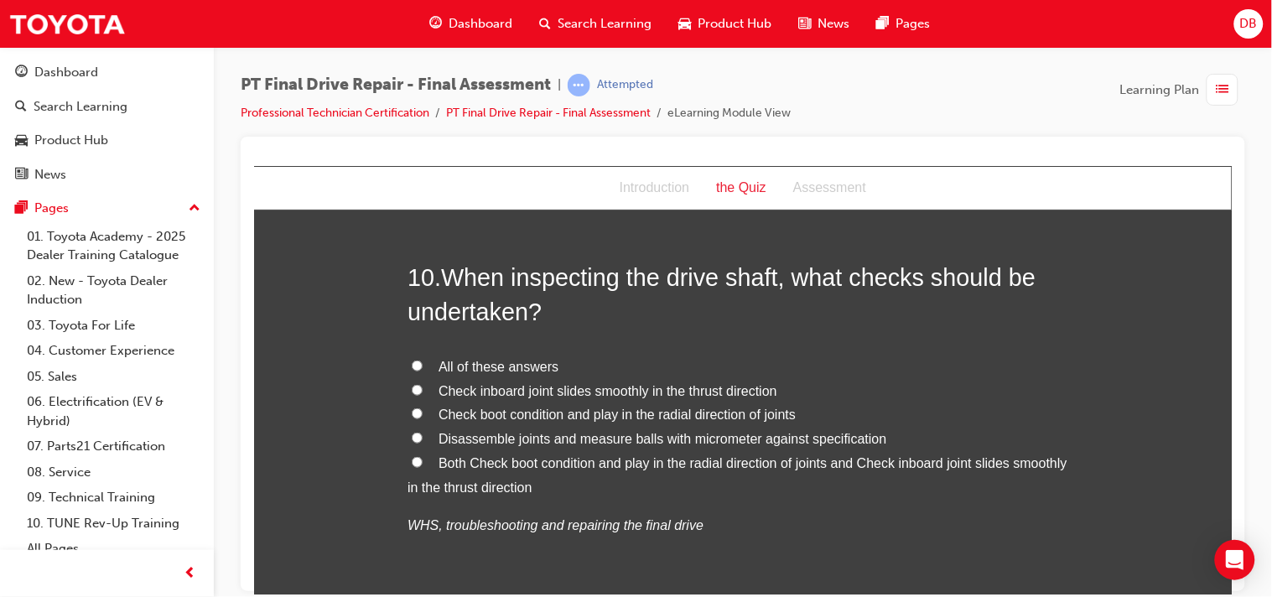
click at [412, 363] on input "All of these answers" at bounding box center [416, 365] width 11 height 11
radio input "true"
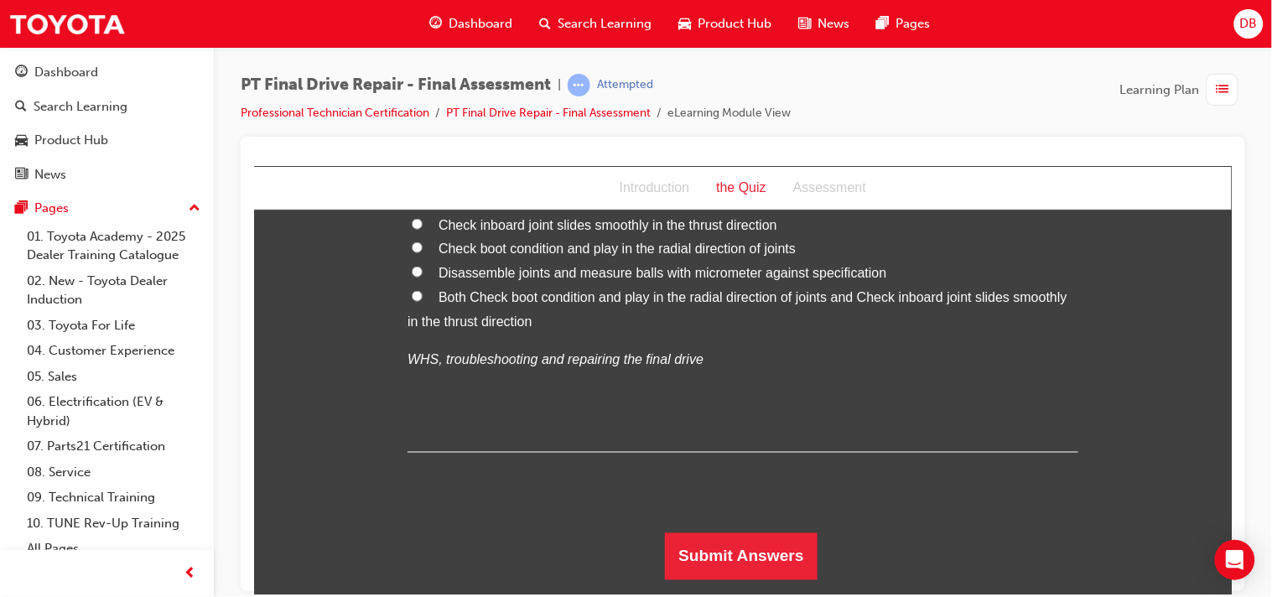
scroll to position [3833, 0]
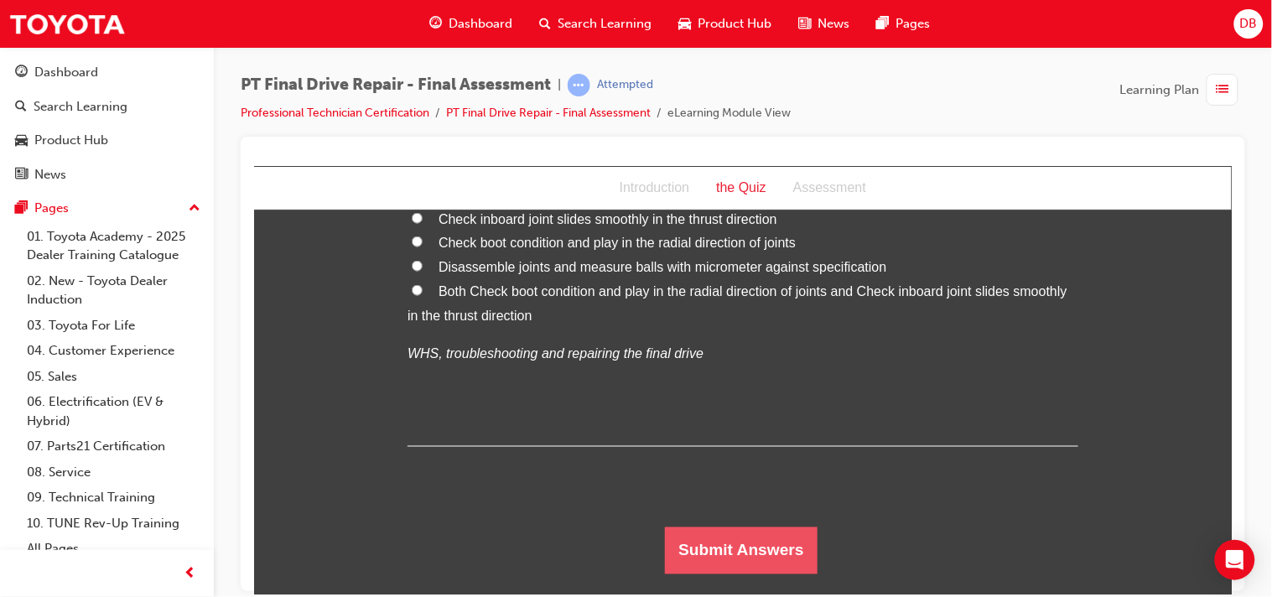
click at [772, 538] on button "Submit Answers" at bounding box center [740, 549] width 153 height 47
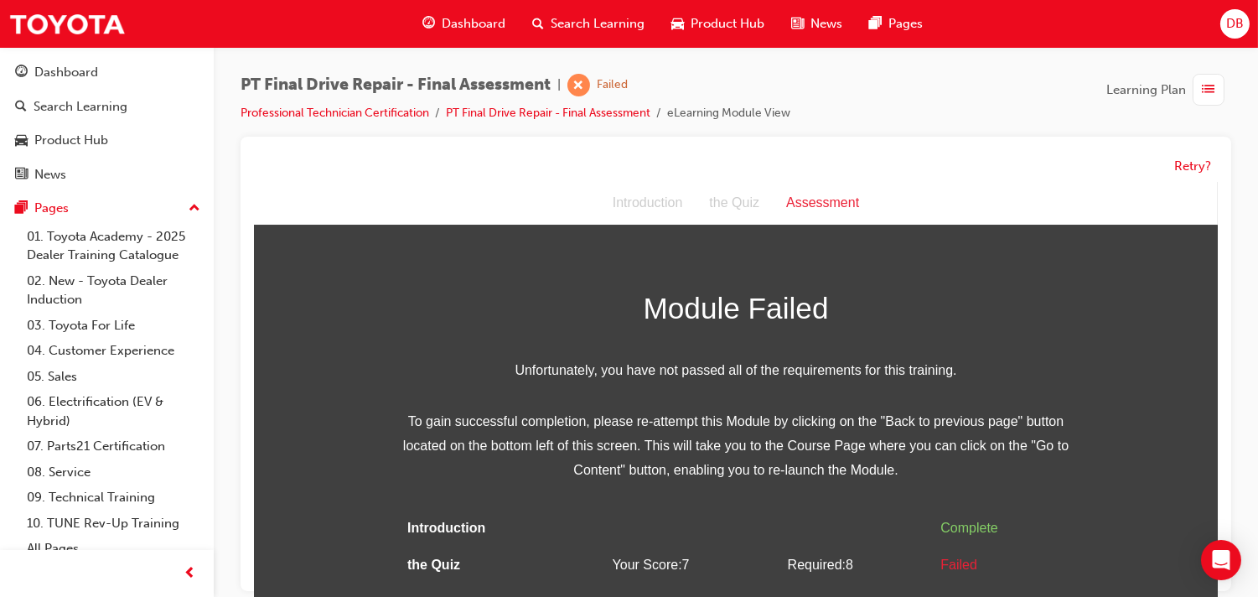
scroll to position [12, 0]
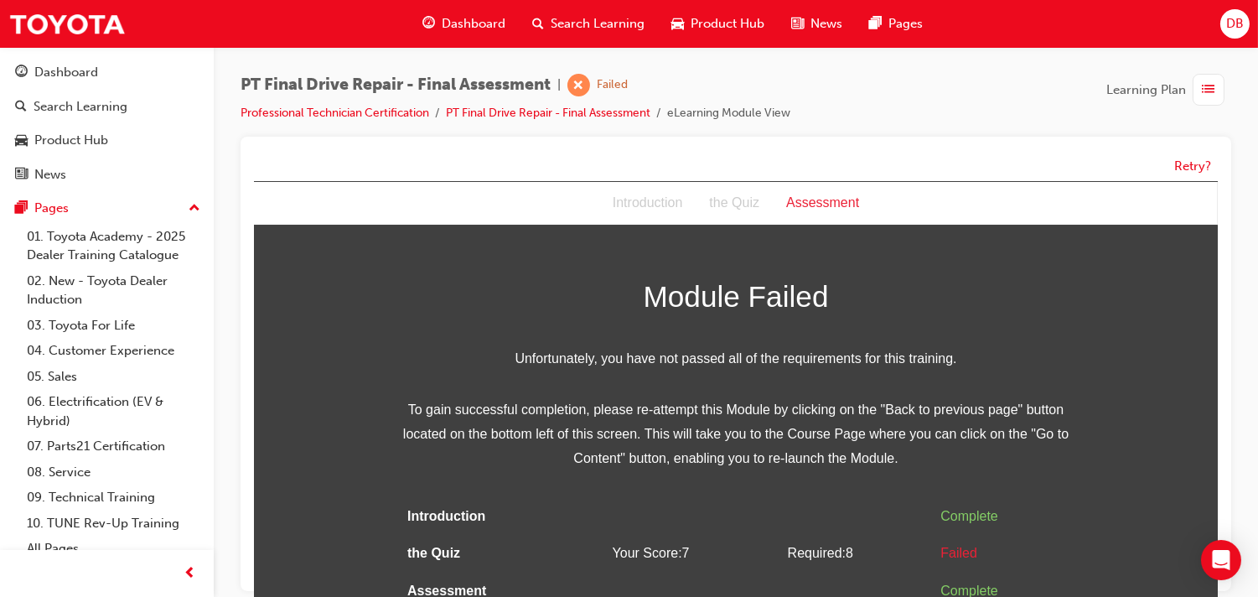
click at [810, 202] on div "Assessment" at bounding box center [822, 202] width 100 height 24
click at [1176, 171] on button "Retry?" at bounding box center [1192, 166] width 37 height 19
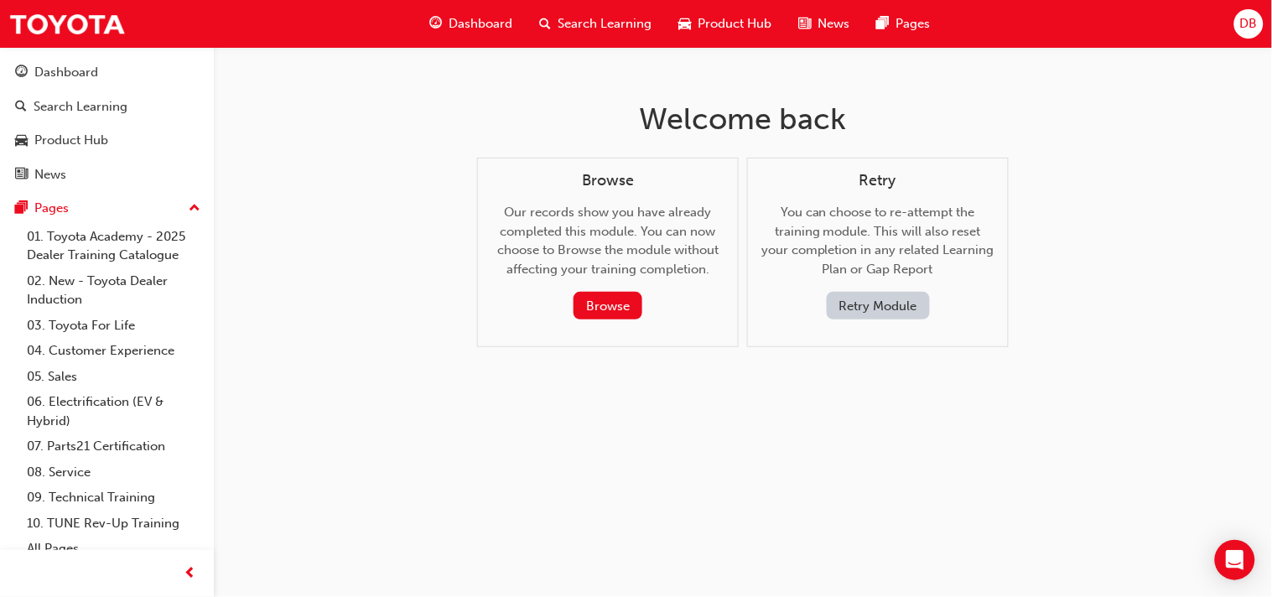
click at [857, 298] on button "Retry Module" at bounding box center [878, 306] width 103 height 28
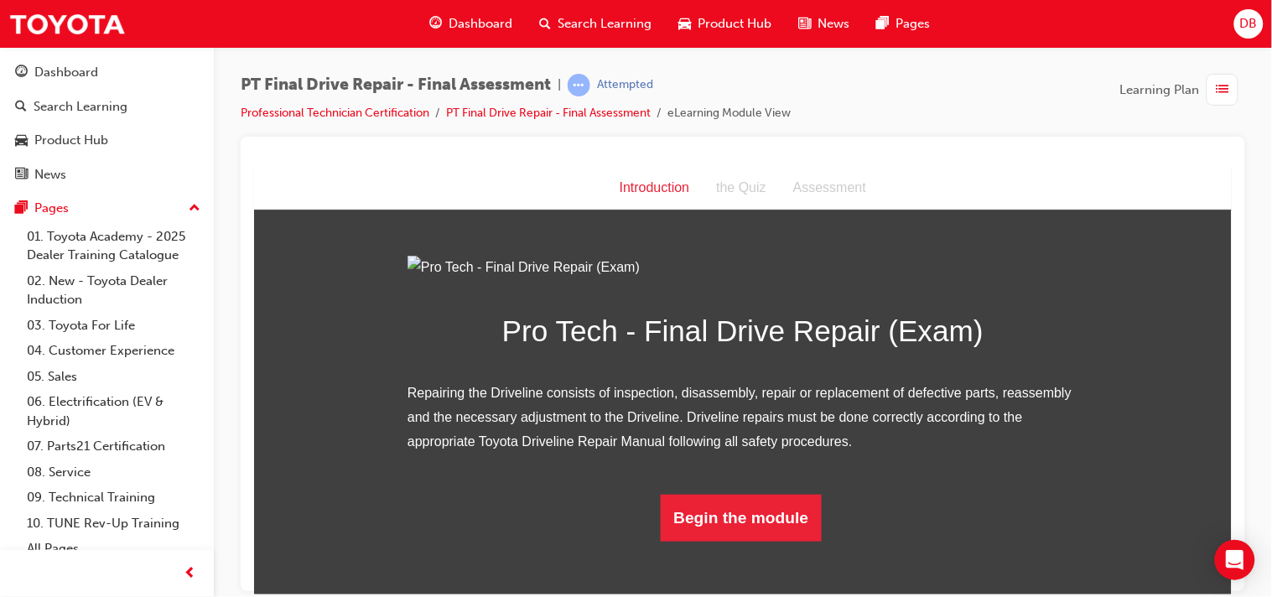
scroll to position [171, 0]
click at [768, 531] on button "Begin the module" at bounding box center [741, 517] width 162 height 47
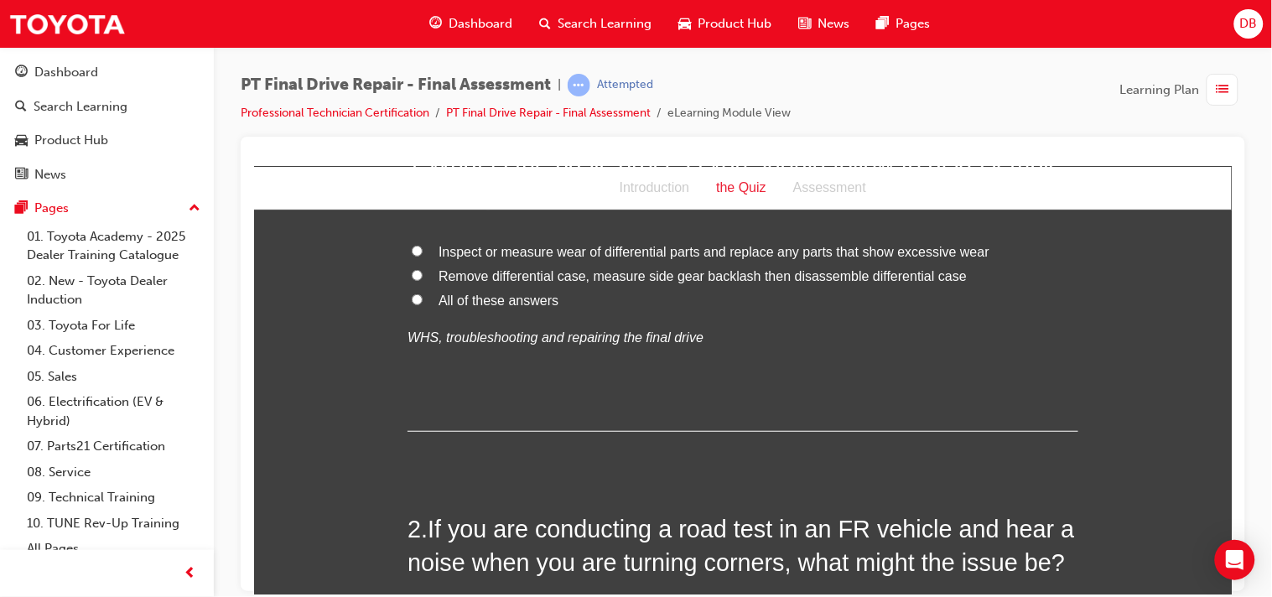
scroll to position [0, 0]
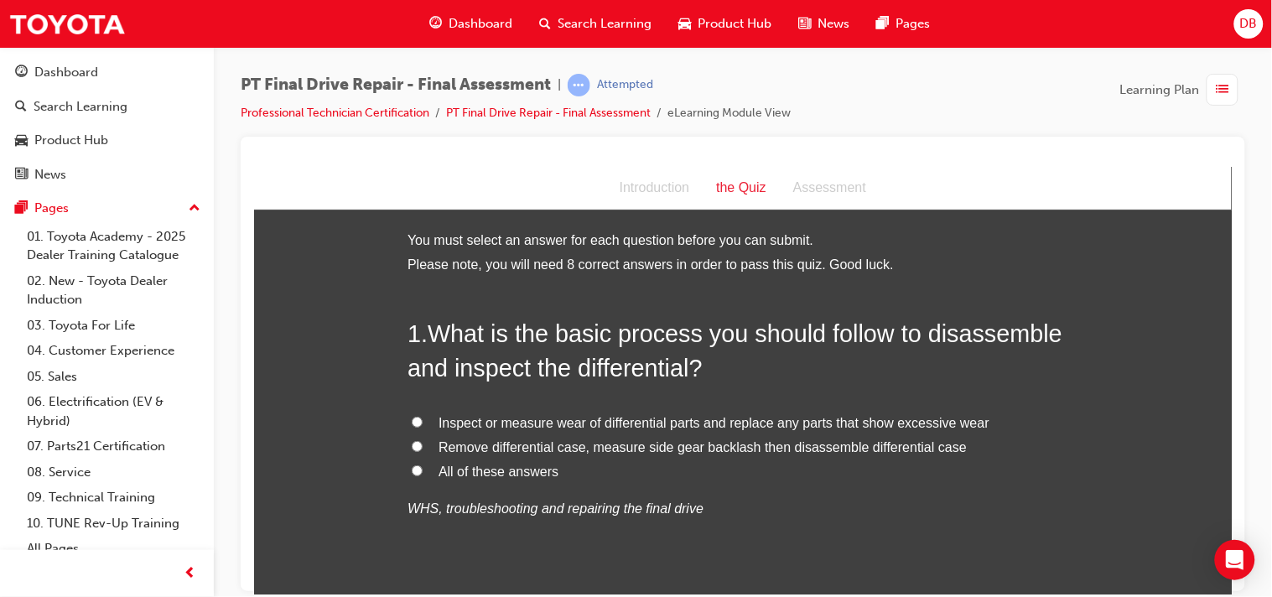
click at [411, 469] on input "All of these answers" at bounding box center [416, 469] width 11 height 11
radio input "true"
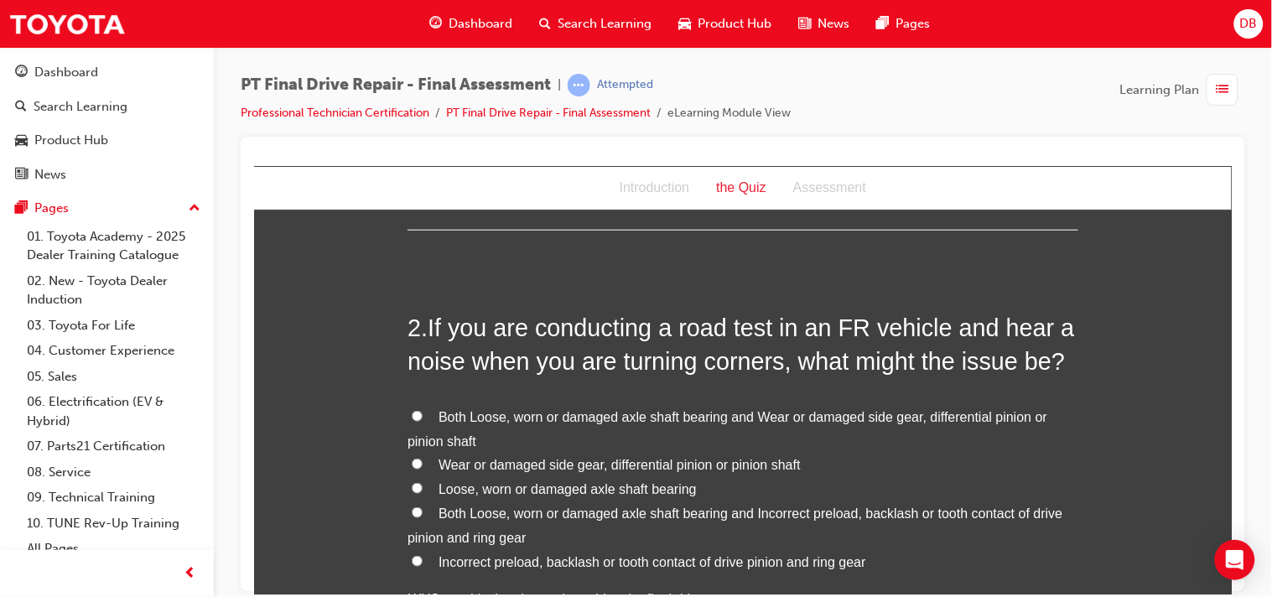
scroll to position [409, 0]
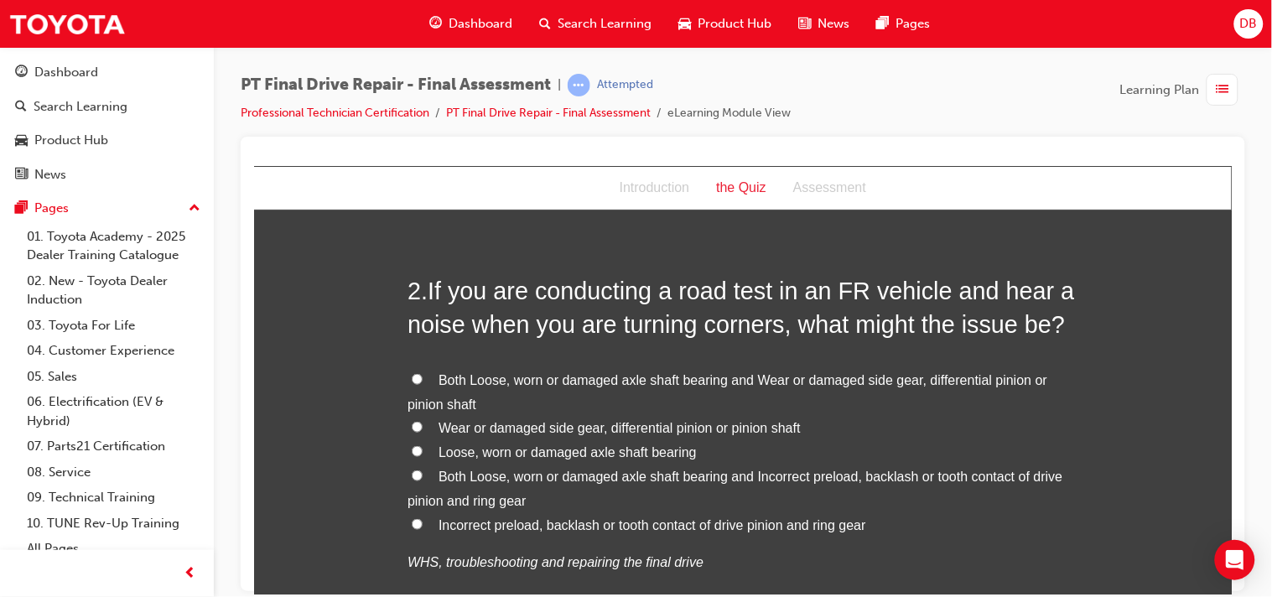
click at [411, 378] on input "Both Loose, worn or damaged axle shaft bearing and Wear or damaged side gear, d…" at bounding box center [416, 378] width 11 height 11
radio input "true"
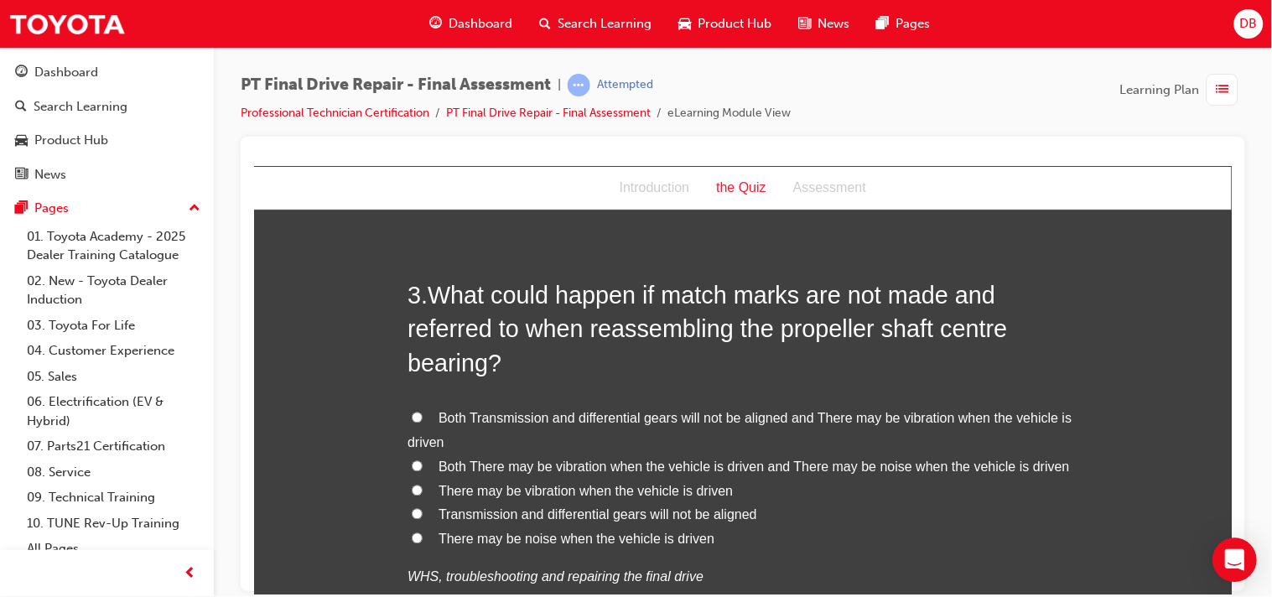
scroll to position [894, 0]
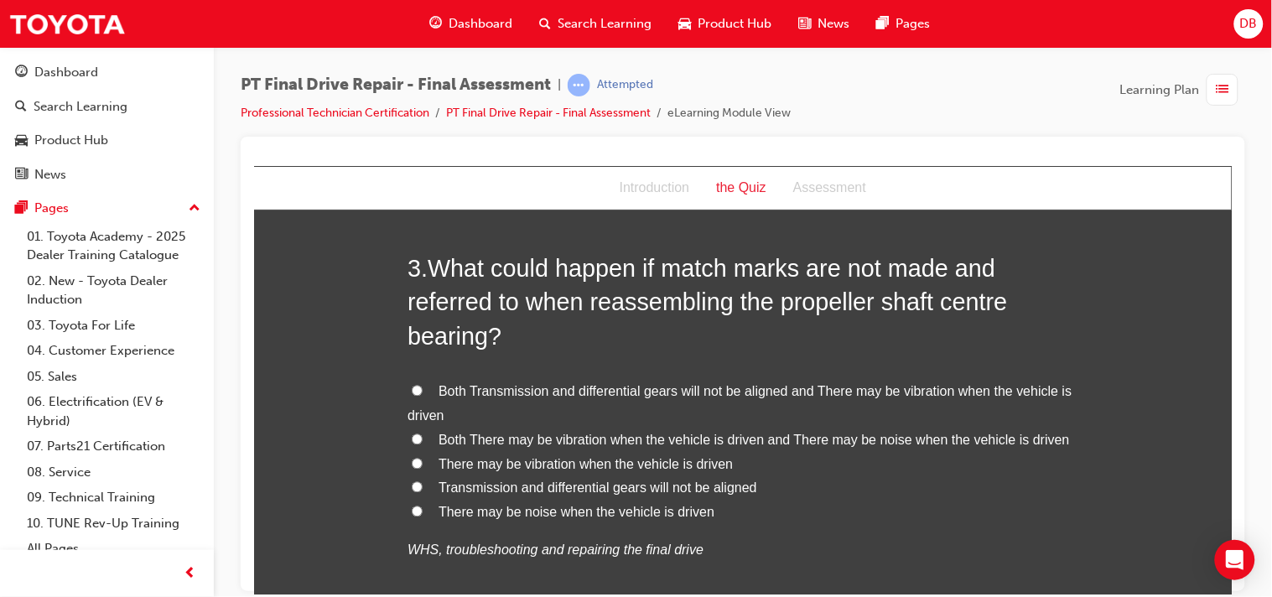
click at [413, 387] on input "Both Transmission and differential gears will not be aligned and There may be v…" at bounding box center [416, 390] width 11 height 11
radio input "true"
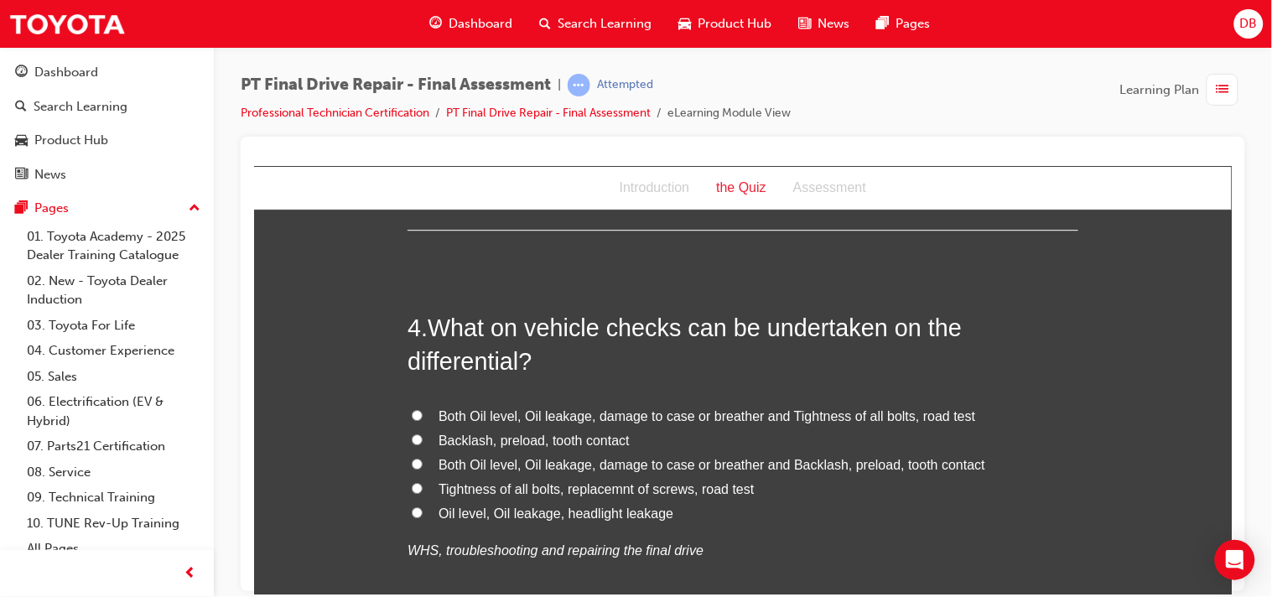
scroll to position [1341, 0]
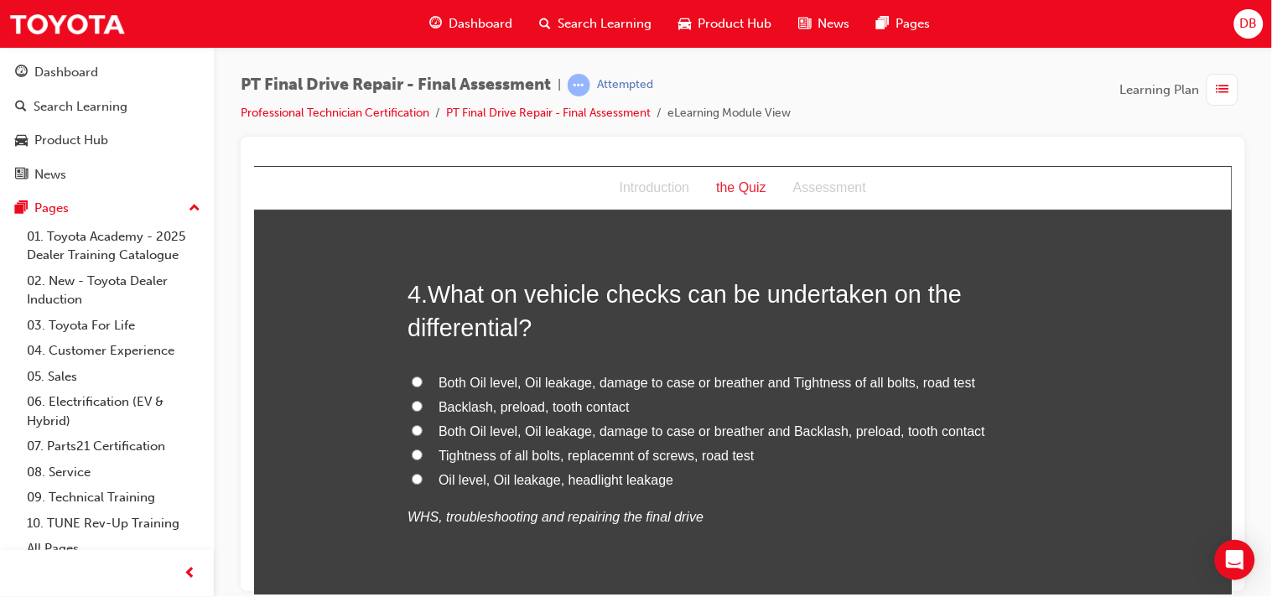
click at [414, 432] on input "Both Oil level, Oil leakage, damage to case or breather and Backlash, preload, …" at bounding box center [416, 429] width 11 height 11
radio input "true"
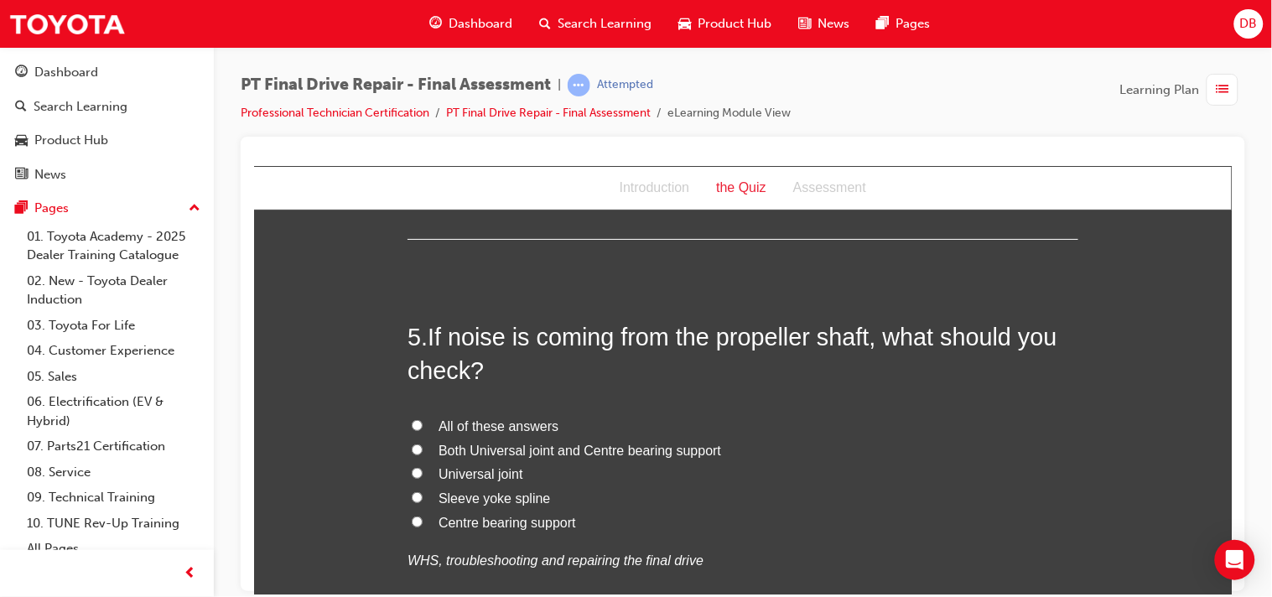
scroll to position [1713, 0]
click at [411, 428] on input "All of these answers" at bounding box center [416, 423] width 11 height 11
radio input "true"
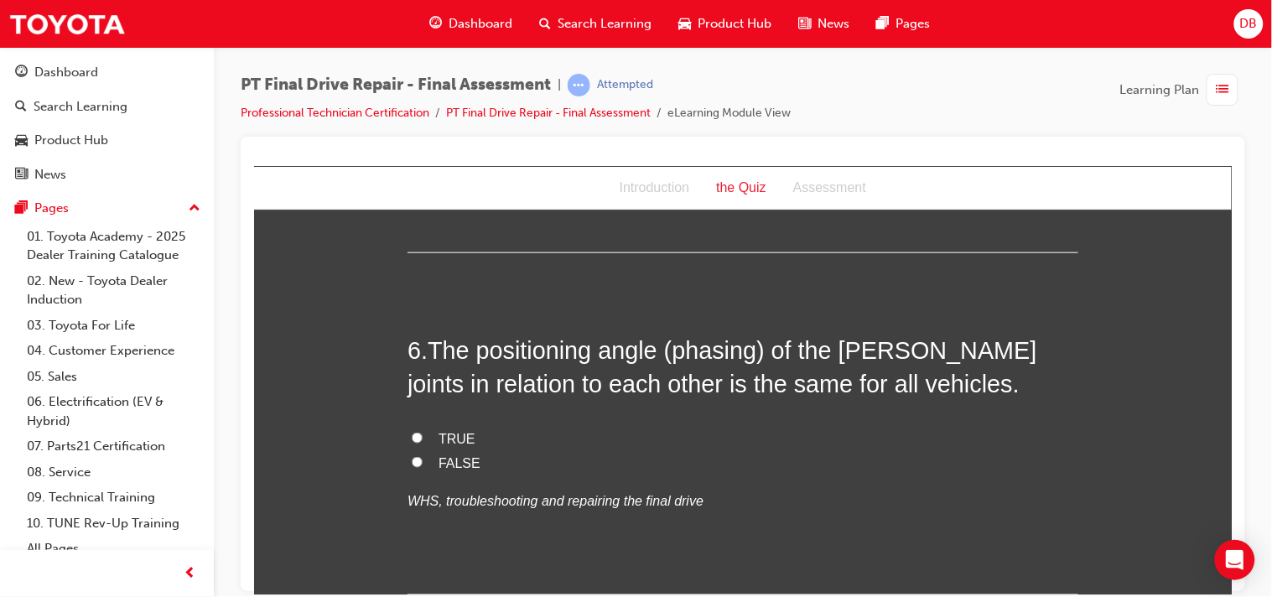
scroll to position [2123, 0]
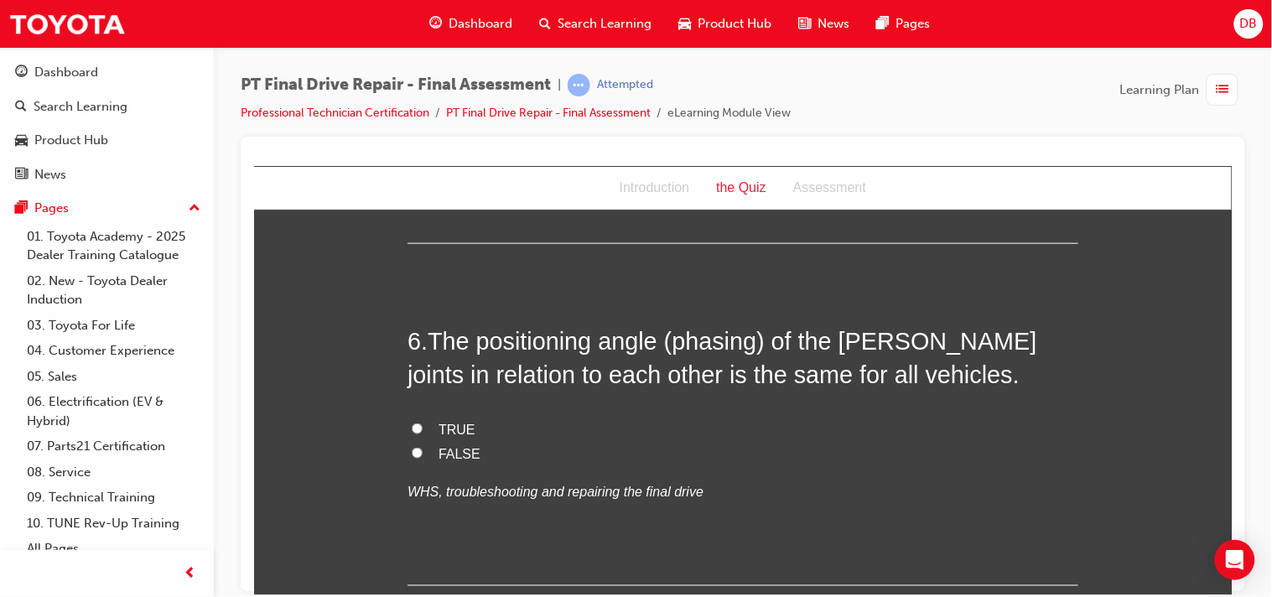
click at [411, 454] on input "FALSE" at bounding box center [416, 452] width 11 height 11
radio input "true"
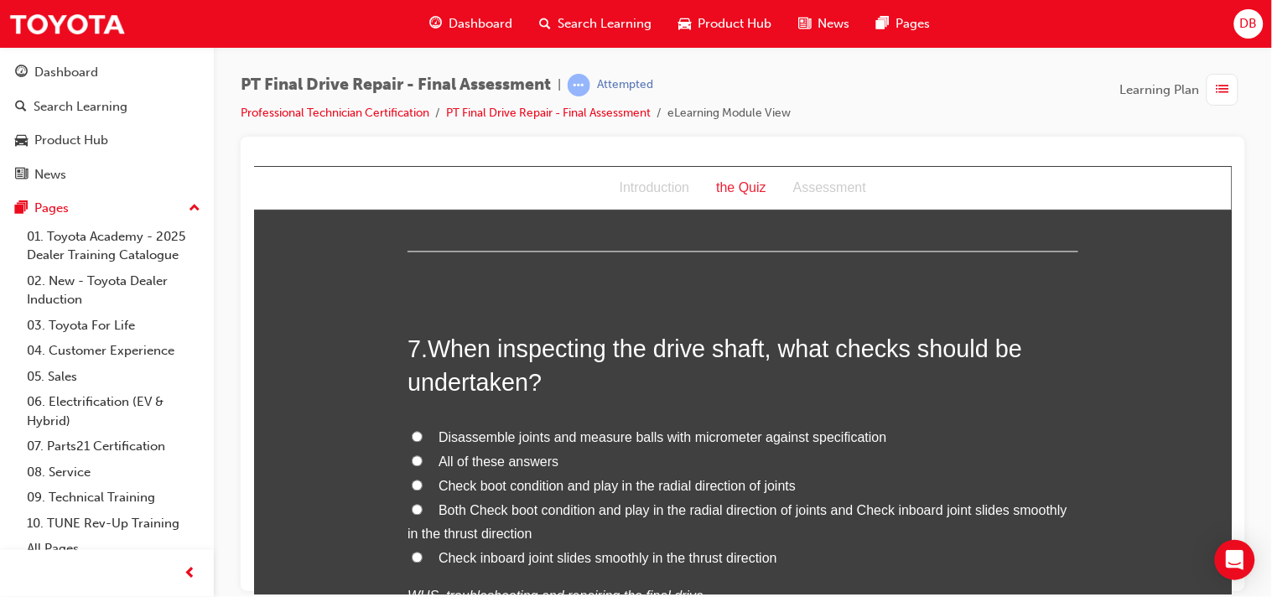
scroll to position [2496, 0]
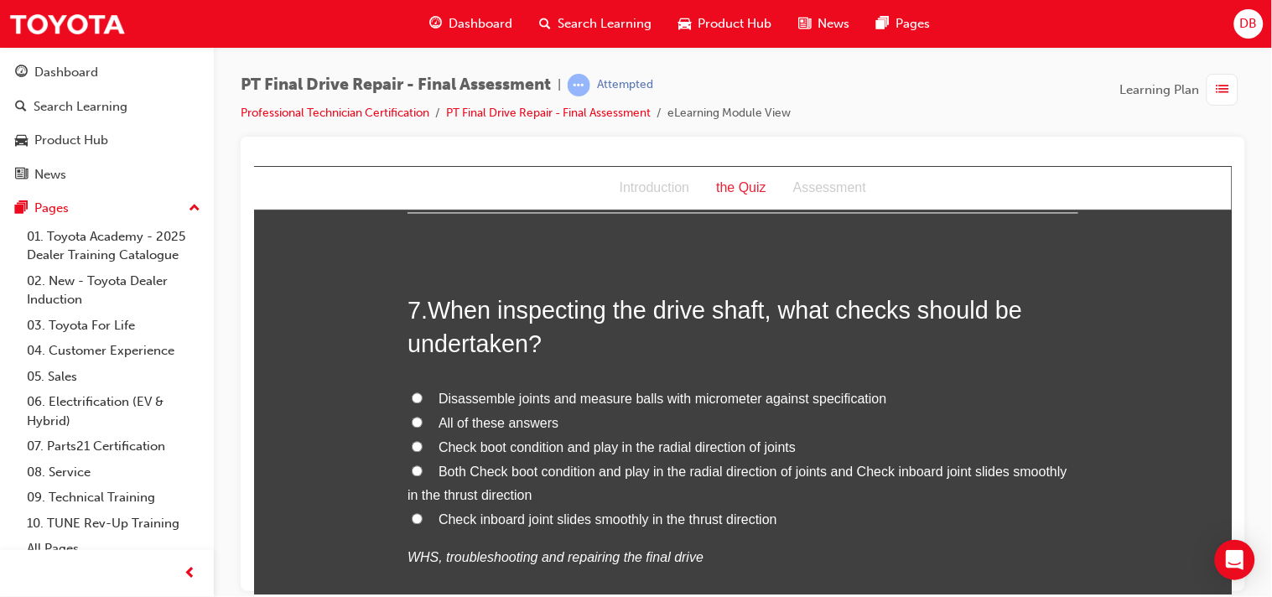
click at [411, 417] on input "All of these answers" at bounding box center [416, 422] width 11 height 11
radio input "true"
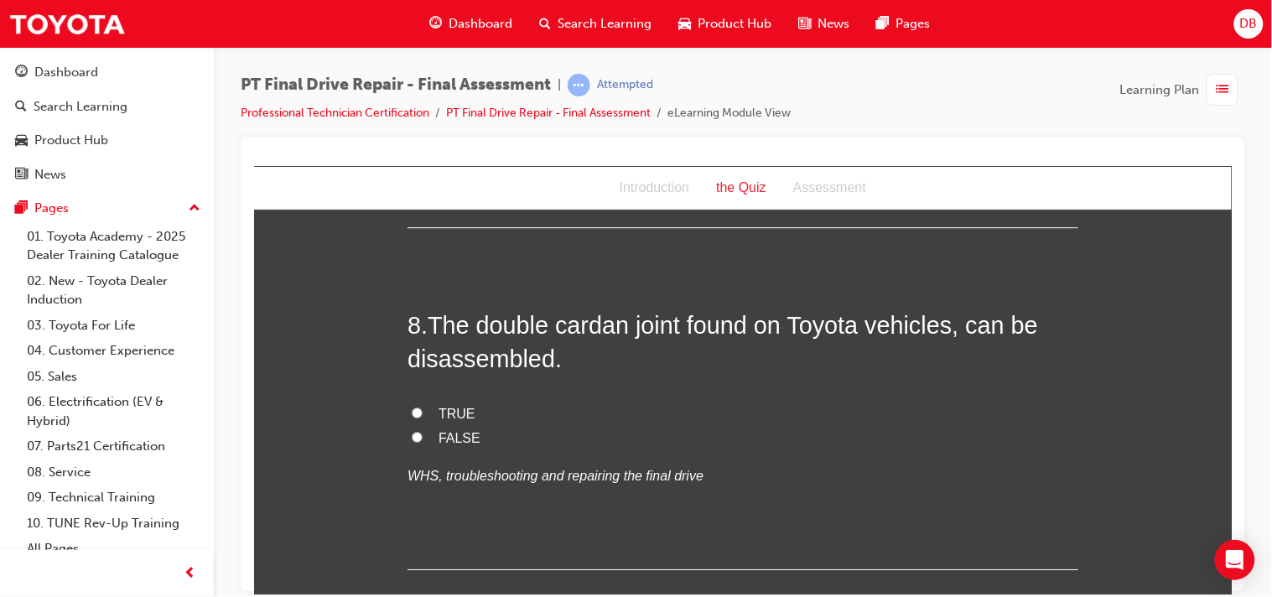
scroll to position [2943, 0]
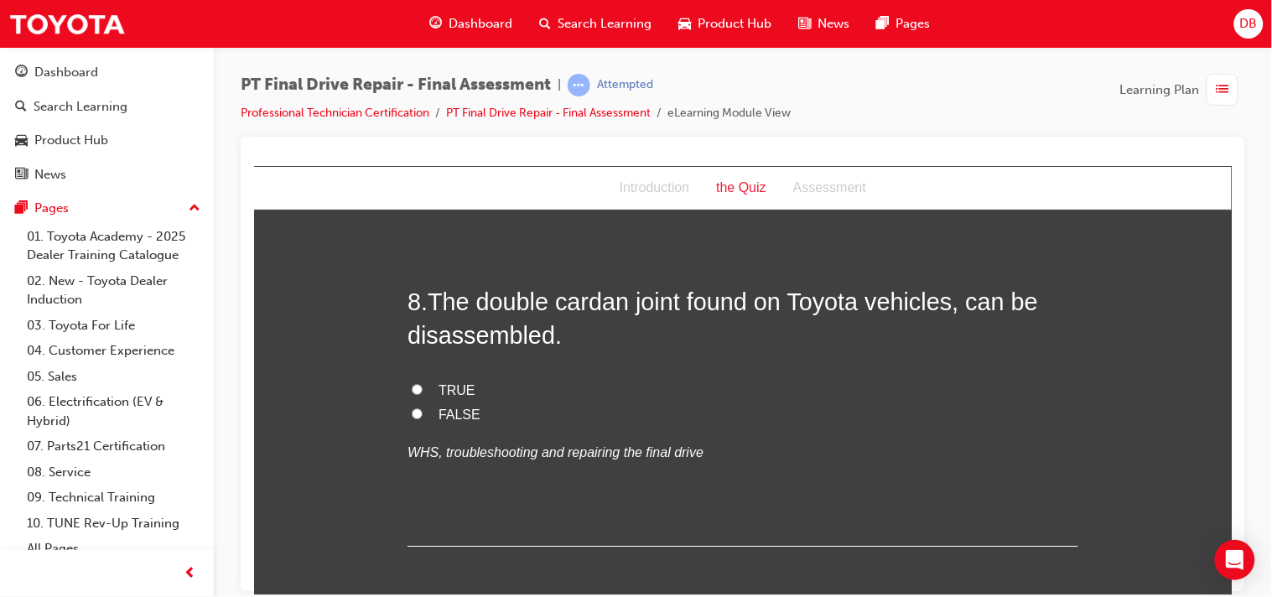
click at [411, 386] on input "TRUE" at bounding box center [416, 388] width 11 height 11
radio input "true"
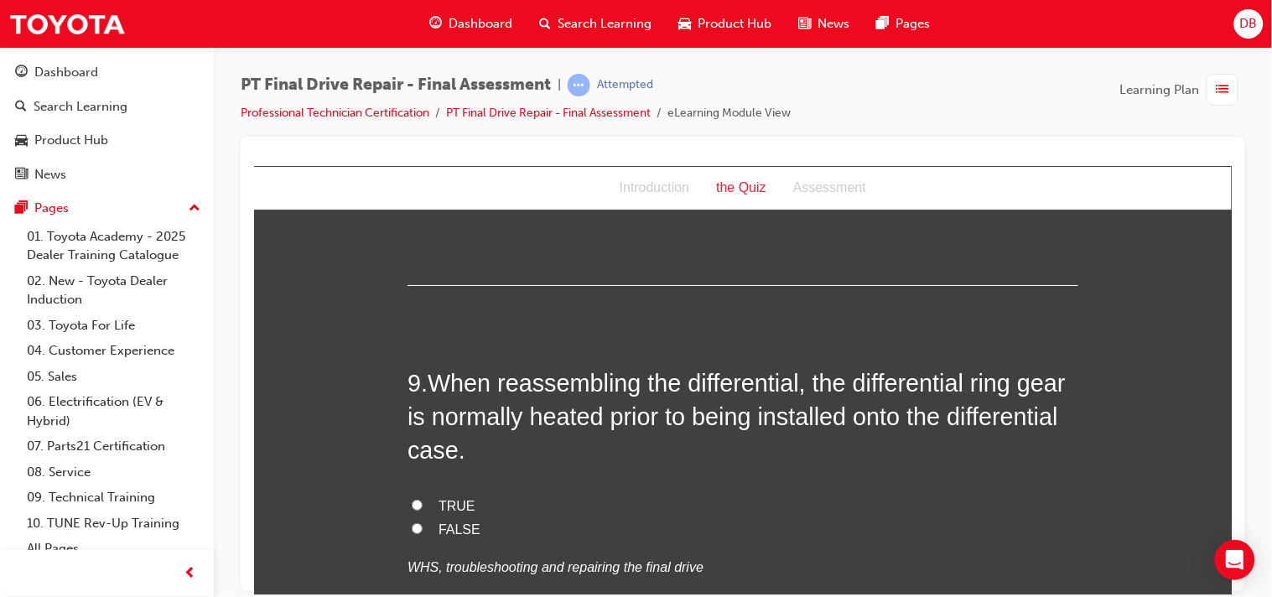
scroll to position [3241, 0]
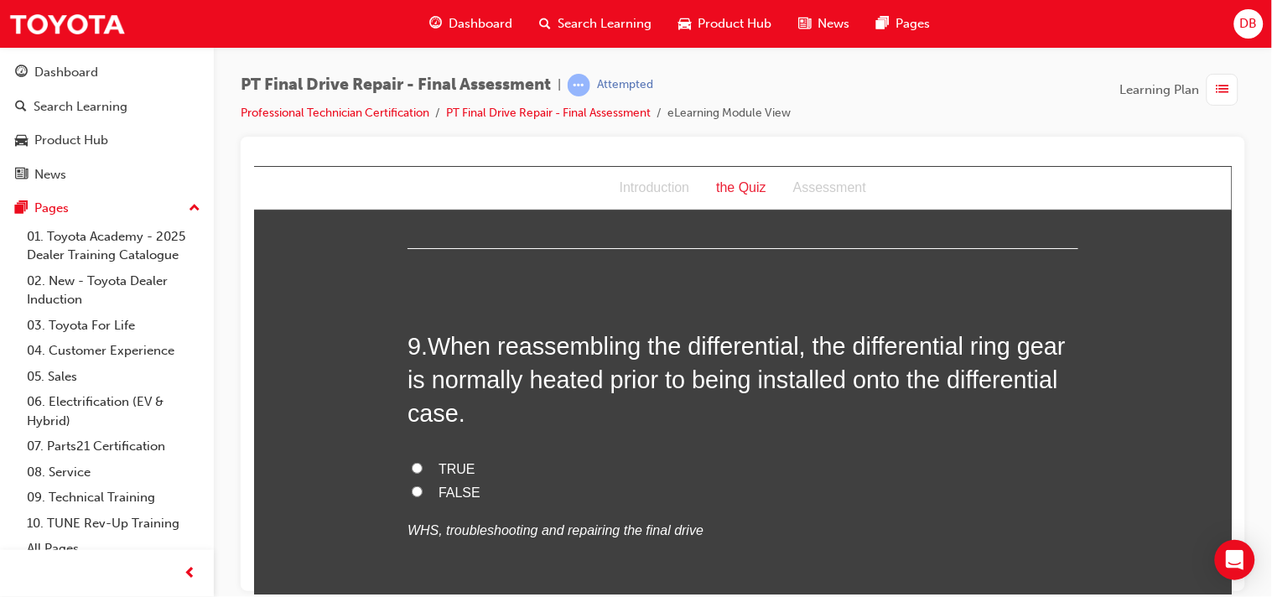
click at [413, 469] on input "TRUE" at bounding box center [416, 467] width 11 height 11
radio input "true"
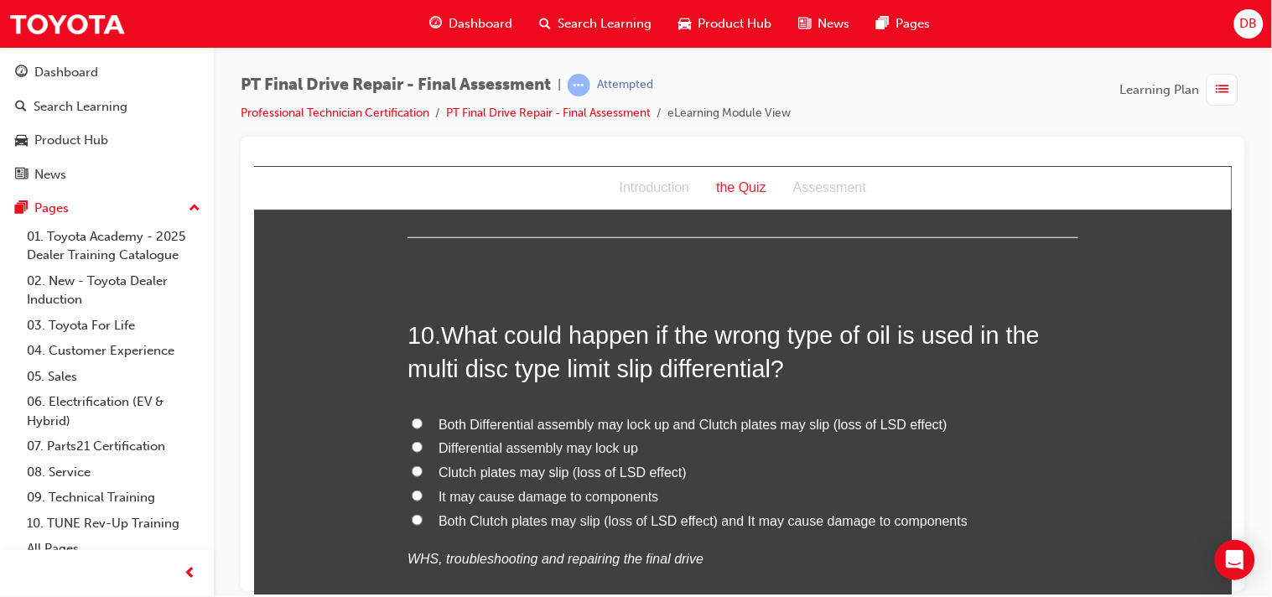
scroll to position [3651, 0]
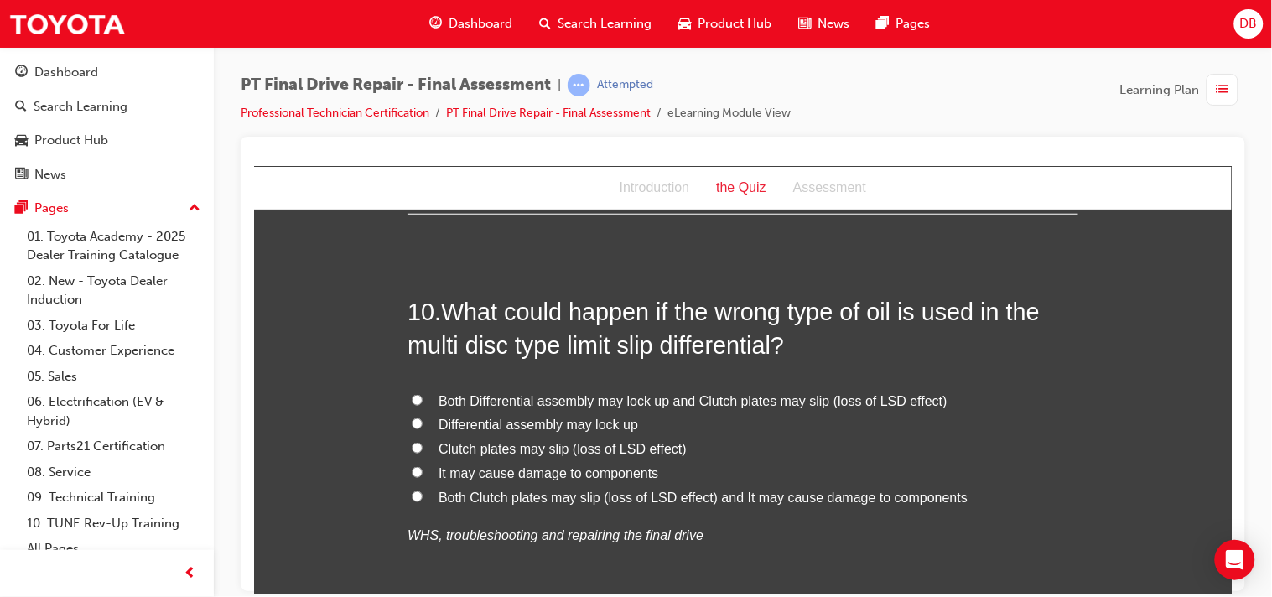
click at [411, 392] on label "Both Differential assembly may lock up and Clutch plates may slip (loss of LSD …" at bounding box center [742, 401] width 671 height 24
click at [411, 394] on input "Both Differential assembly may lock up and Clutch plates may slip (loss of LSD …" at bounding box center [416, 399] width 11 height 11
radio input "true"
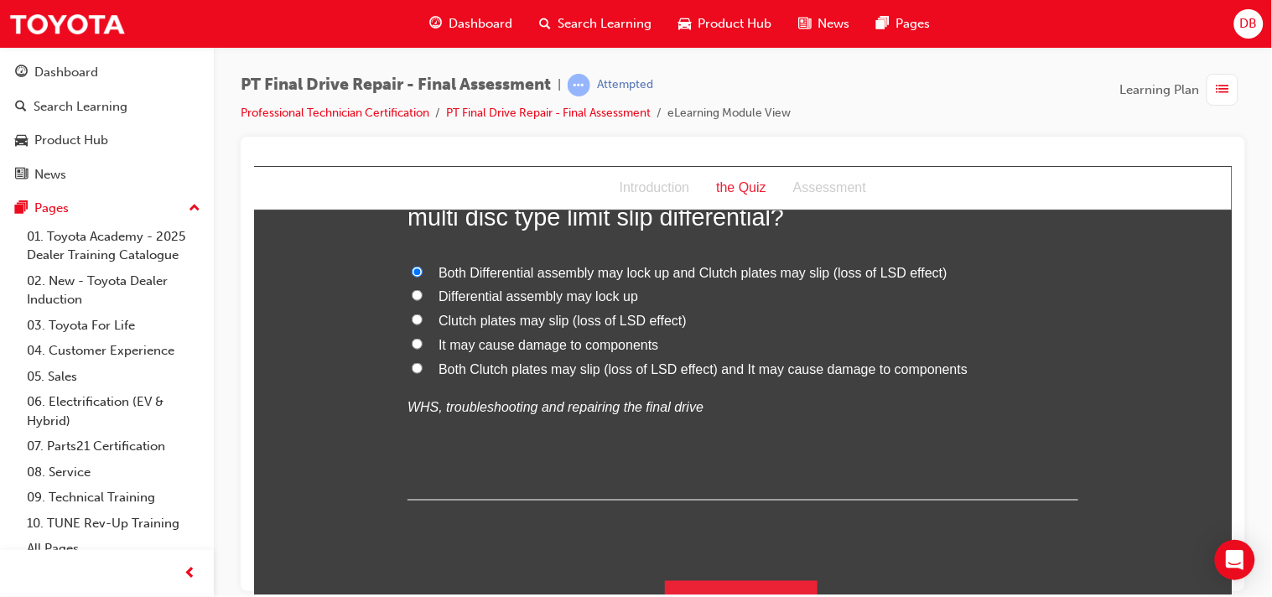
scroll to position [3800, 0]
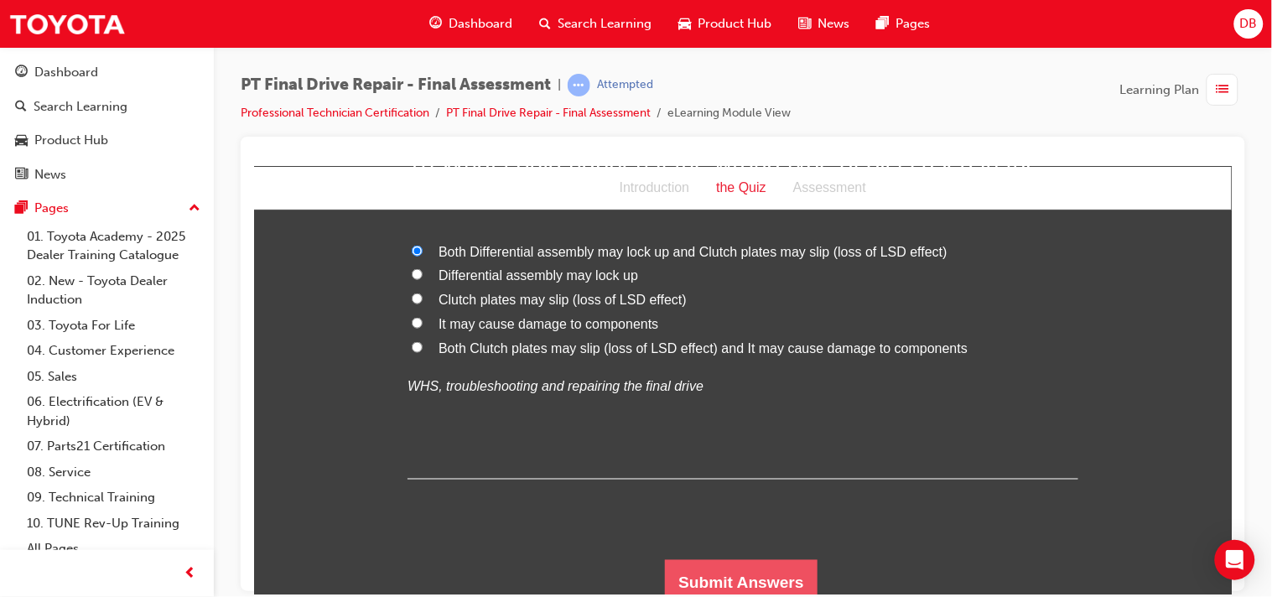
click at [748, 561] on button "Submit Answers" at bounding box center [740, 582] width 153 height 47
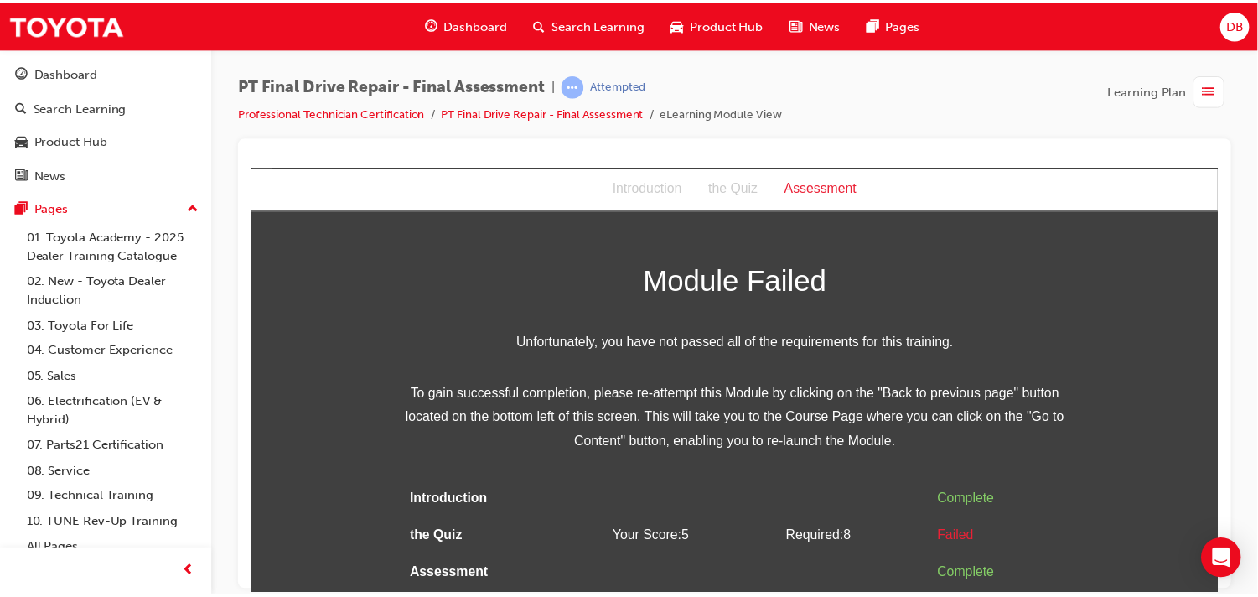
scroll to position [0, 0]
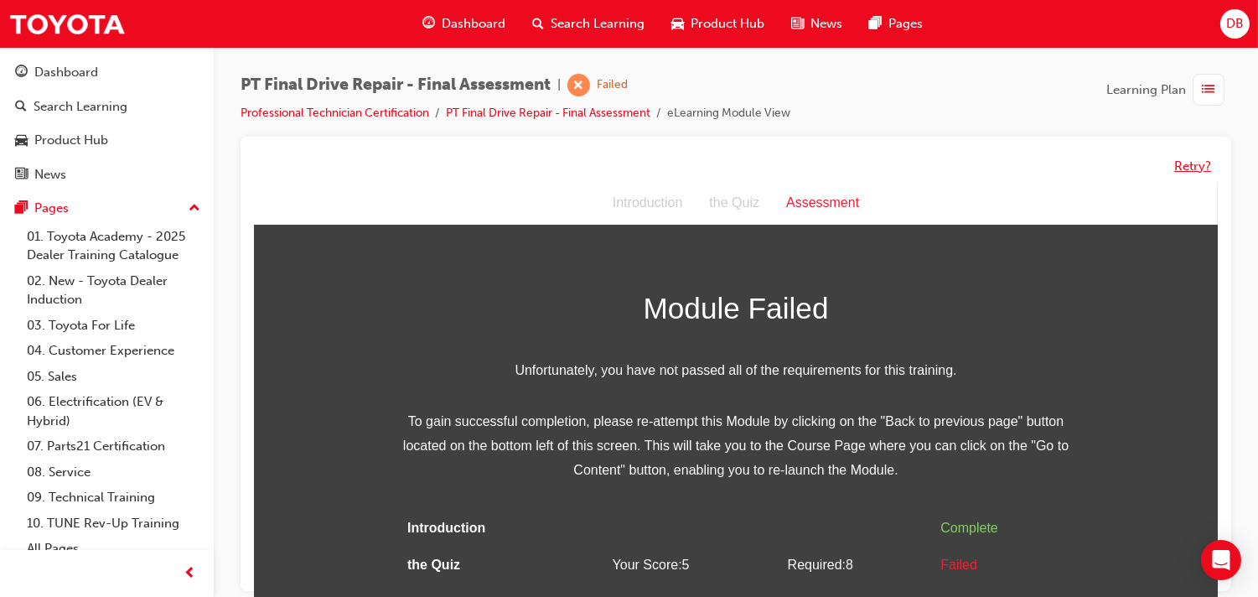
click at [1180, 157] on button "Retry?" at bounding box center [1192, 166] width 37 height 19
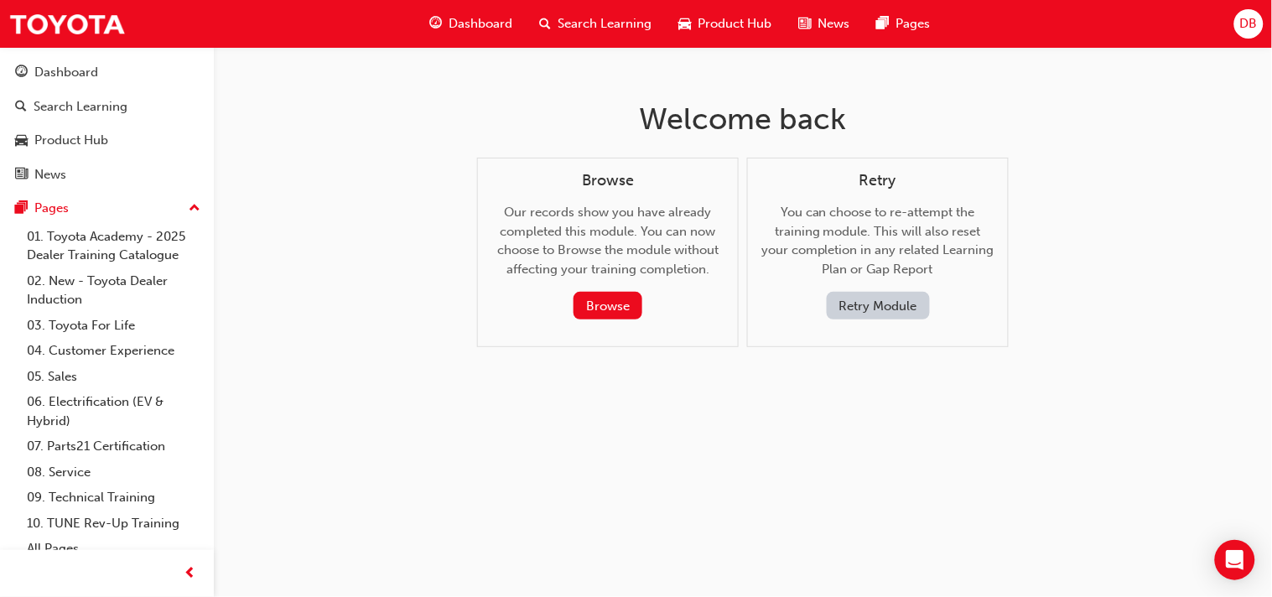
click at [845, 317] on button "Retry Module" at bounding box center [878, 306] width 103 height 28
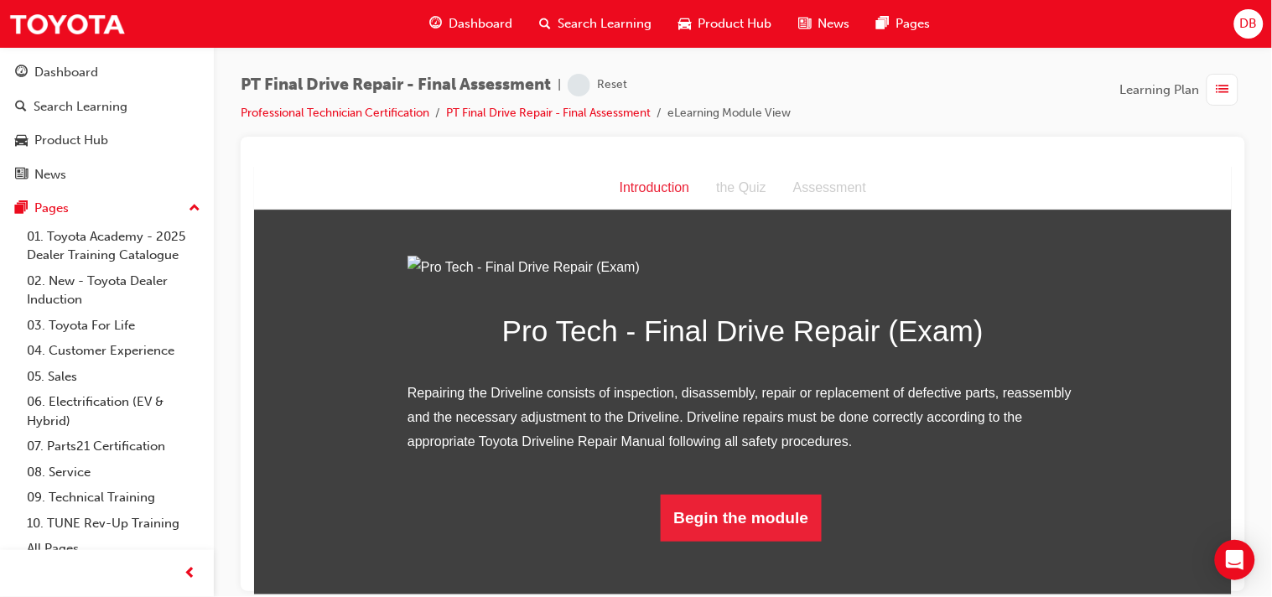
drag, startPoint x: 1271, startPoint y: 207, endPoint x: 1253, endPoint y: 298, distance: 93.1
click at [1262, 287] on html "Your version of Internet Explorer is outdated and not supported. Please upgrade…" at bounding box center [636, 298] width 1272 height 597
click at [728, 536] on button "Begin the module" at bounding box center [741, 517] width 162 height 47
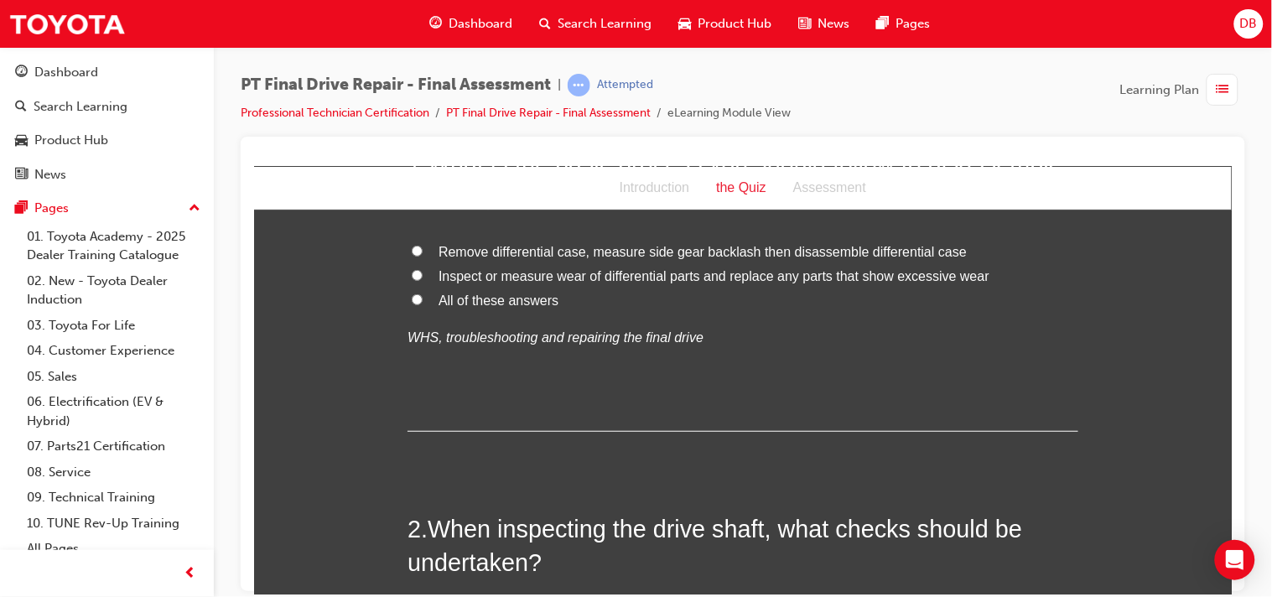
scroll to position [0, 0]
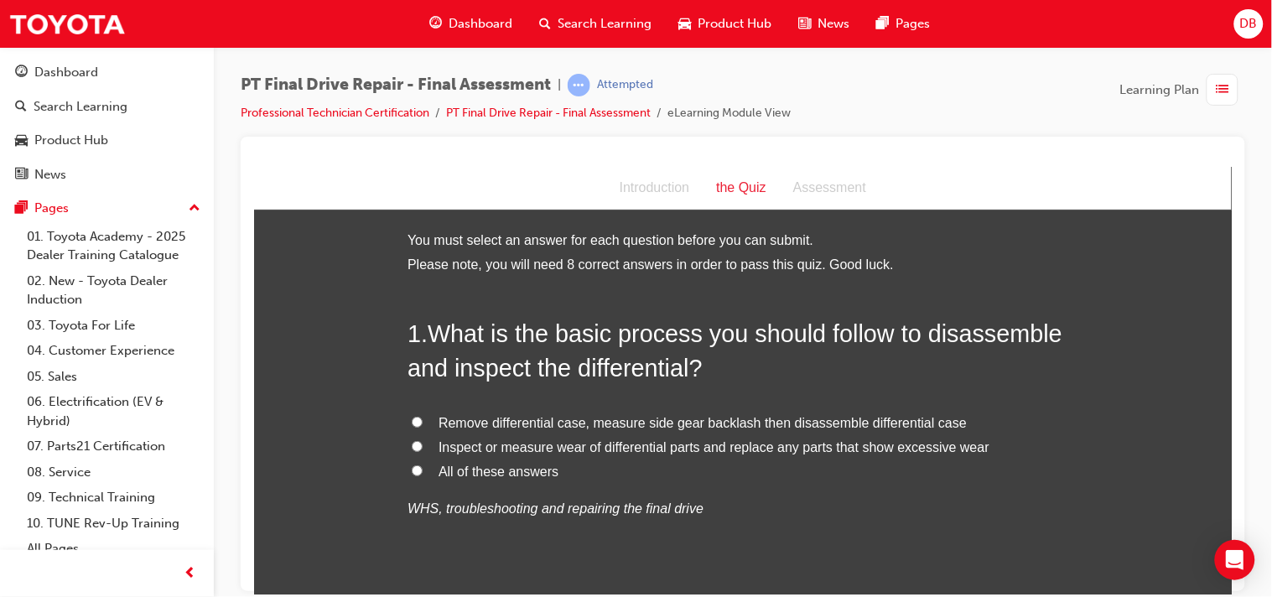
click at [411, 469] on input "All of these answers" at bounding box center [416, 469] width 11 height 11
radio input "true"
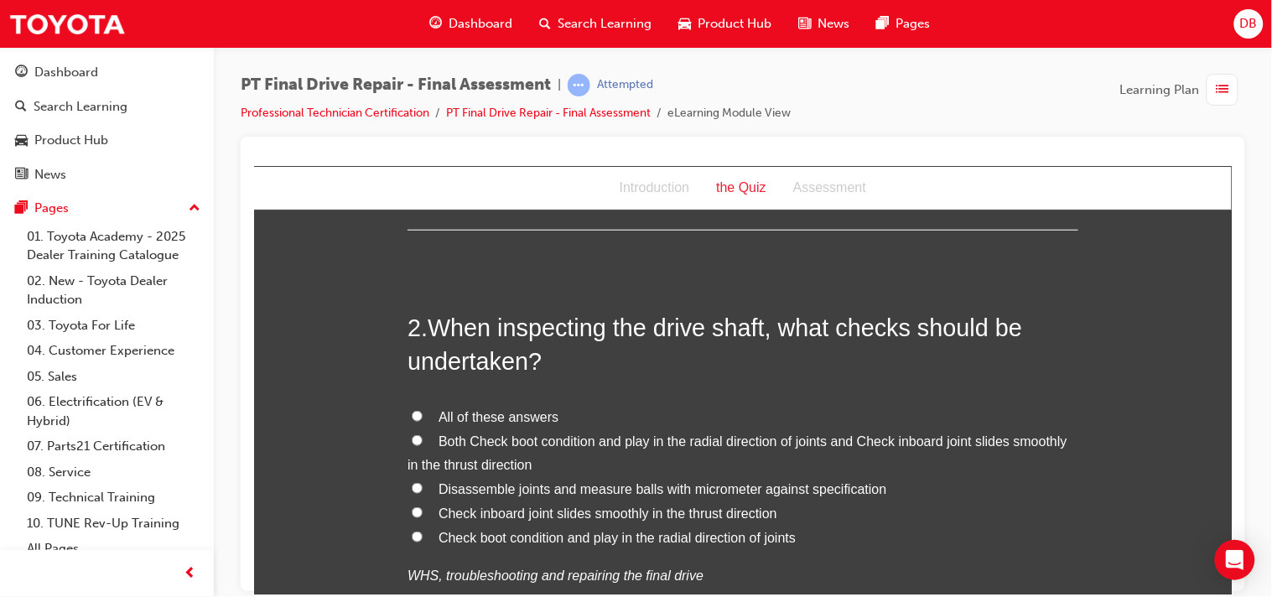
scroll to position [391, 0]
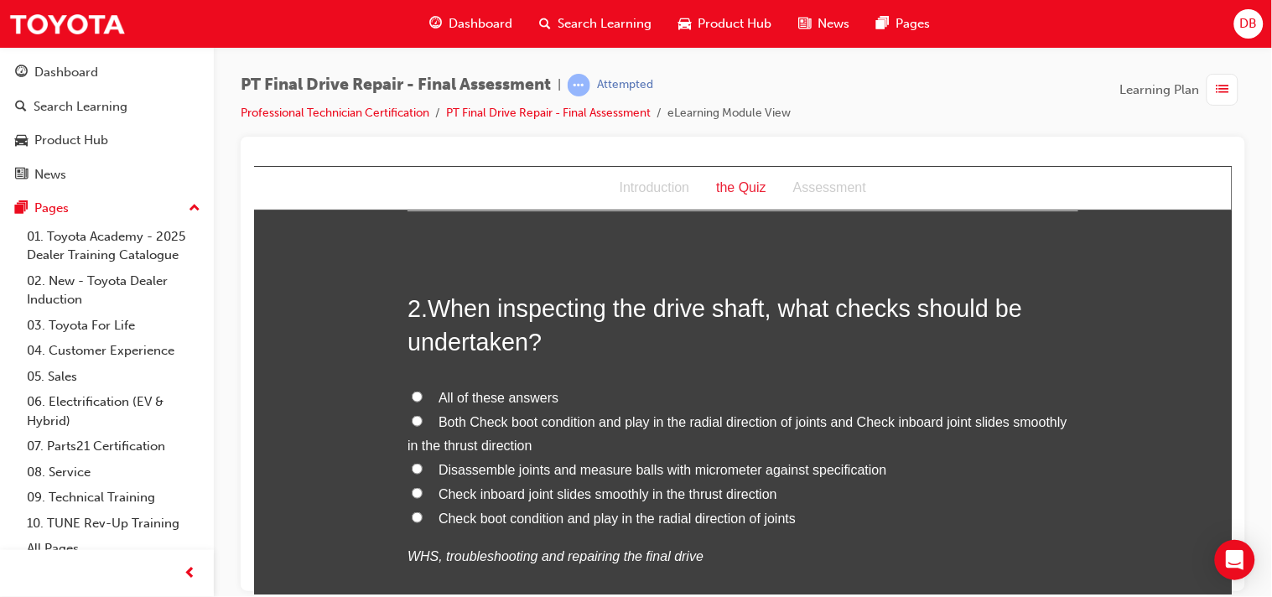
click at [411, 393] on input "All of these answers" at bounding box center [416, 396] width 11 height 11
radio input "true"
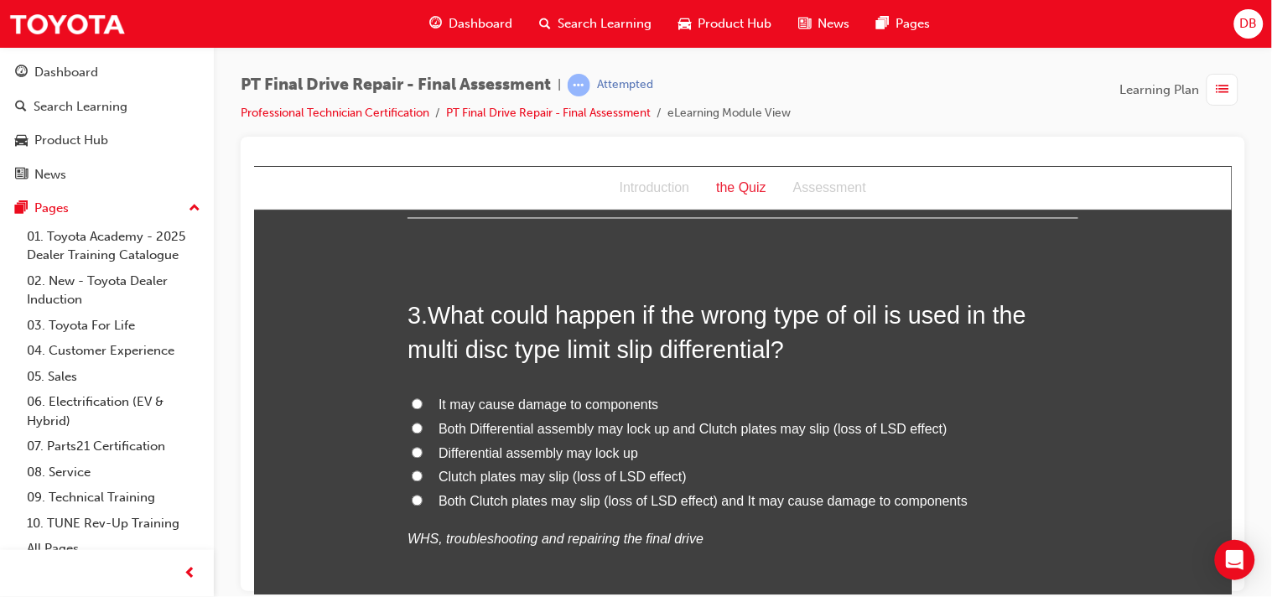
scroll to position [839, 0]
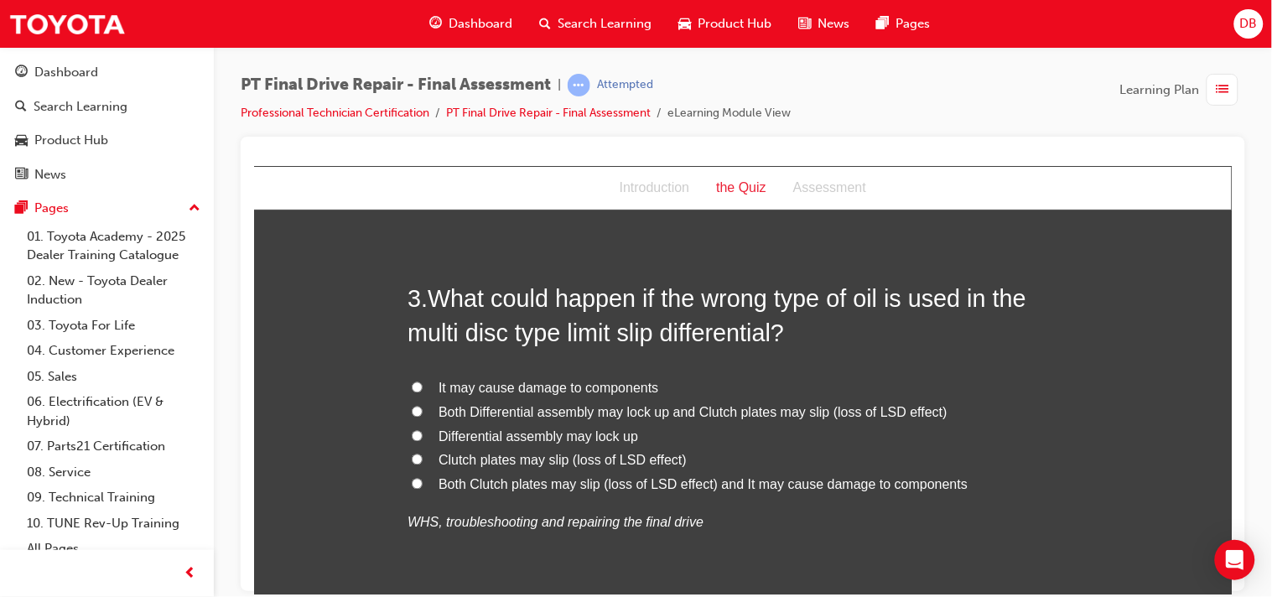
click at [412, 482] on input "Both Clutch plates may slip (loss of LSD effect) and It may cause damage to com…" at bounding box center [416, 483] width 11 height 11
radio input "true"
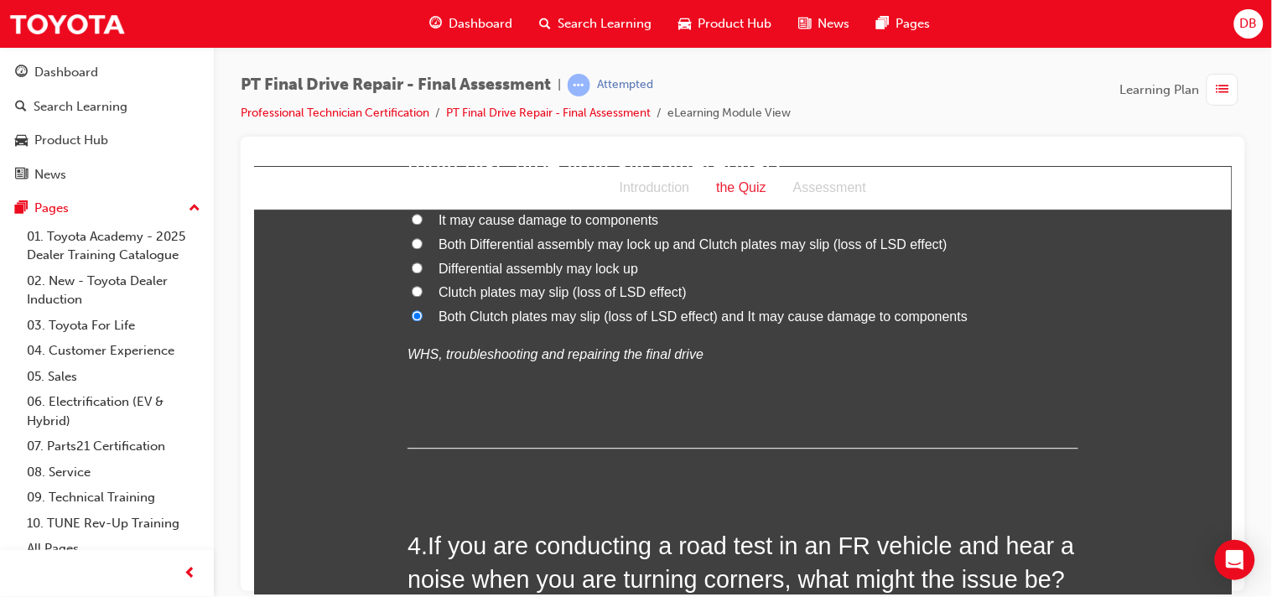
scroll to position [1025, 0]
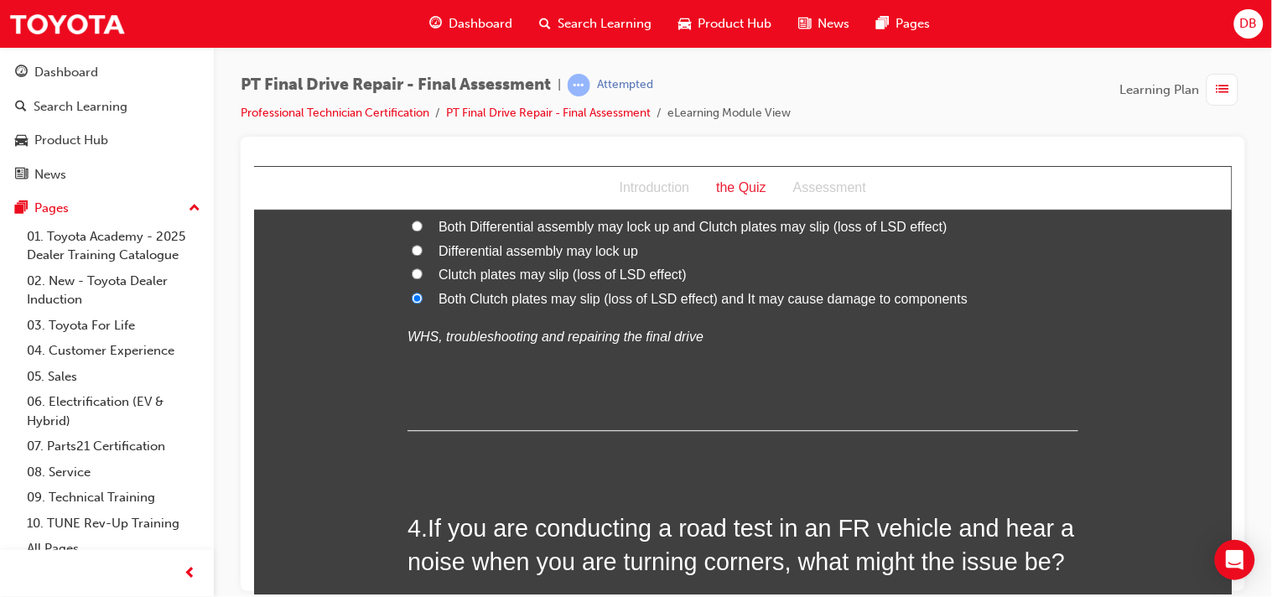
drag, startPoint x: 1247, startPoint y: 546, endPoint x: 1251, endPoint y: 521, distance: 25.4
click at [1251, 521] on body "Your version of Internet Explorer is outdated and not supported. Please upgrade…" at bounding box center [636, 298] width 1272 height 597
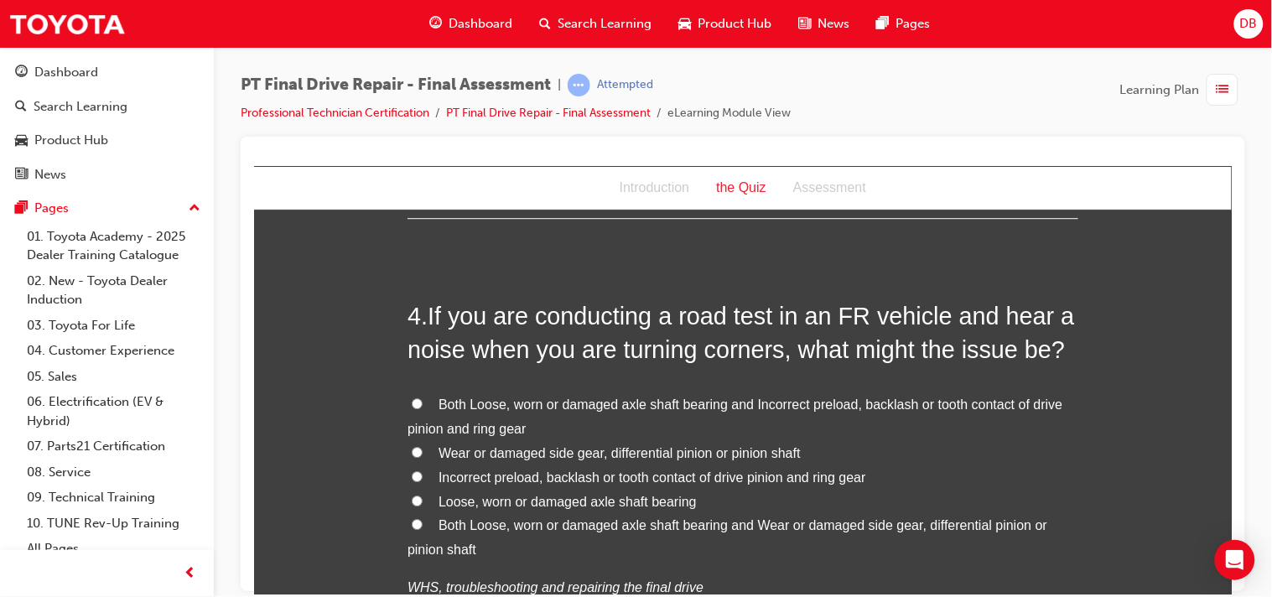
scroll to position [1249, 0]
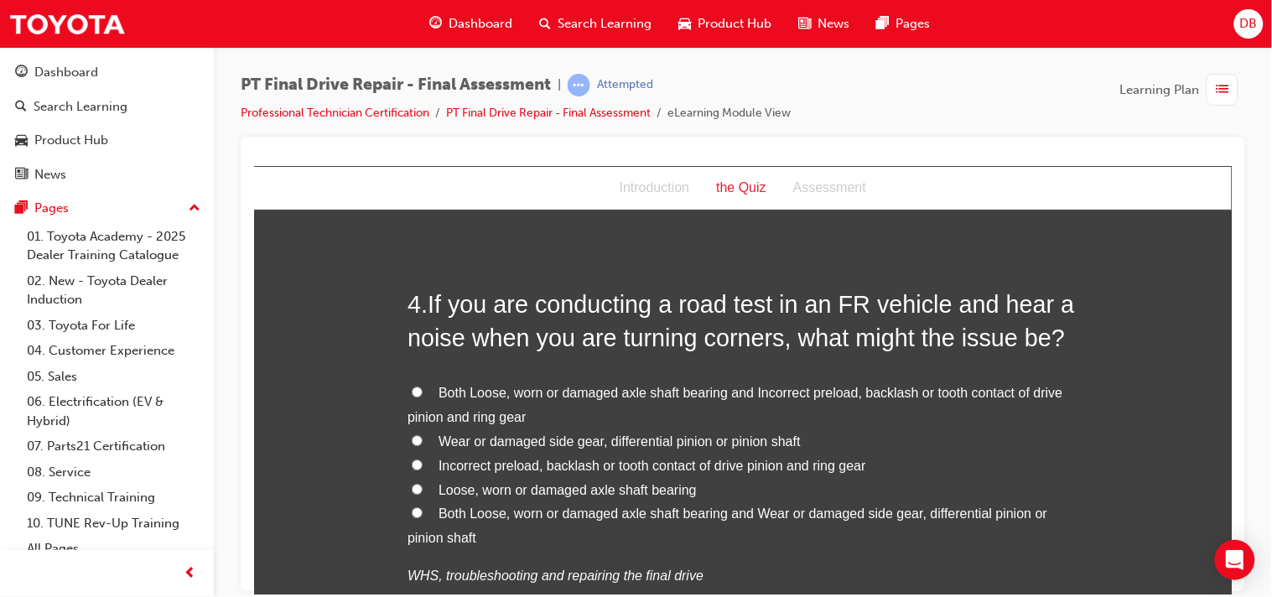
click at [412, 510] on input "Both Loose, worn or damaged axle shaft bearing and Wear or damaged side gear, d…" at bounding box center [416, 511] width 11 height 11
radio input "true"
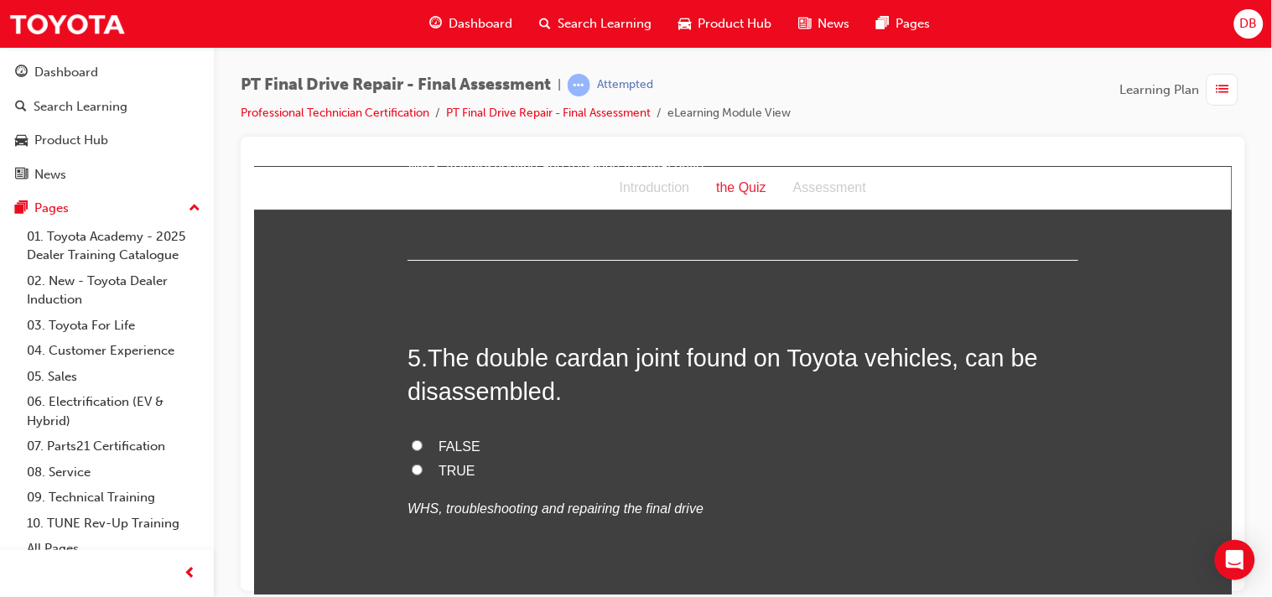
scroll to position [1696, 0]
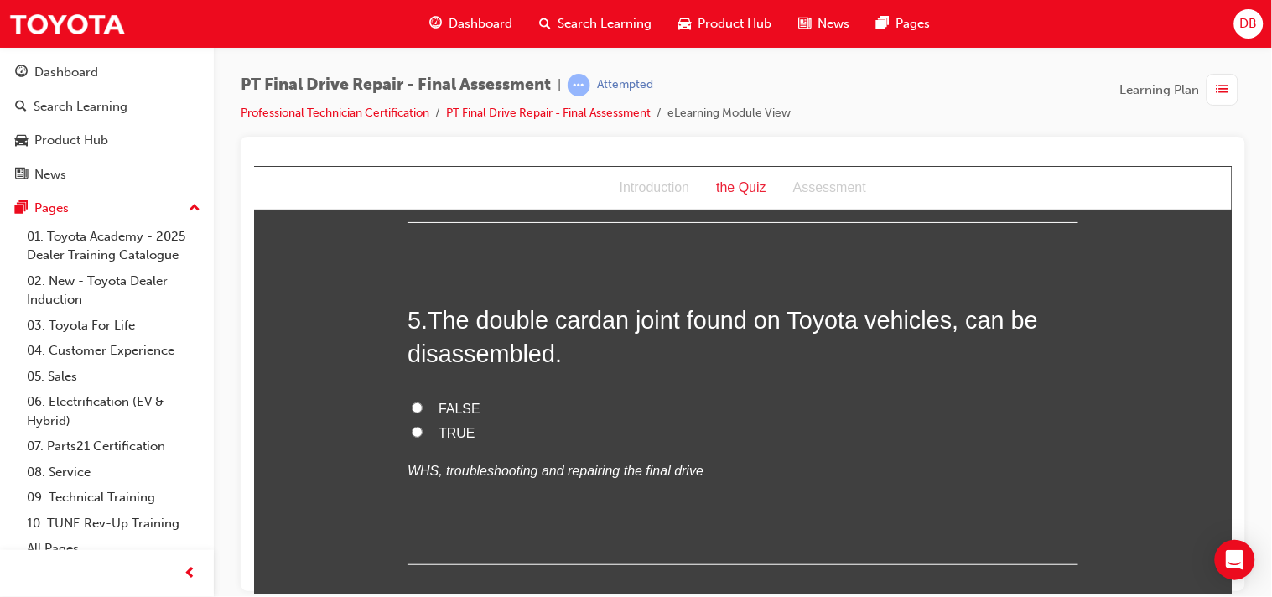
click at [411, 428] on input "TRUE" at bounding box center [416, 431] width 11 height 11
radio input "true"
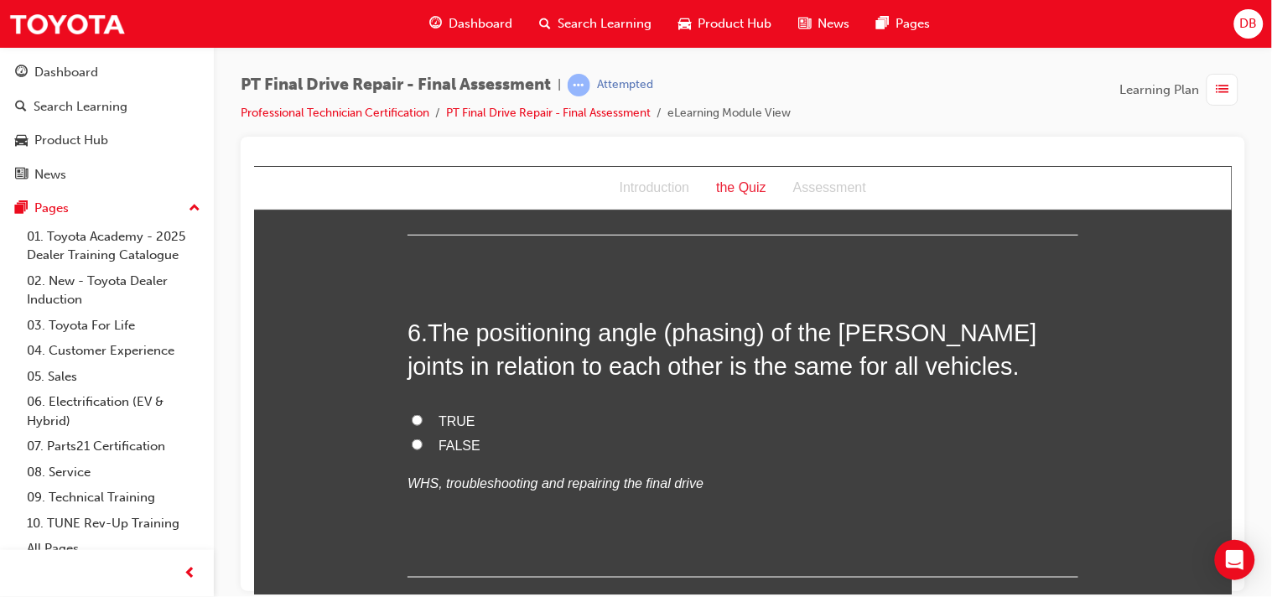
scroll to position [2031, 0]
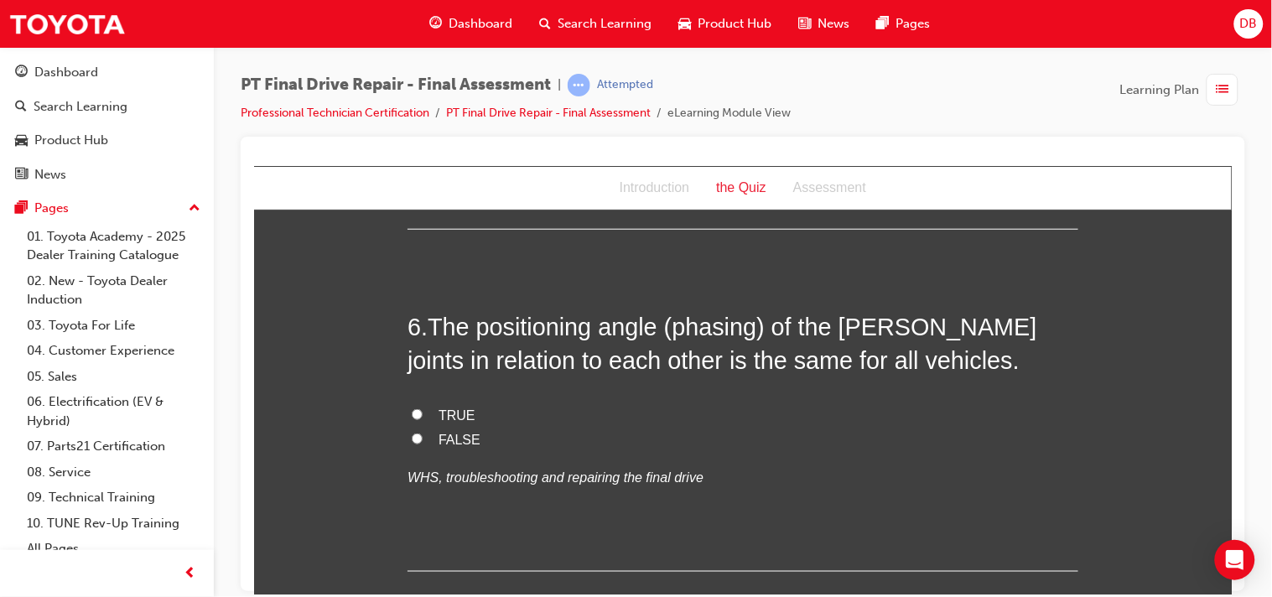
click at [411, 438] on input "FALSE" at bounding box center [416, 438] width 11 height 11
radio input "true"
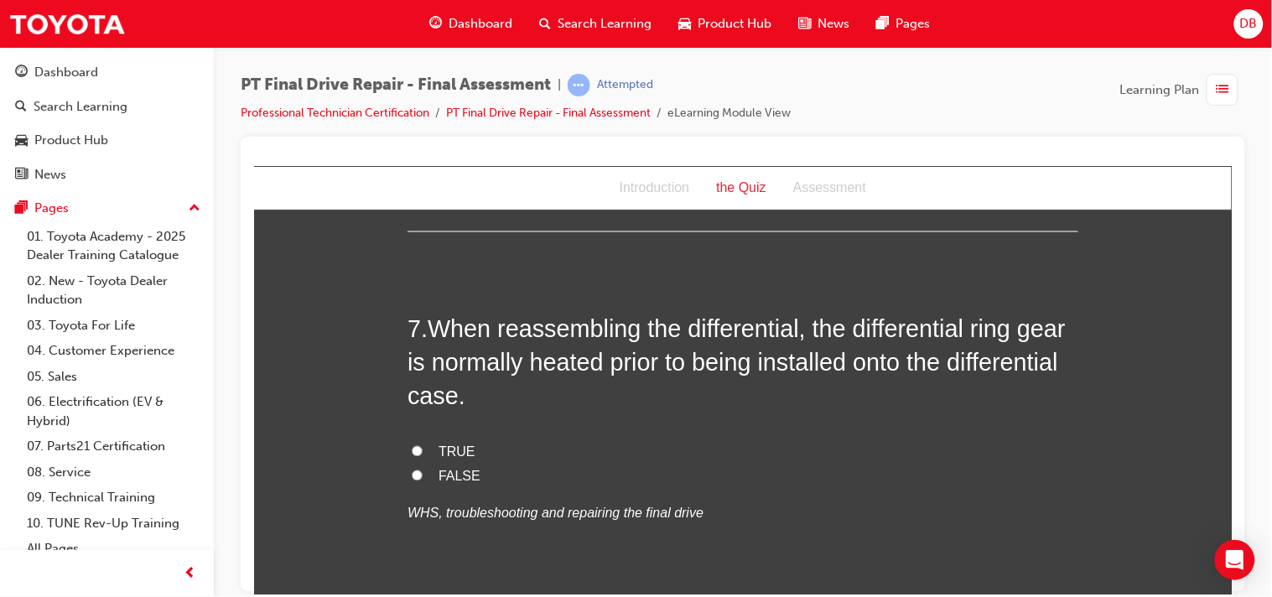
scroll to position [2384, 0]
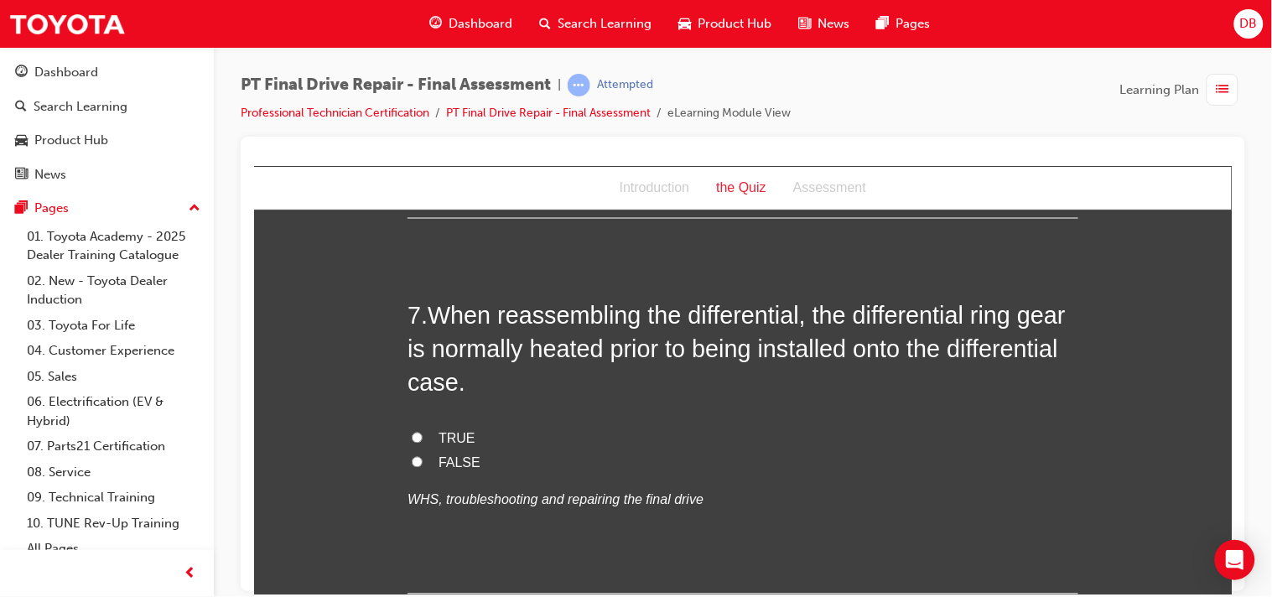
click at [412, 434] on input "TRUE" at bounding box center [416, 437] width 11 height 11
radio input "true"
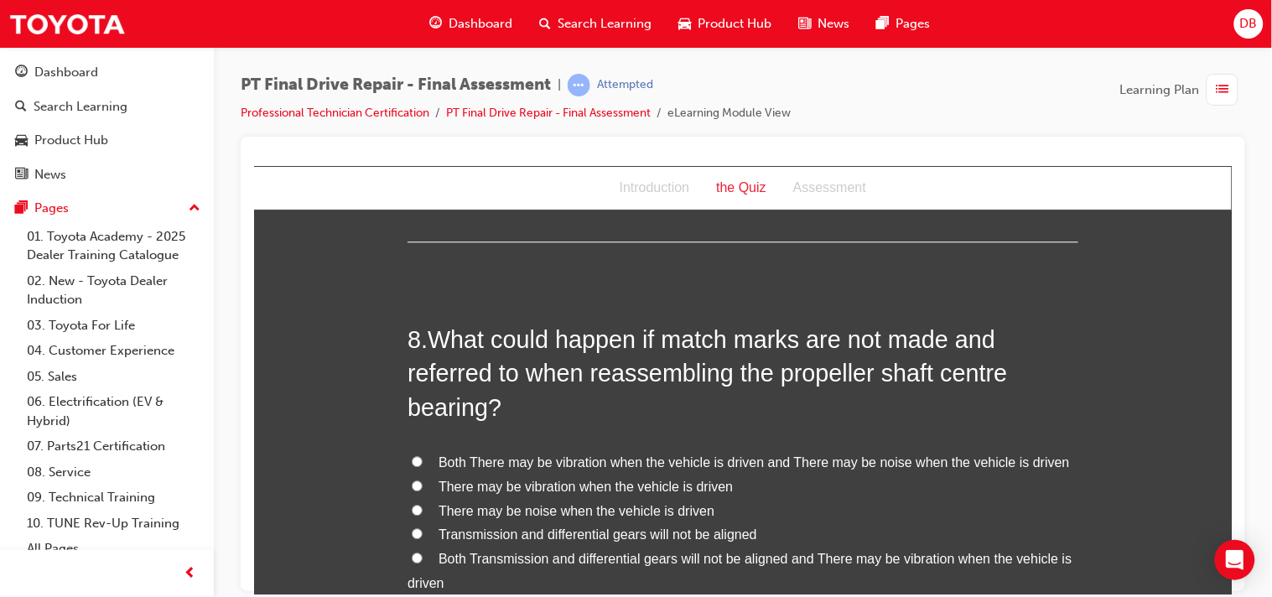
scroll to position [2756, 0]
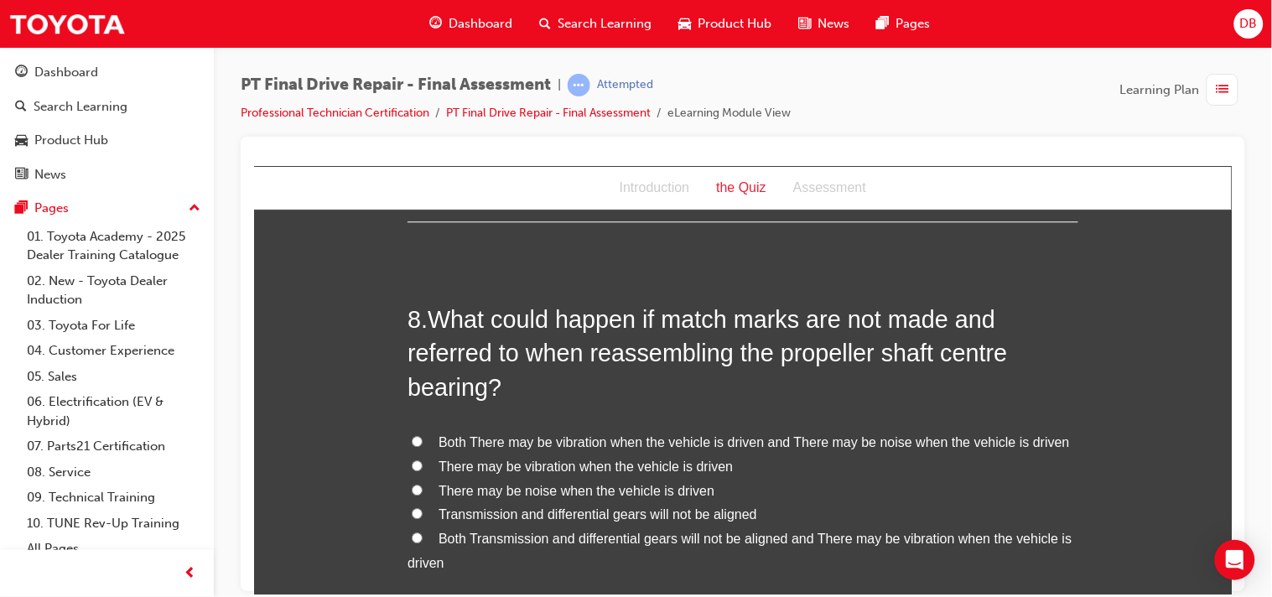
click at [412, 444] on input "Both There may be vibration when the vehicle is driven and There may be noise w…" at bounding box center [416, 440] width 11 height 11
radio input "true"
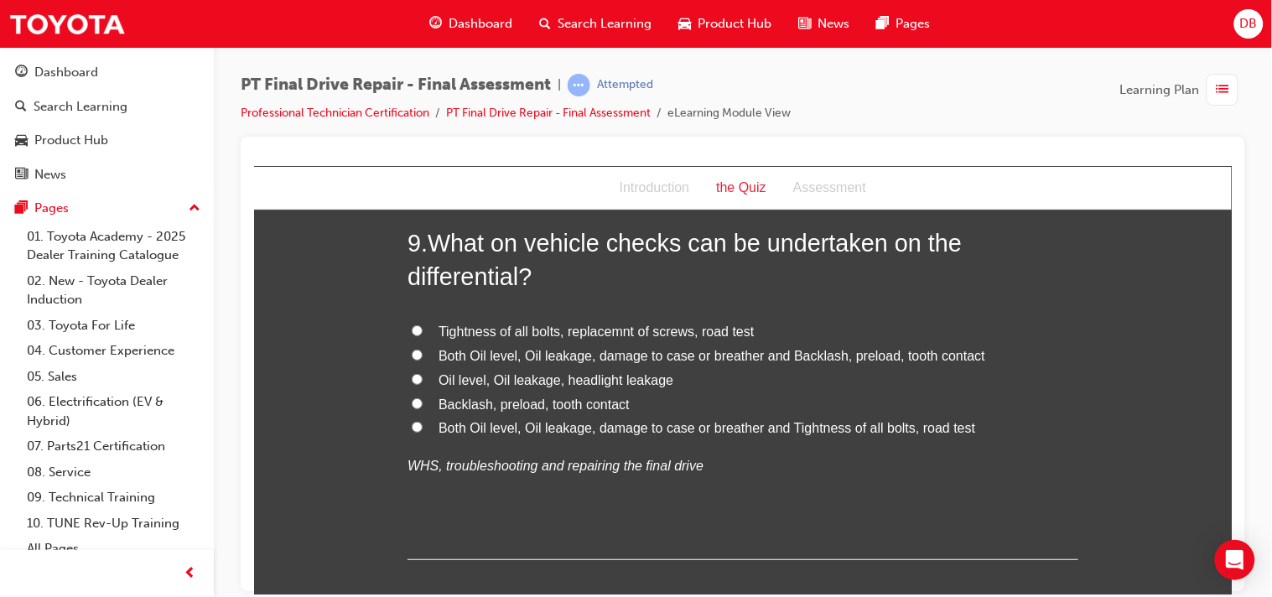
scroll to position [3315, 0]
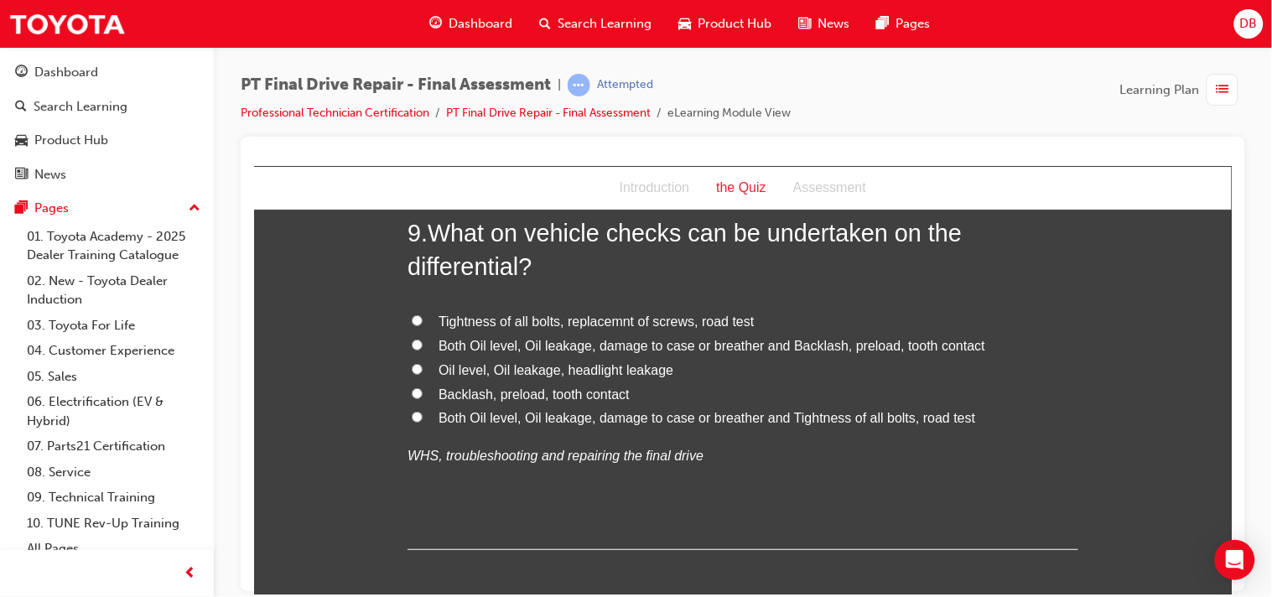
drag, startPoint x: 410, startPoint y: 349, endPoint x: 371, endPoint y: 362, distance: 40.8
click at [411, 339] on input "Both Oil level, Oil leakage, damage to case or breather and Backlash, preload, …" at bounding box center [416, 344] width 11 height 11
radio input "true"
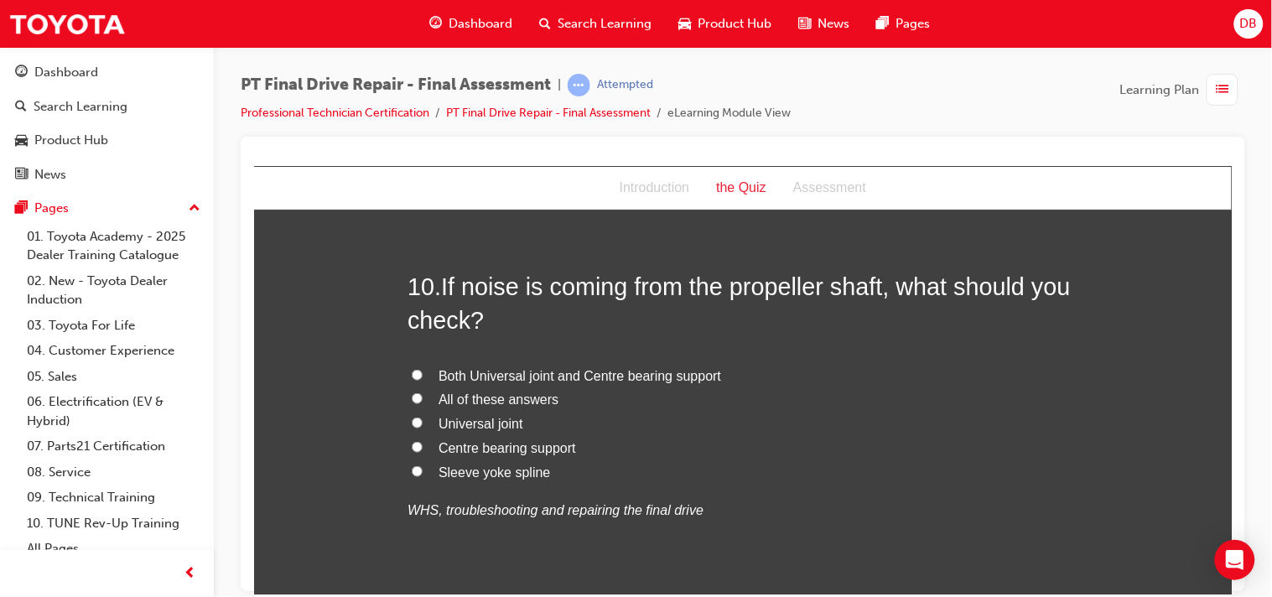
scroll to position [3725, 0]
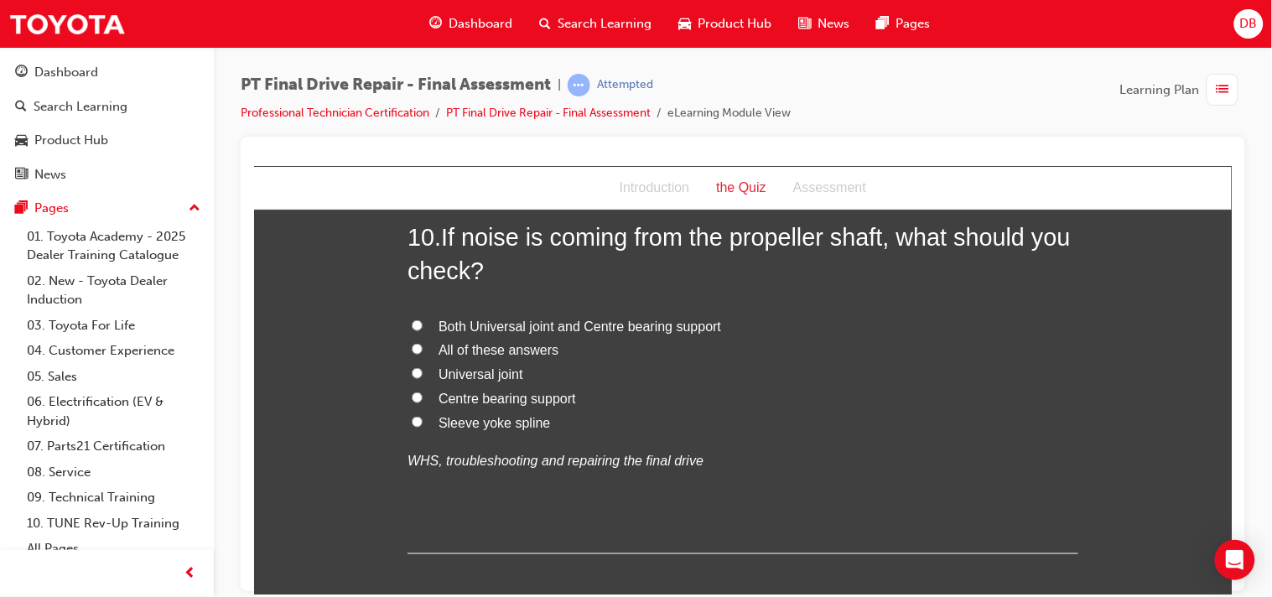
click at [411, 345] on input "All of these answers" at bounding box center [416, 348] width 11 height 11
radio input "true"
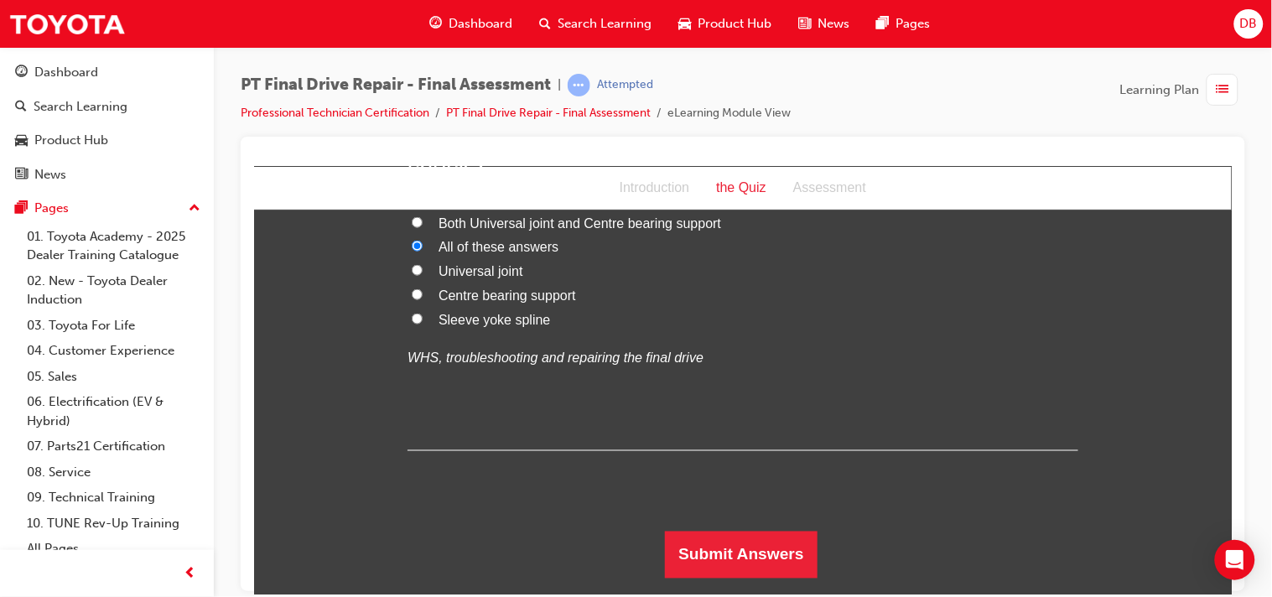
scroll to position [3833, 0]
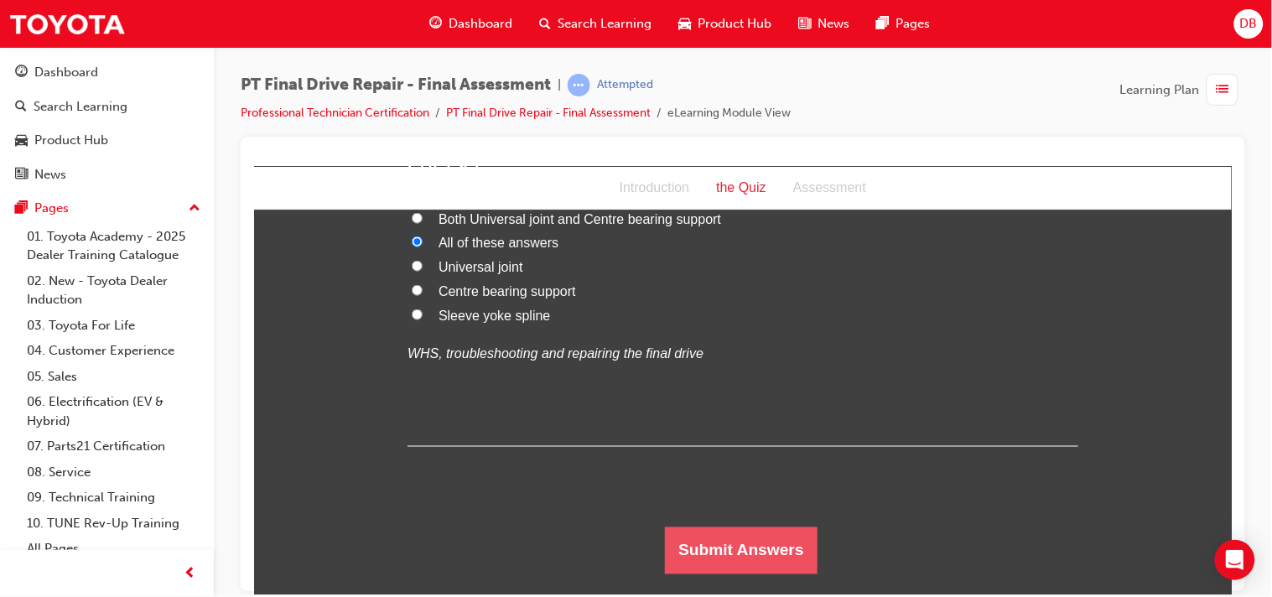
click at [684, 547] on button "Submit Answers" at bounding box center [740, 549] width 153 height 47
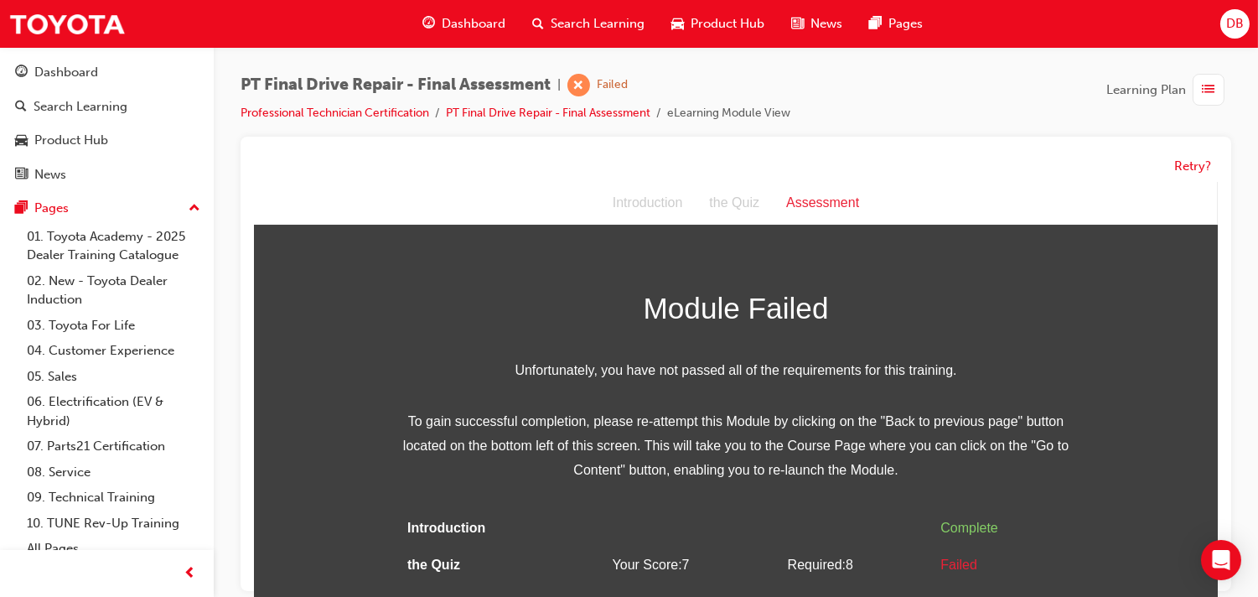
scroll to position [12, 0]
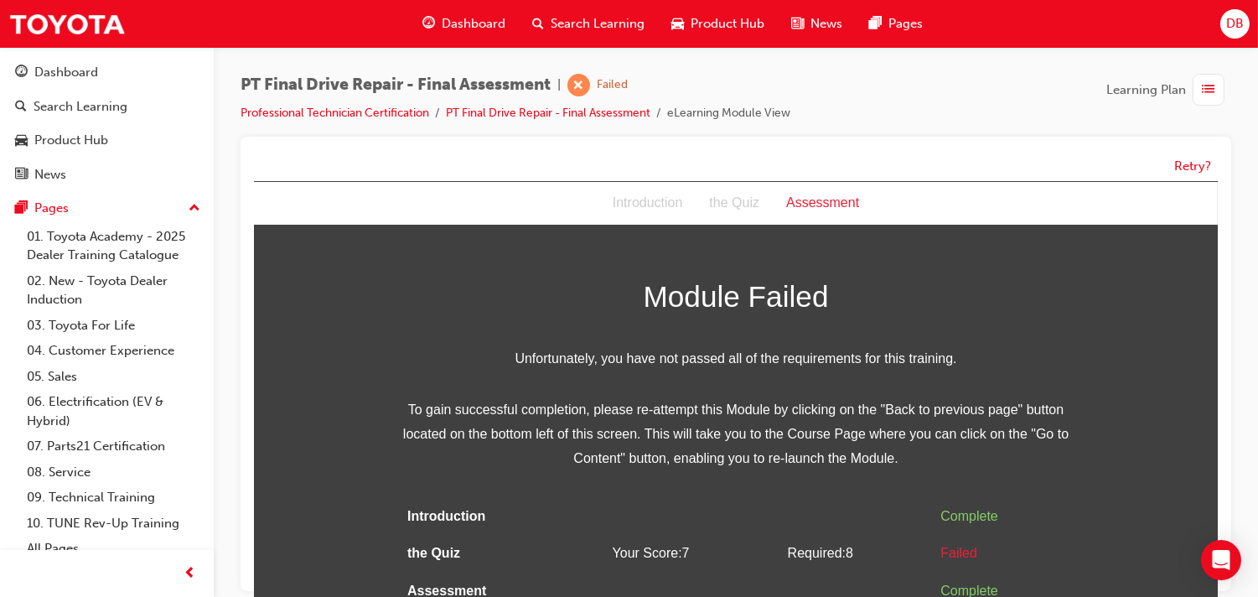
click at [731, 212] on div "the Quiz" at bounding box center [733, 202] width 77 height 24
